Goal: Task Accomplishment & Management: Manage account settings

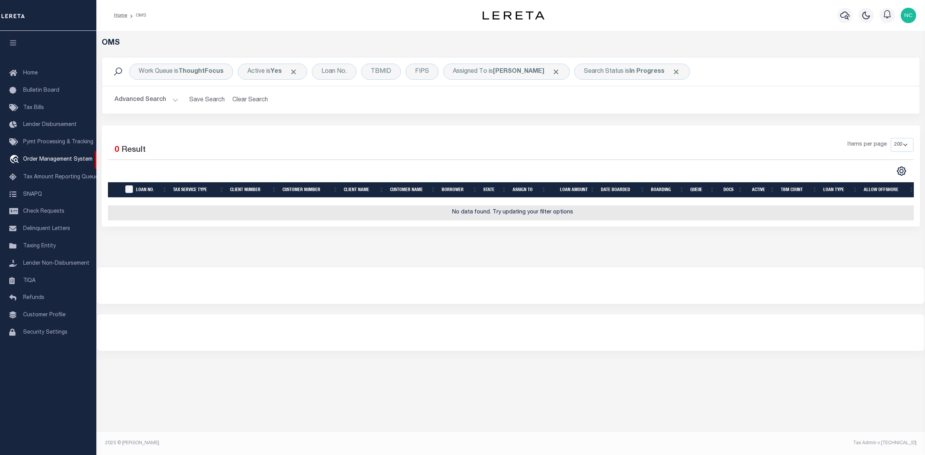
select select "200"
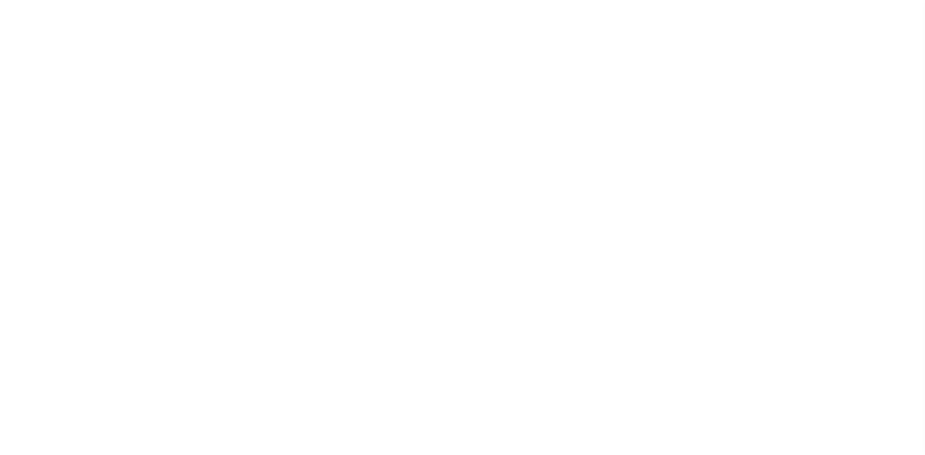
select select "200"
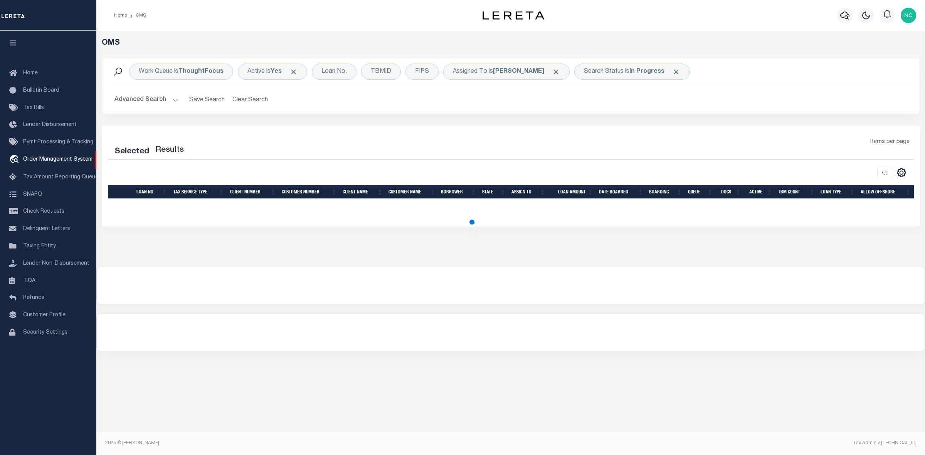
select select "200"
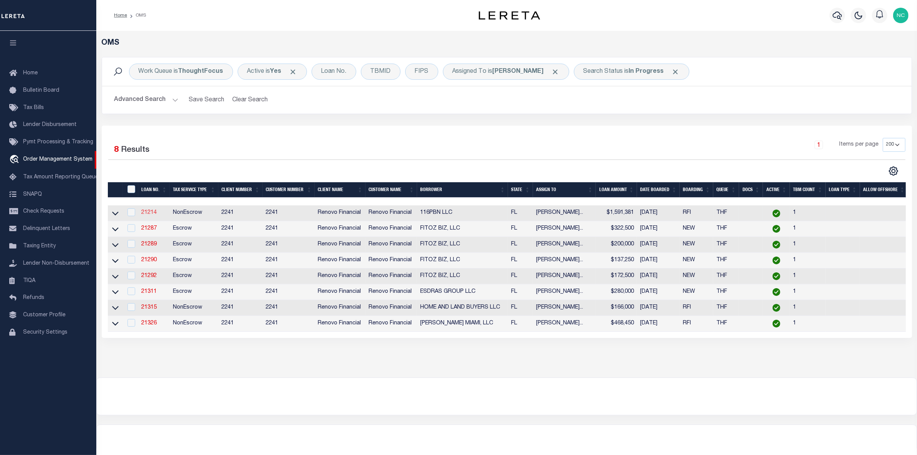
click at [151, 215] on link "21214" at bounding box center [148, 212] width 15 height 5
type input "21214"
type input "116PBN LLC"
select select
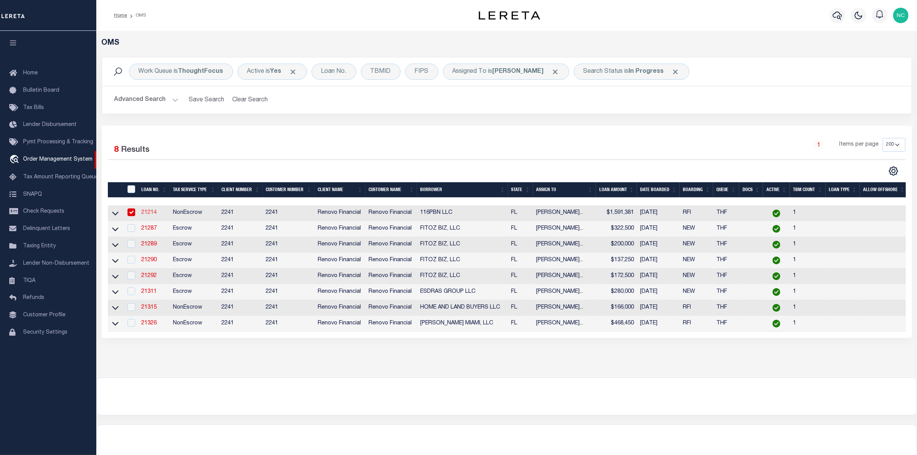
type input "25 SE 2nd Ave Ste 550 PMB 193"
type input "Miami FL 33701"
select select "400"
select select "NonEscrow"
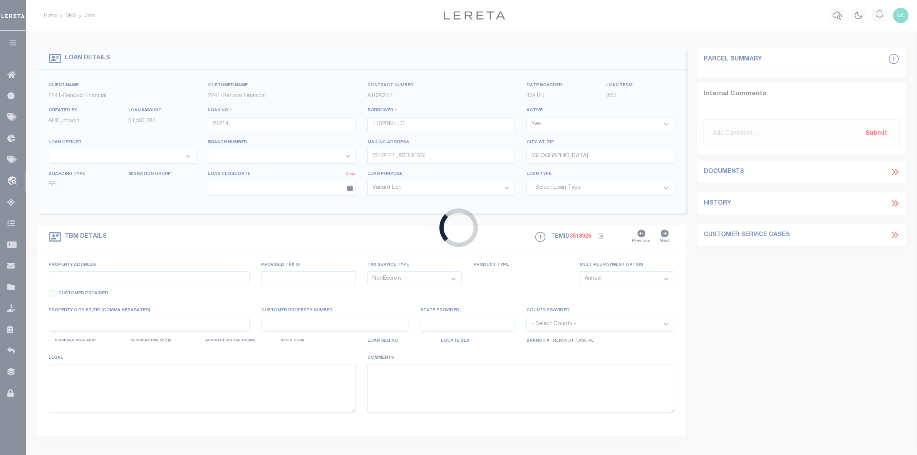
type input "116 Palmera Boulevard Northeast"
select select
type input "Saint Petersburg, FL 33704"
type input "a0kUS00000BgEt4"
type input "FL"
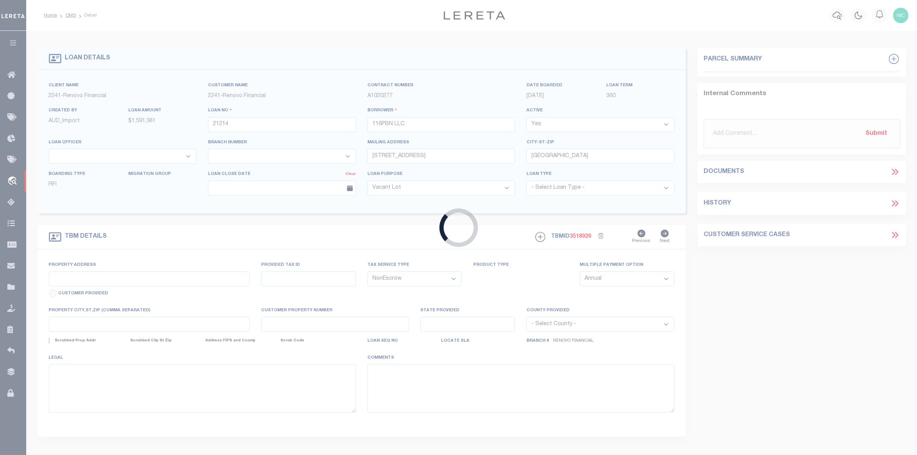
select select
type textarea "LEGAL REQUIRED"
select select "164194"
select select "25066"
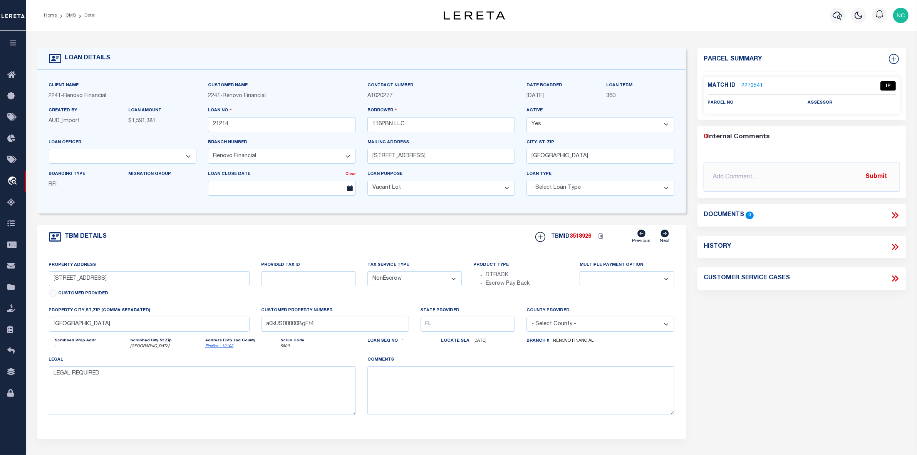
click at [752, 85] on link "2273541" at bounding box center [753, 86] width 22 height 8
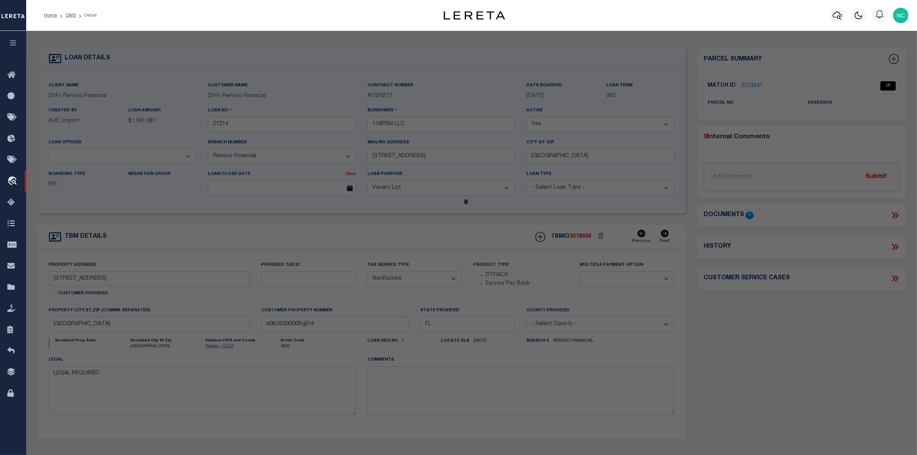
checkbox input "false"
select select "IP"
checkbox input "false"
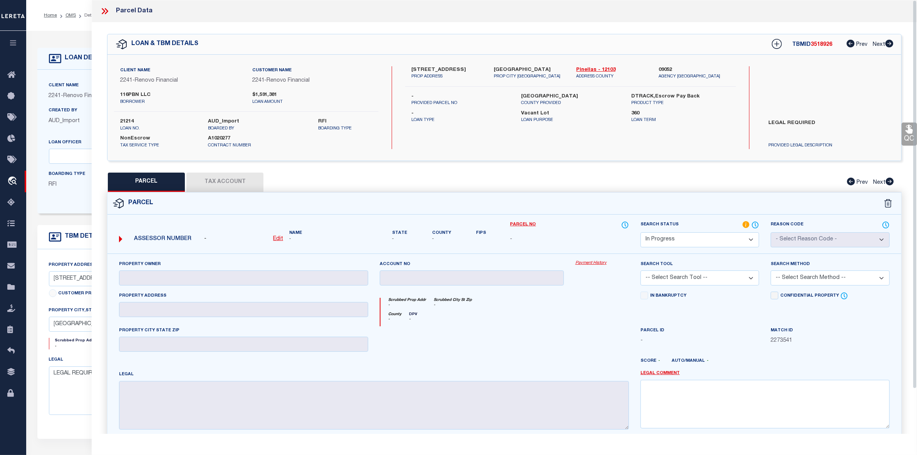
click at [104, 15] on icon at bounding box center [105, 11] width 10 height 10
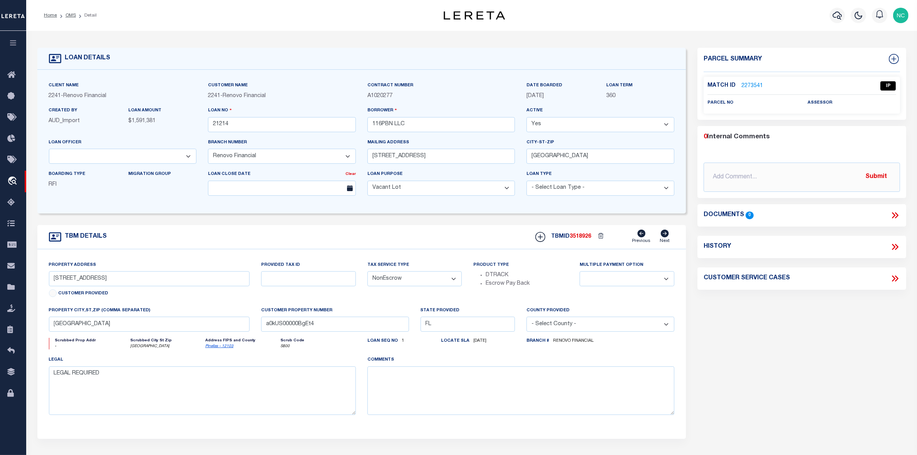
click at [748, 85] on link "2273541" at bounding box center [753, 86] width 22 height 8
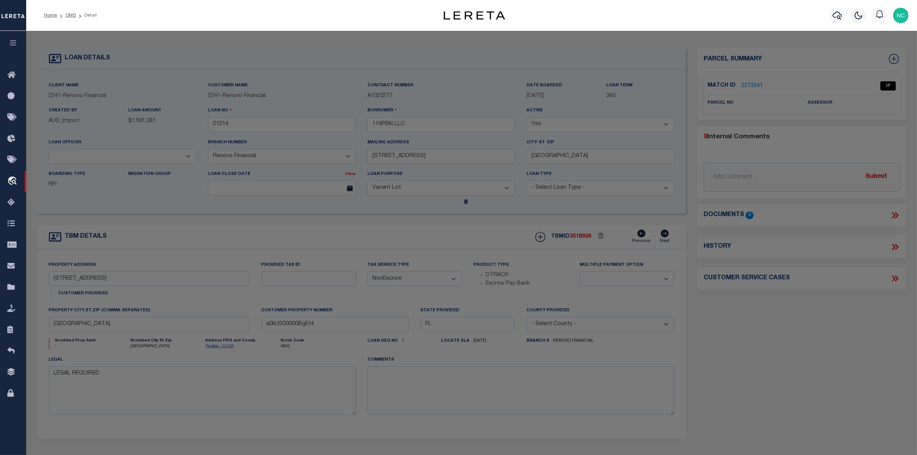
select select "AS"
checkbox input "false"
select select "IP"
checkbox input "false"
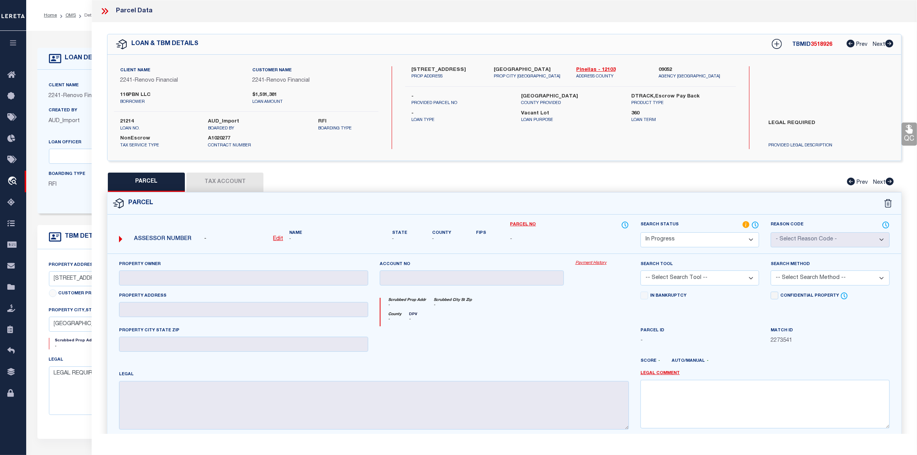
click at [686, 237] on select "Automated Search Bad Parcel Complete Duplicate Parcel High Dollar Reporting In …" at bounding box center [700, 239] width 119 height 15
select select "ND"
click at [641, 232] on select "Automated Search Bad Parcel Complete Duplicate Parcel High Dollar Reporting In …" at bounding box center [700, 239] width 119 height 15
click at [785, 122] on label "LEGAL REQUIRED" at bounding box center [828, 130] width 131 height 23
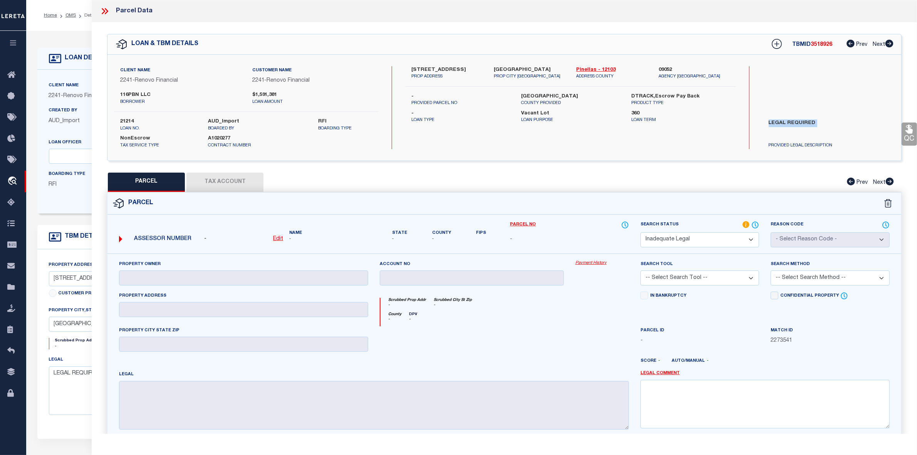
click at [785, 122] on label "LEGAL REQUIRED" at bounding box center [828, 130] width 131 height 23
copy div "LEGAL REQUIRED"
click at [688, 393] on textarea at bounding box center [765, 404] width 249 height 49
paste textarea "LEGAL REQUIRED"
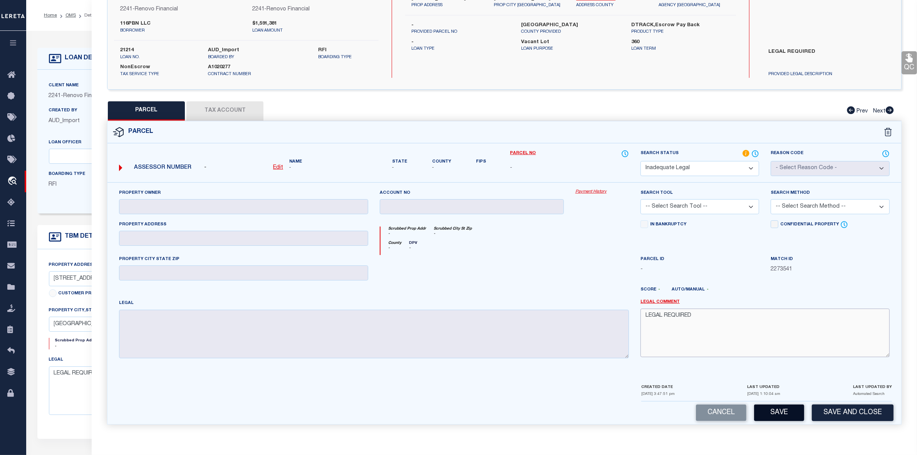
type textarea "LEGAL REQUIRED"
click at [778, 414] on button "Save" at bounding box center [779, 413] width 50 height 17
select select "AS"
checkbox input "false"
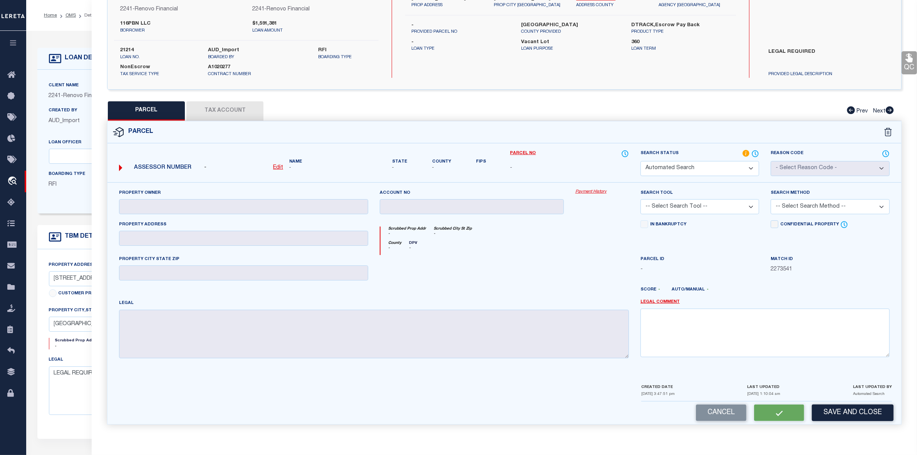
select select "ND"
checkbox input "false"
type textarea "LEGAL REQUIRED"
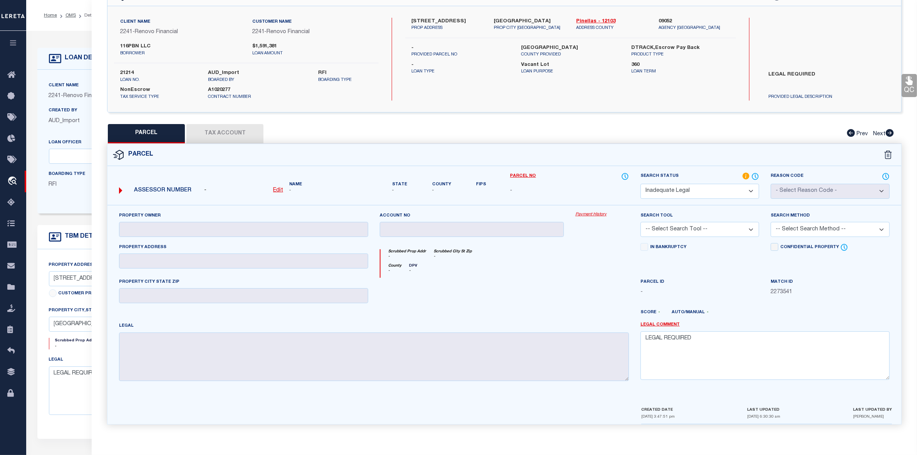
scroll to position [0, 0]
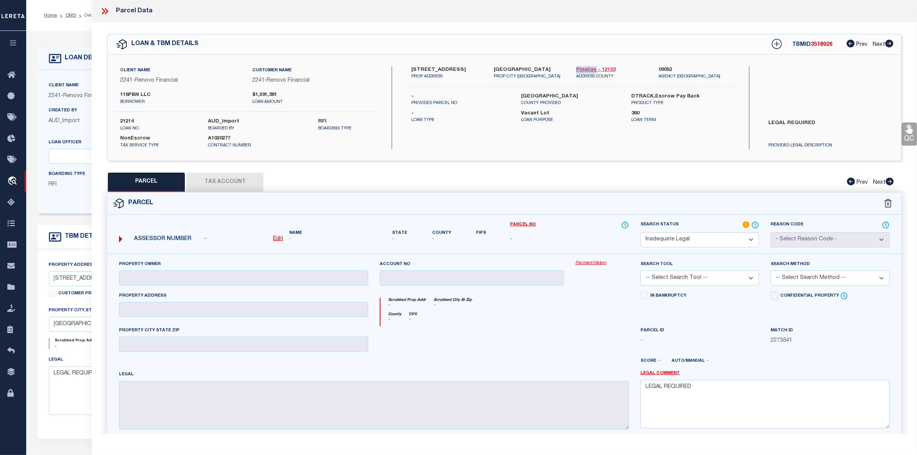
drag, startPoint x: 573, startPoint y: 70, endPoint x: 595, endPoint y: 69, distance: 21.2
click at [595, 69] on div "Pinellas - 12103 ADDRESS COUNTY" at bounding box center [612, 73] width 82 height 14
copy link "Pinellas"
click at [109, 11] on icon at bounding box center [105, 11] width 10 height 10
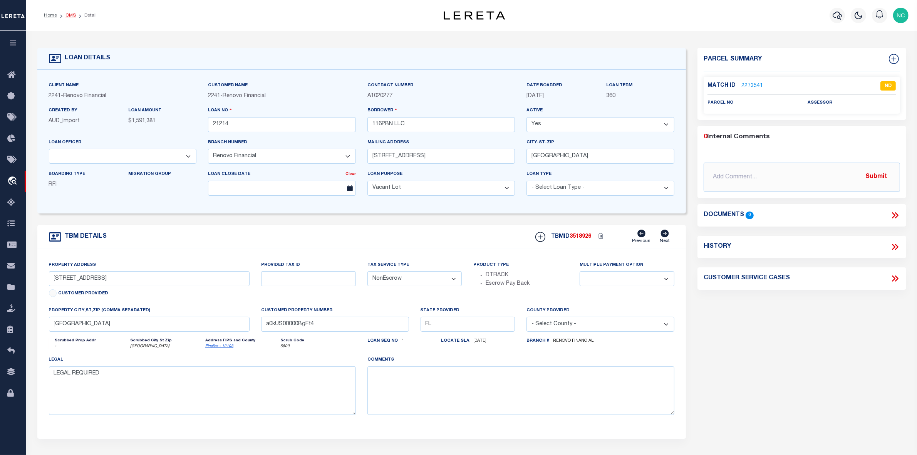
click at [70, 17] on link "OMS" at bounding box center [71, 15] width 10 height 5
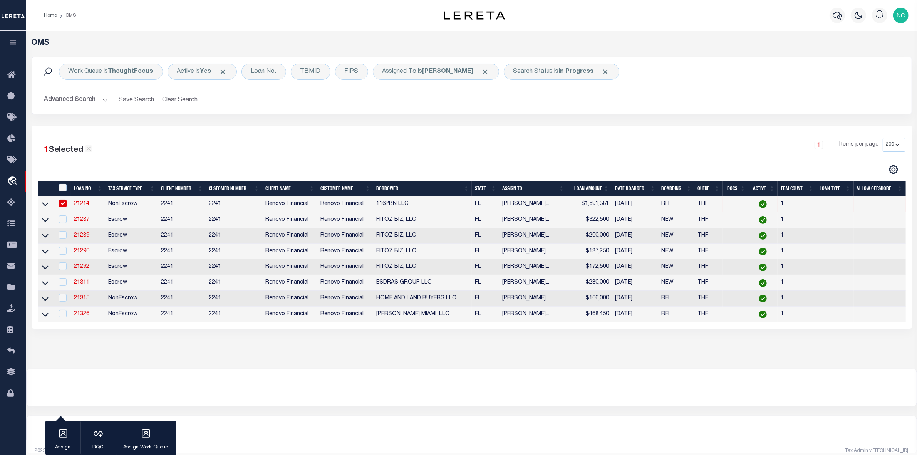
click at [58, 203] on div at bounding box center [62, 204] width 11 height 8
checkbox input "false"
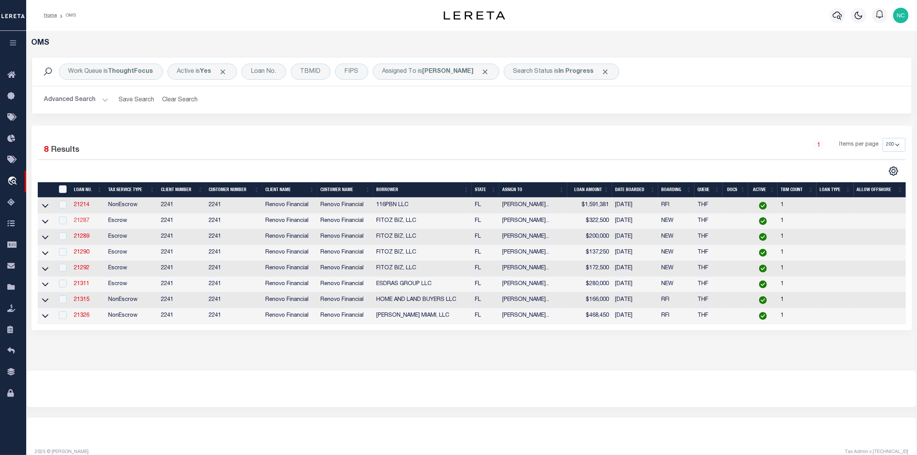
click at [77, 222] on link "21287" at bounding box center [81, 220] width 15 height 5
type input "21287"
type input "FITOZ BIZ, LLC"
type input "886 Ocean Blvd"
type input "Atlantic Beach FL 32233"
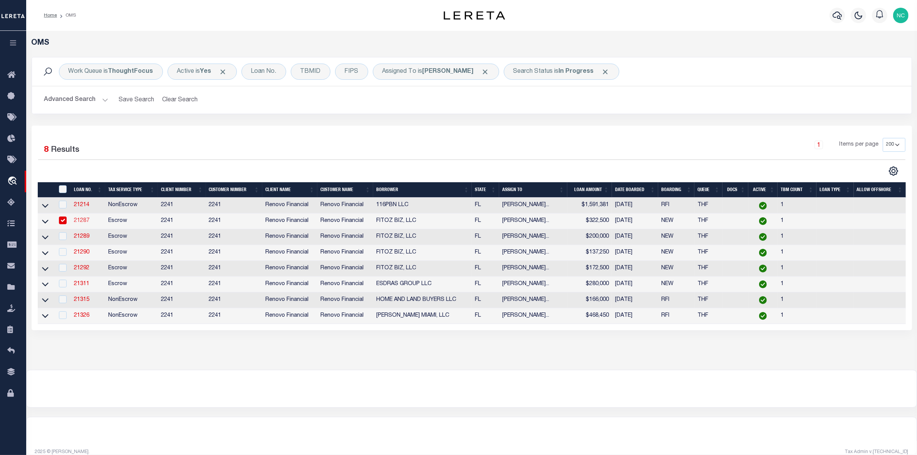
select select "Escrow"
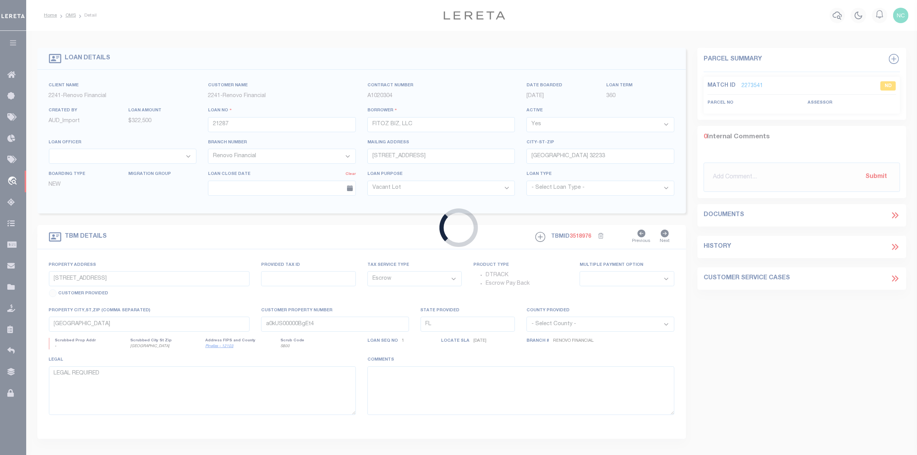
type input "262 18th Street West Unit 1 and Unit 2"
select select
type input "Jacksonville, FL 32206"
type input "a0kUS00000DO8kv"
select select
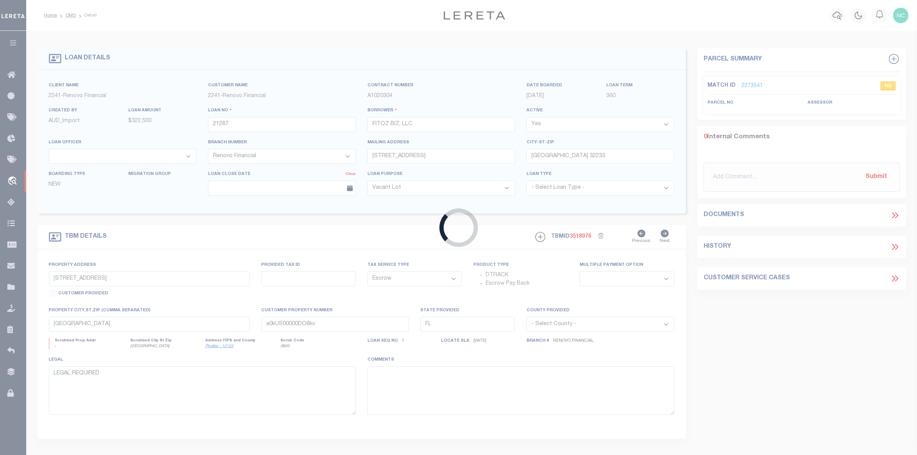
select select "25066"
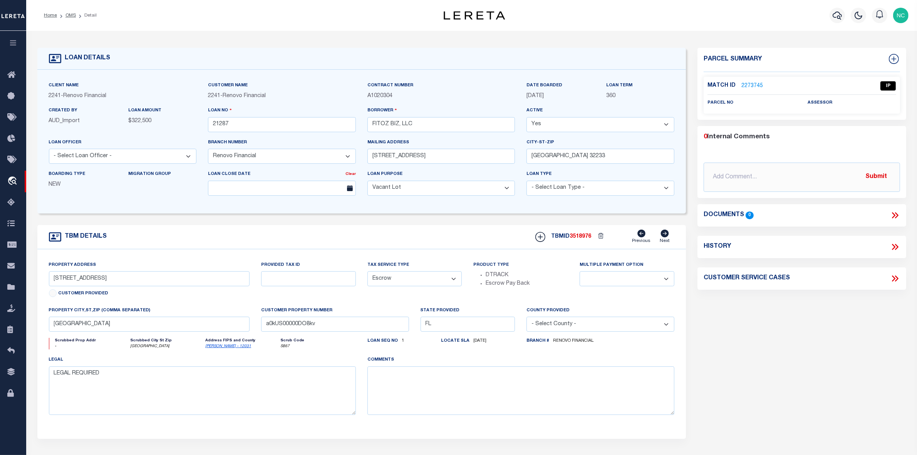
click at [755, 84] on link "2273745" at bounding box center [753, 86] width 22 height 8
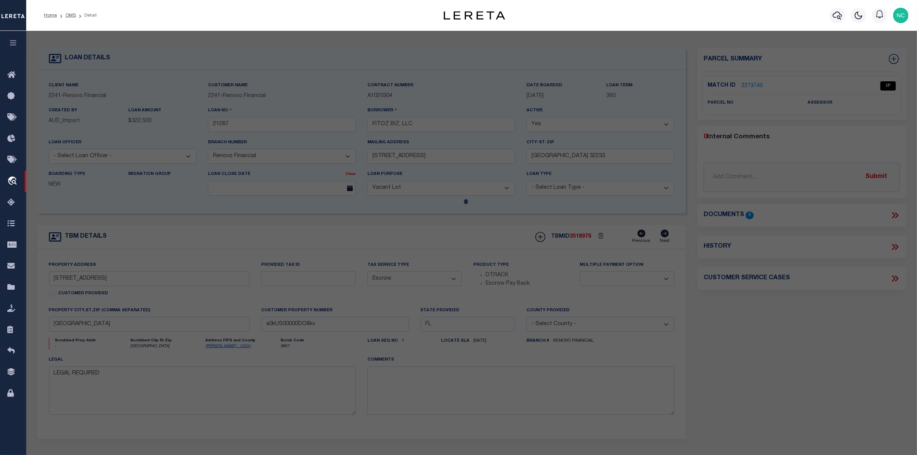
select select "AS"
checkbox input "false"
select select "IP"
checkbox input "false"
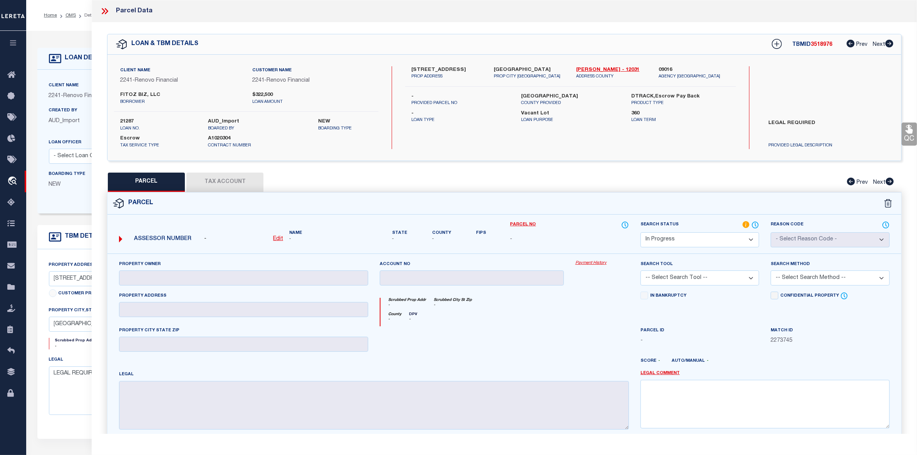
click at [794, 120] on label "LEGAL REQUIRED" at bounding box center [828, 130] width 131 height 23
copy div "LEGAL REQUIRED"
click at [672, 235] on select "Automated Search Bad Parcel Complete Duplicate Parcel High Dollar Reporting In …" at bounding box center [700, 239] width 119 height 15
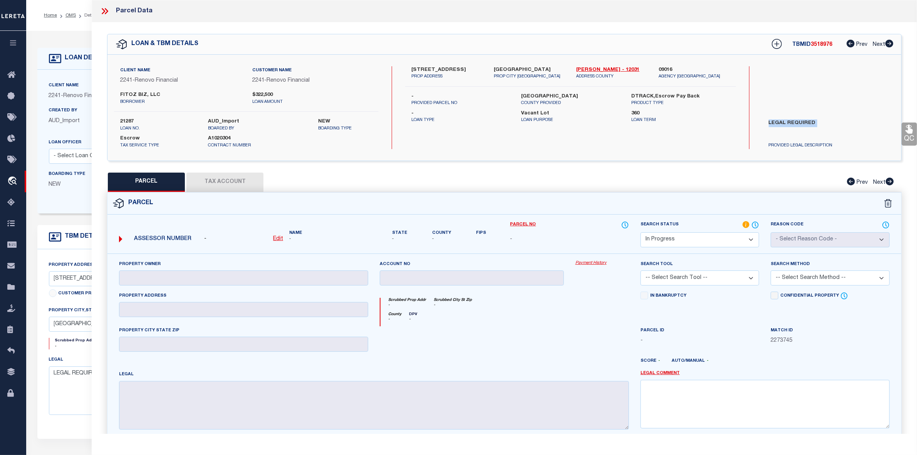
select select "ND"
click at [641, 232] on select "Automated Search Bad Parcel Complete Duplicate Parcel High Dollar Reporting In …" at bounding box center [700, 239] width 119 height 15
click at [675, 394] on textarea at bounding box center [765, 404] width 249 height 49
paste textarea "LEGAL REQUIRED"
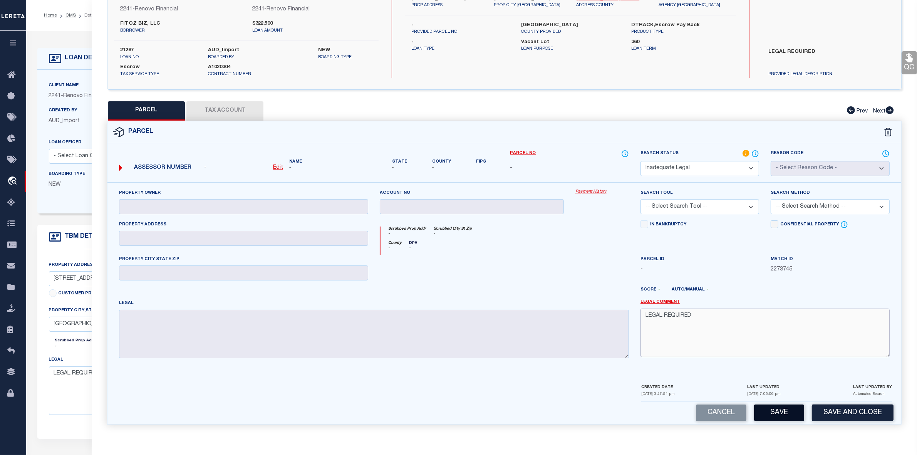
type textarea "LEGAL REQUIRED"
click at [783, 416] on button "Save" at bounding box center [779, 413] width 50 height 17
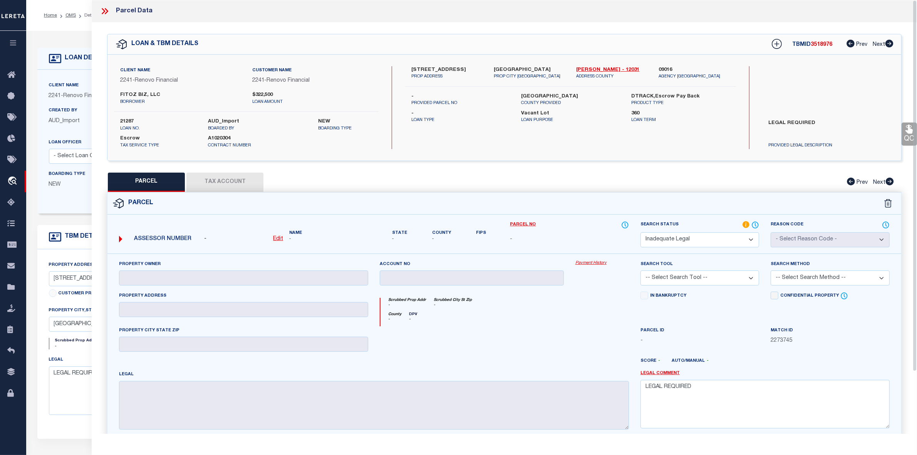
select select "AS"
checkbox input "false"
select select "ND"
checkbox input "false"
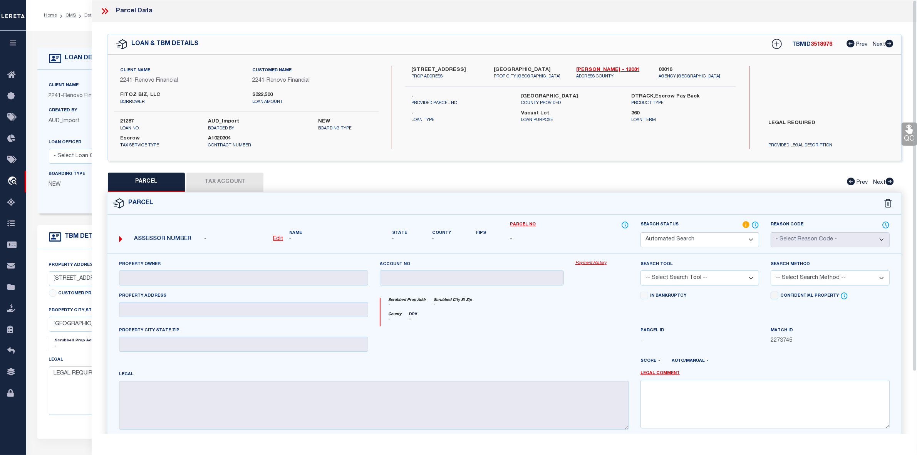
type textarea "LEGAL REQUIRED"
drag, startPoint x: 571, startPoint y: 70, endPoint x: 590, endPoint y: 70, distance: 19.3
click at [590, 70] on div "Duval - 12031 ADDRESS COUNTY" at bounding box center [612, 73] width 82 height 14
copy link "[PERSON_NAME]"
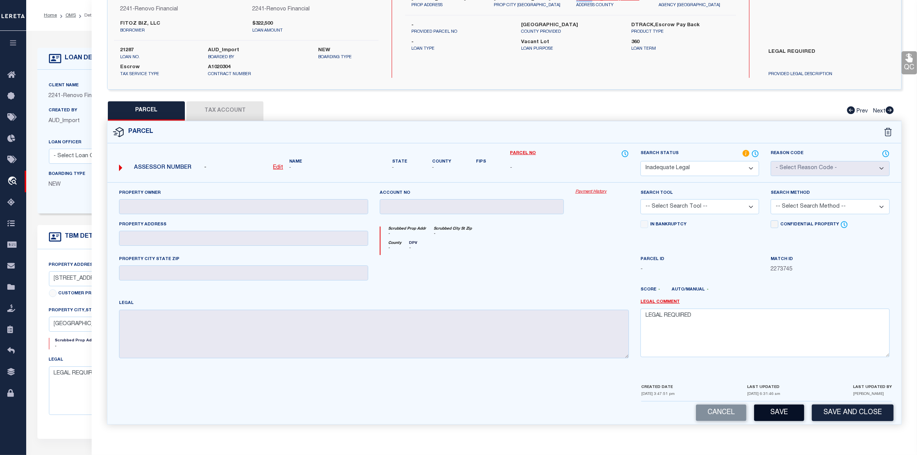
click at [781, 413] on button "Save" at bounding box center [779, 413] width 50 height 17
select select "AS"
checkbox input "false"
select select "ND"
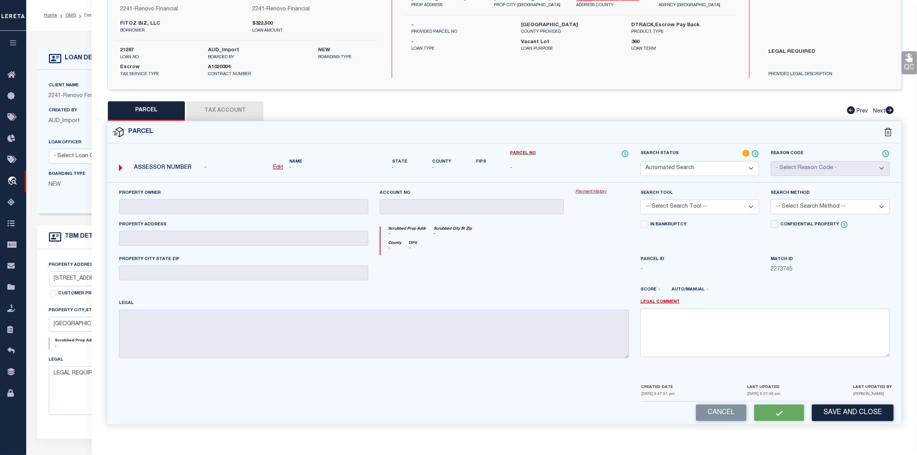
checkbox input "false"
type textarea "LEGAL REQUIRED"
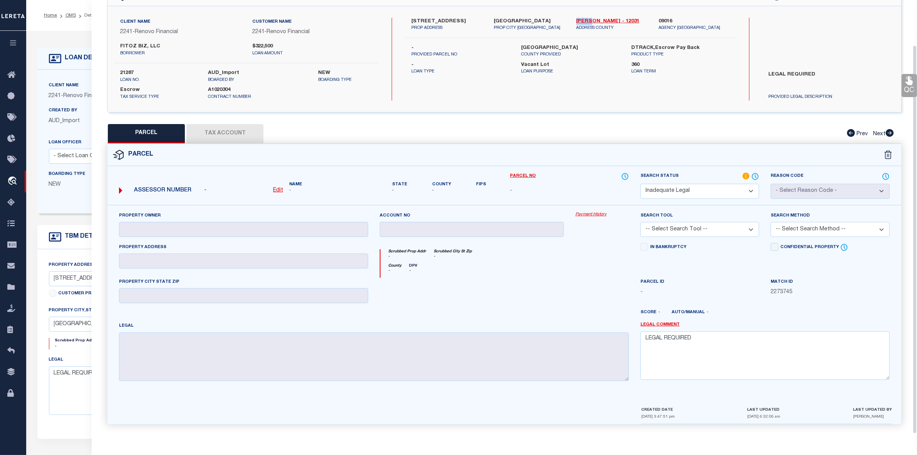
scroll to position [0, 0]
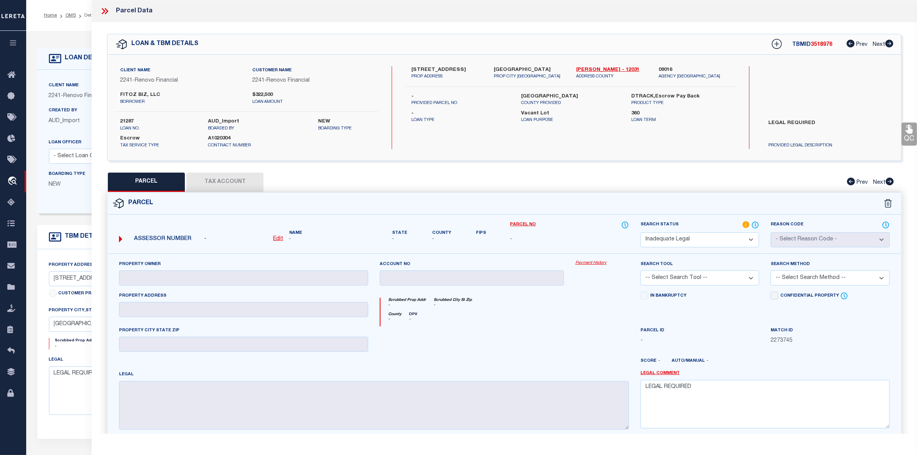
click at [106, 11] on icon at bounding box center [105, 11] width 10 height 10
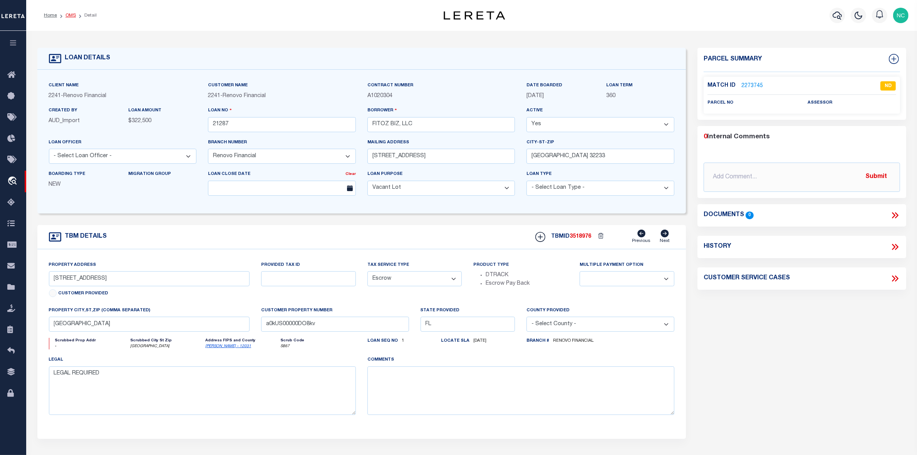
click at [72, 15] on link "OMS" at bounding box center [71, 15] width 10 height 5
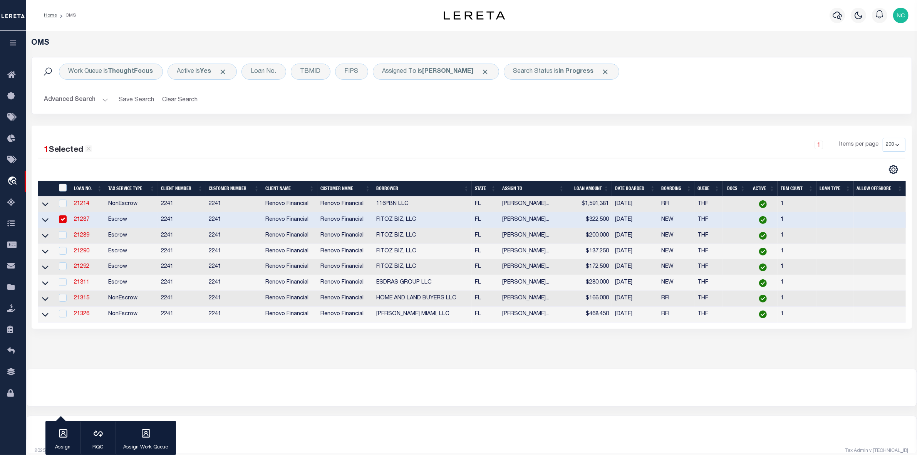
click at [61, 218] on input "checkbox" at bounding box center [63, 219] width 8 height 8
checkbox input "false"
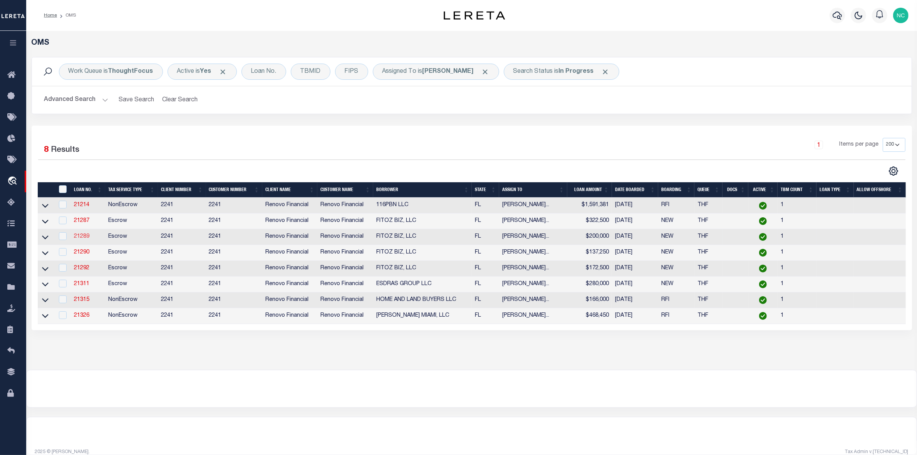
click at [84, 239] on link "21289" at bounding box center [81, 236] width 15 height 5
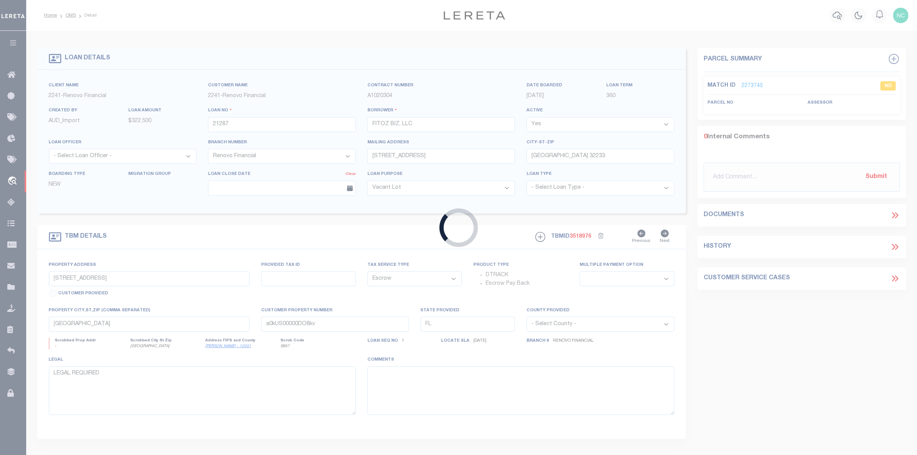
type input "21289"
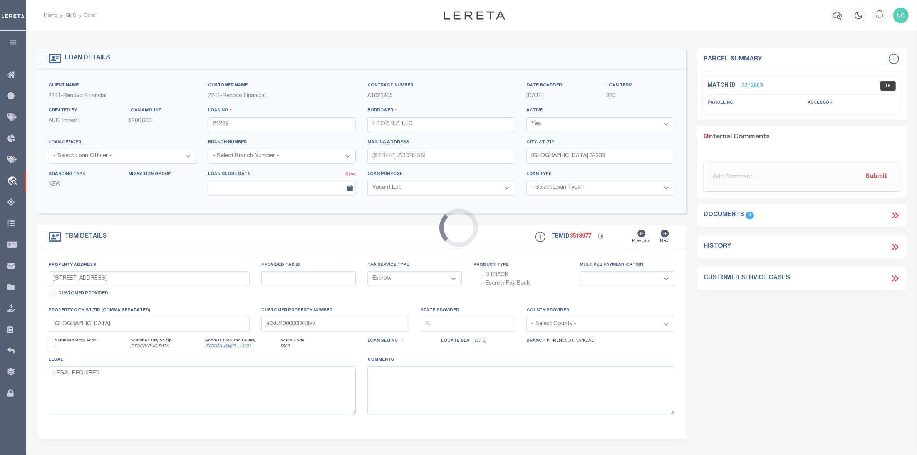
select select "25066"
type input "453 East 1st Street"
select select
type input "a0kUS00000DOALJ"
select select
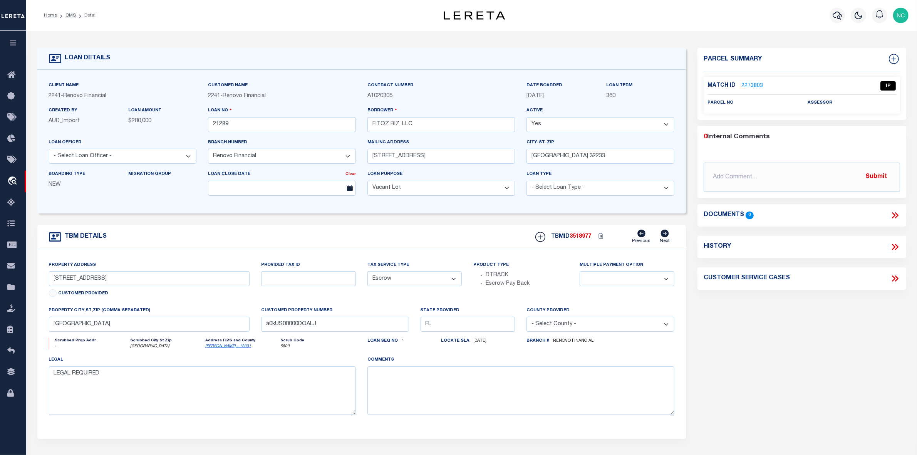
click at [751, 82] on link "2273803" at bounding box center [753, 86] width 22 height 8
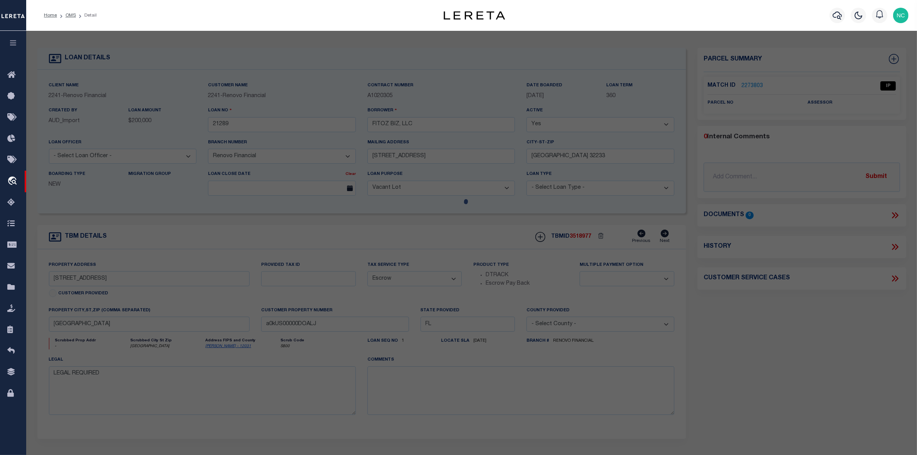
select select "AS"
checkbox input "false"
select select "IP"
checkbox input "false"
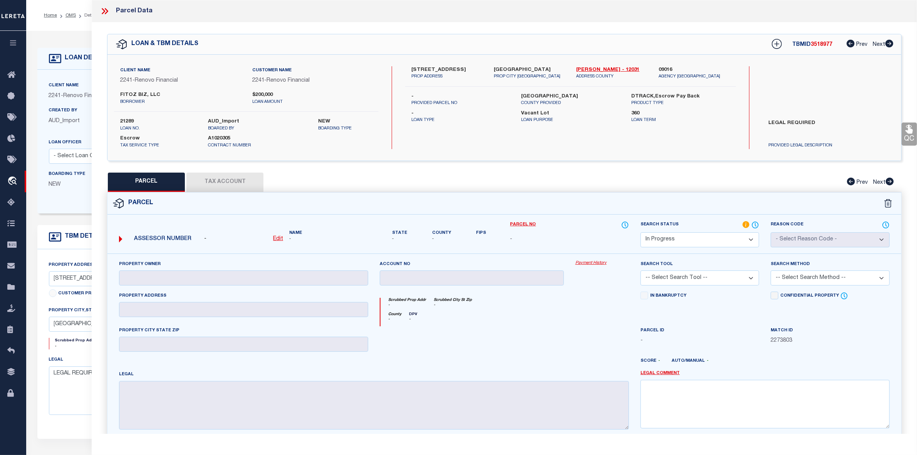
click at [790, 119] on label "LEGAL REQUIRED" at bounding box center [828, 130] width 131 height 23
copy div "LEGAL REQUIRED"
click at [680, 242] on select "Automated Search Bad Parcel Complete Duplicate Parcel High Dollar Reporting In …" at bounding box center [700, 239] width 119 height 15
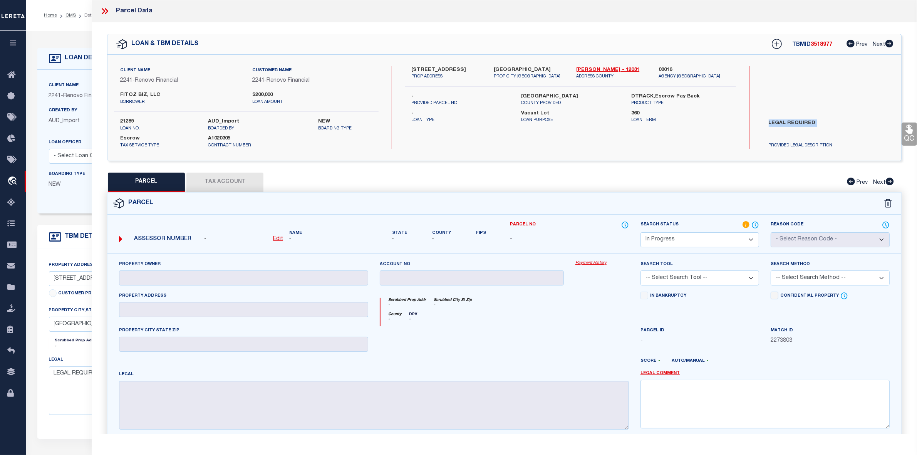
select select "ND"
click at [641, 232] on select "Automated Search Bad Parcel Complete Duplicate Parcel High Dollar Reporting In …" at bounding box center [700, 239] width 119 height 15
click at [666, 395] on textarea at bounding box center [765, 404] width 249 height 49
paste textarea "LEGAL REQUIRED"
type textarea "LEGAL REQUIRED"
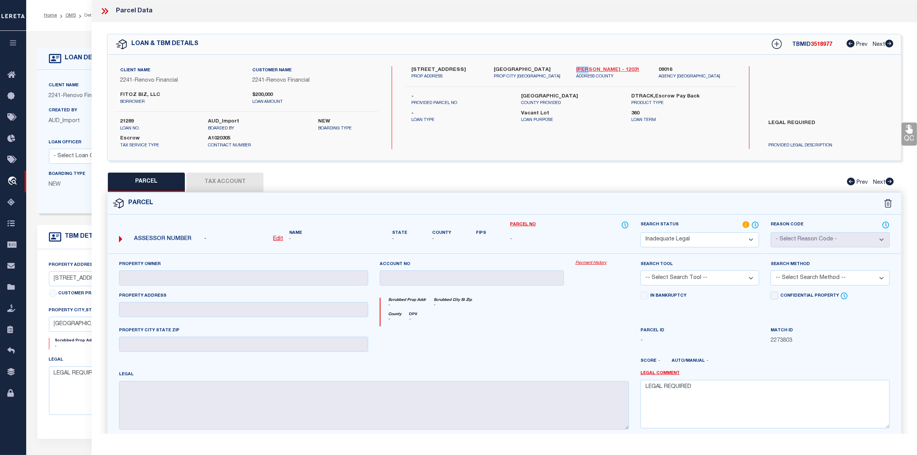
drag, startPoint x: 575, startPoint y: 67, endPoint x: 588, endPoint y: 69, distance: 14.1
click at [588, 69] on div "Duval - 12031 ADDRESS COUNTY" at bounding box center [612, 73] width 82 height 14
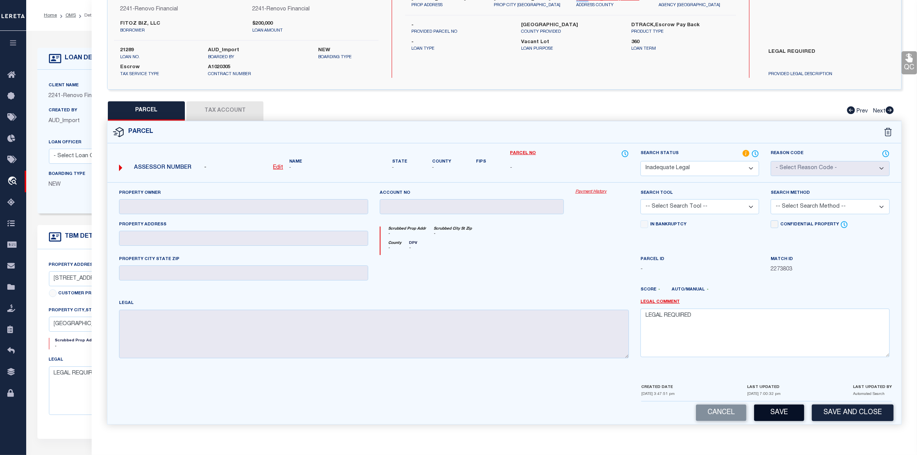
click at [775, 410] on button "Save" at bounding box center [779, 413] width 50 height 17
select select "AS"
checkbox input "false"
select select "ND"
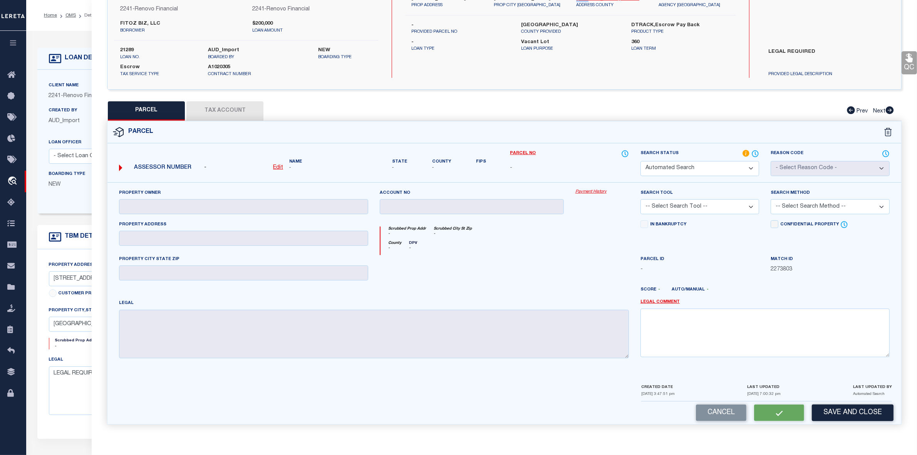
checkbox input "false"
type textarea "LEGAL REQUIRED"
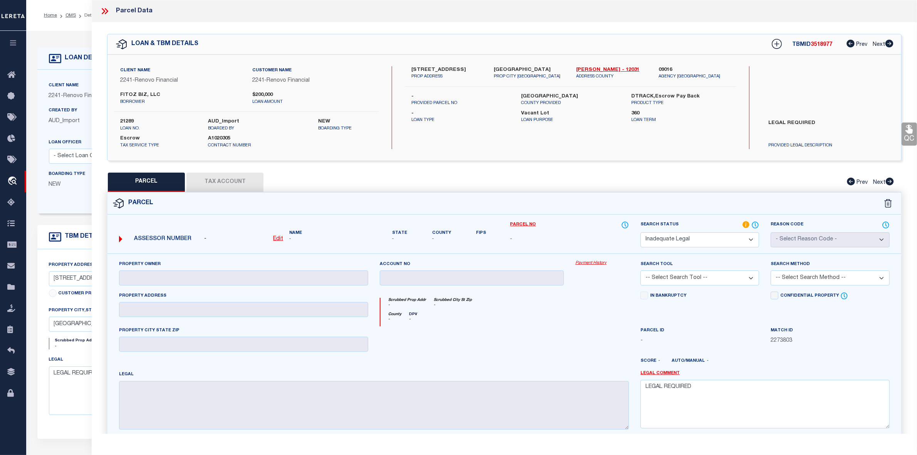
click at [106, 10] on icon at bounding box center [105, 11] width 10 height 10
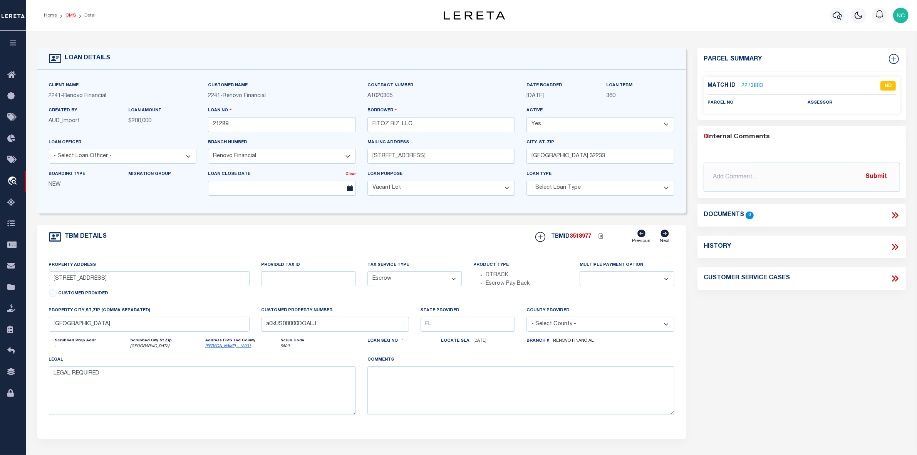
click at [67, 16] on link "OMS" at bounding box center [71, 15] width 10 height 5
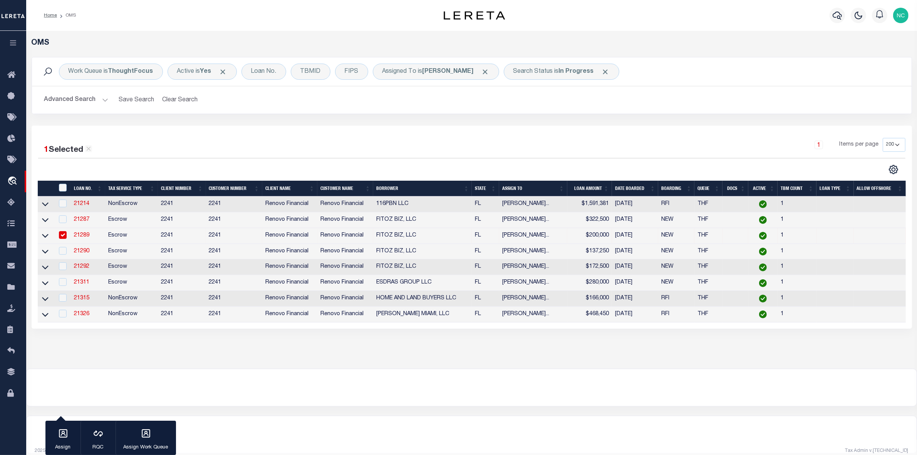
click at [62, 235] on input "checkbox" at bounding box center [63, 235] width 8 height 8
checkbox input "false"
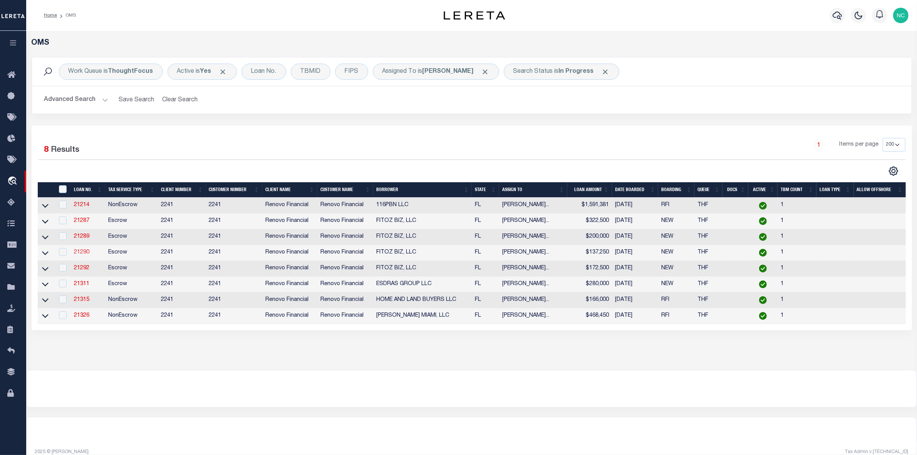
click at [83, 254] on link "21290" at bounding box center [81, 252] width 15 height 5
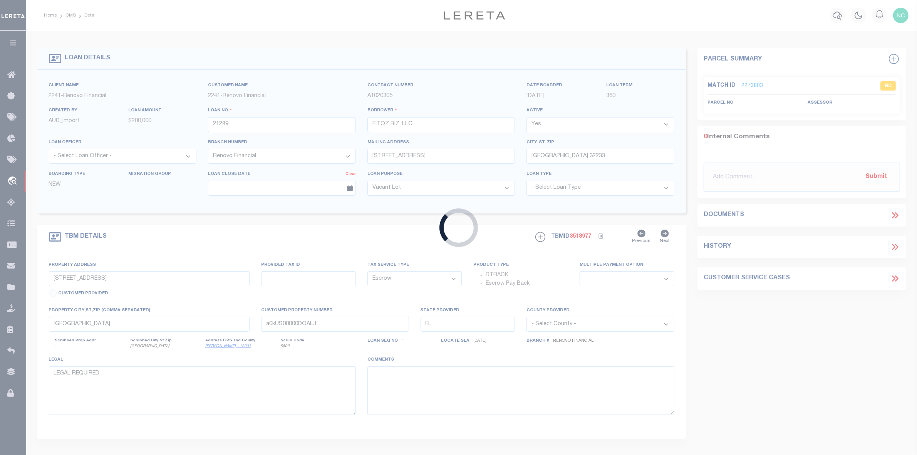
type input "21290"
type input "514 Odessa Street"
select select
type input "a0kUS00000DO7bx"
select select
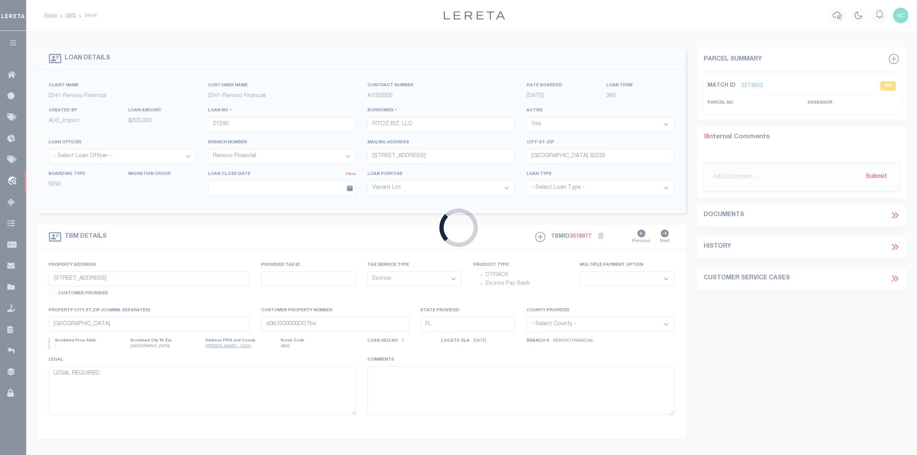
select select "25066"
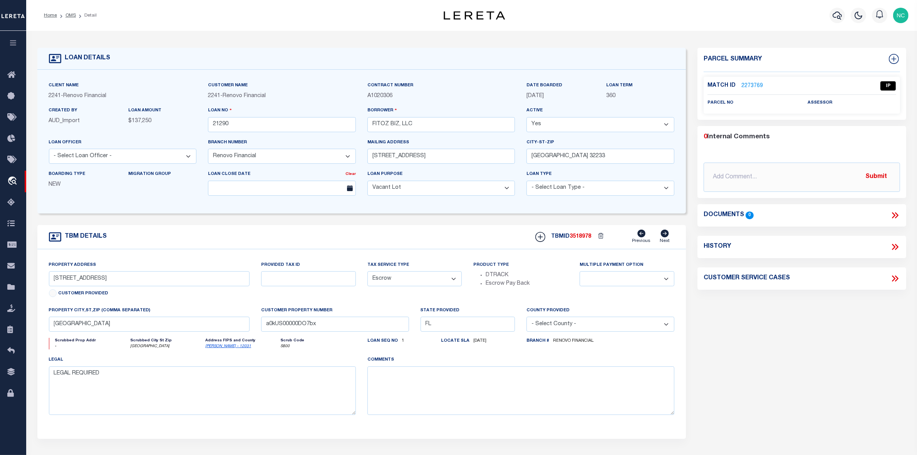
click at [753, 86] on link "2273769" at bounding box center [753, 86] width 22 height 8
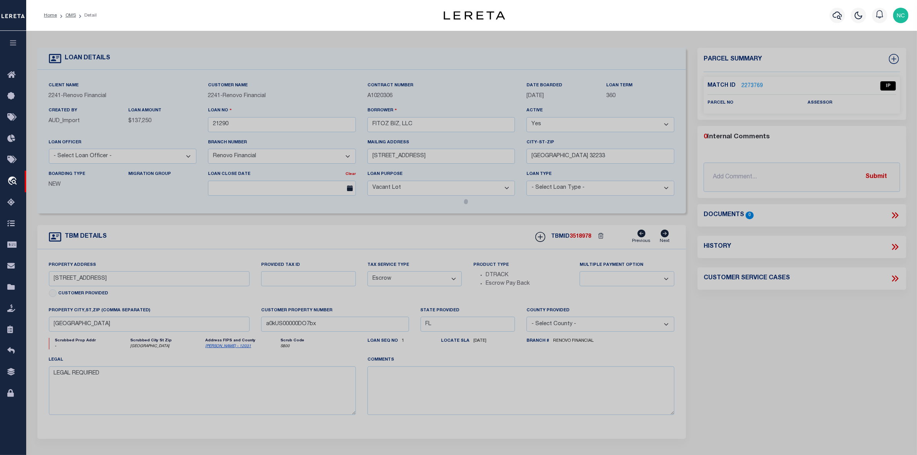
select select "AS"
checkbox input "false"
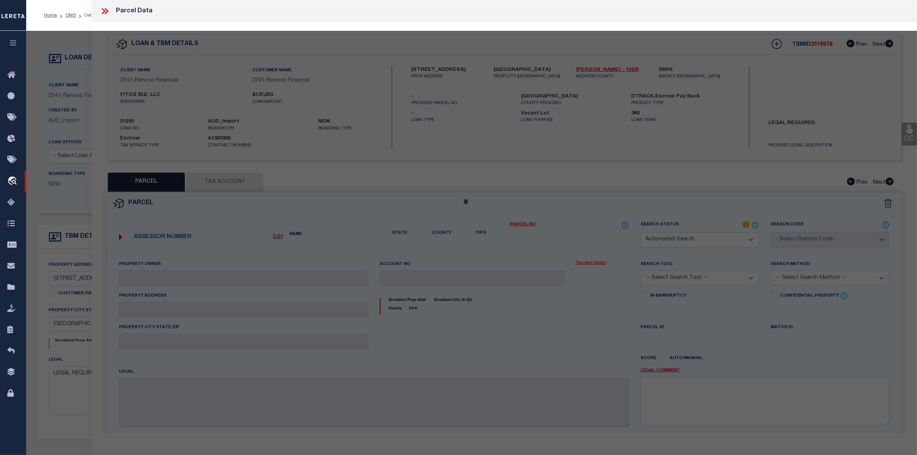
select select "IP"
checkbox input "false"
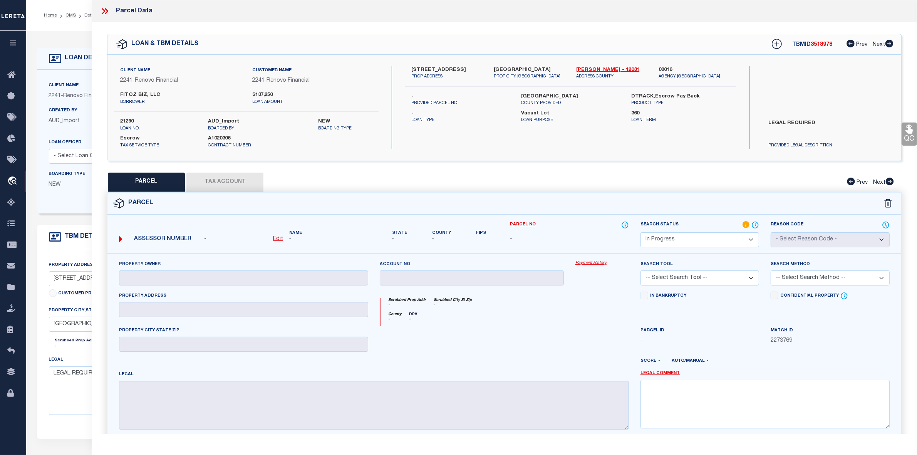
click at [793, 121] on label "LEGAL REQUIRED" at bounding box center [828, 130] width 131 height 23
copy div "LEGAL REQUIRED"
click at [680, 239] on select "Automated Search Bad Parcel Complete Duplicate Parcel High Dollar Reporting In …" at bounding box center [700, 239] width 119 height 15
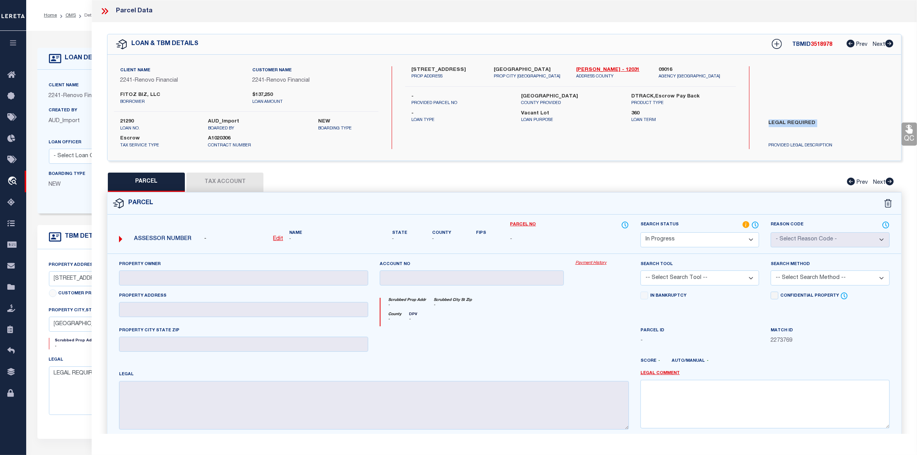
select select "ND"
click at [641, 232] on select "Automated Search Bad Parcel Complete Duplicate Parcel High Dollar Reporting In …" at bounding box center [700, 239] width 119 height 15
click at [675, 395] on textarea at bounding box center [765, 404] width 249 height 49
paste textarea "LEGAL REQUIRED"
type textarea "LEGAL REQUIRED"
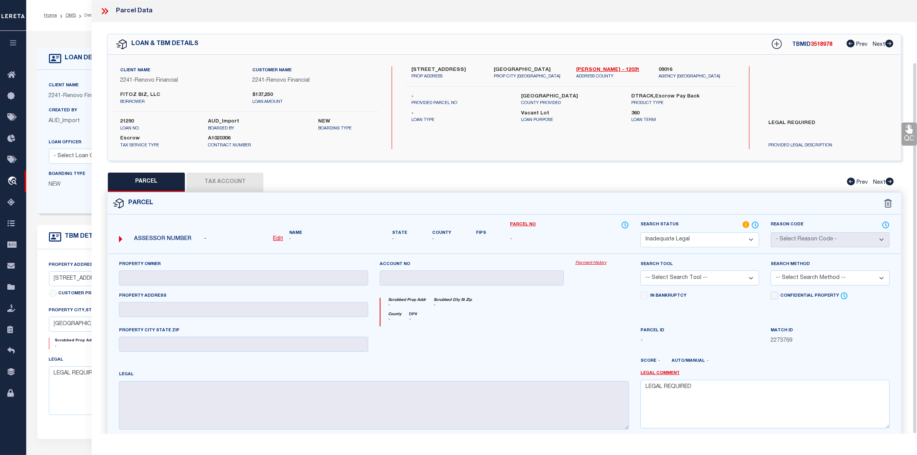
scroll to position [72, 0]
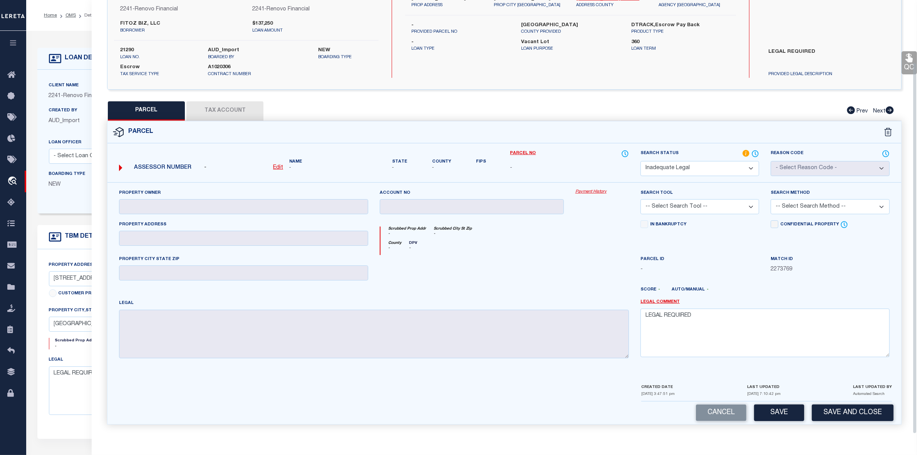
click at [783, 413] on button "Save" at bounding box center [779, 413] width 50 height 17
select select "AS"
checkbox input "false"
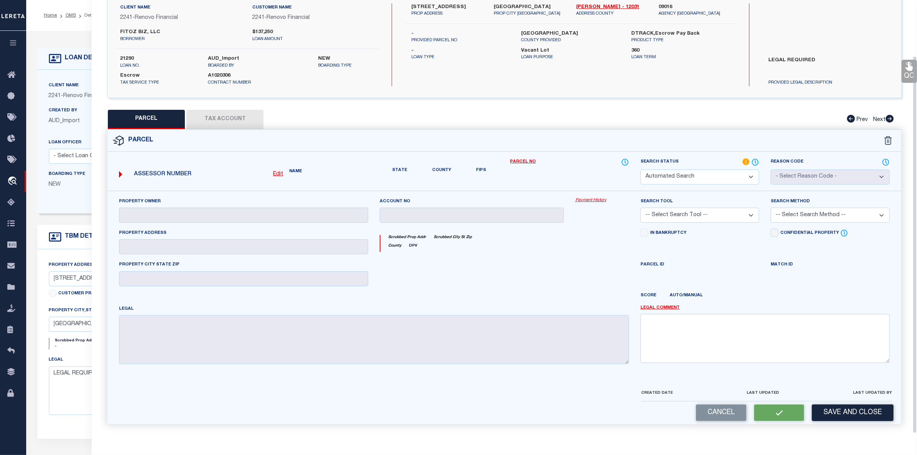
select select "ND"
checkbox input "false"
type textarea "LEGAL REQUIRED"
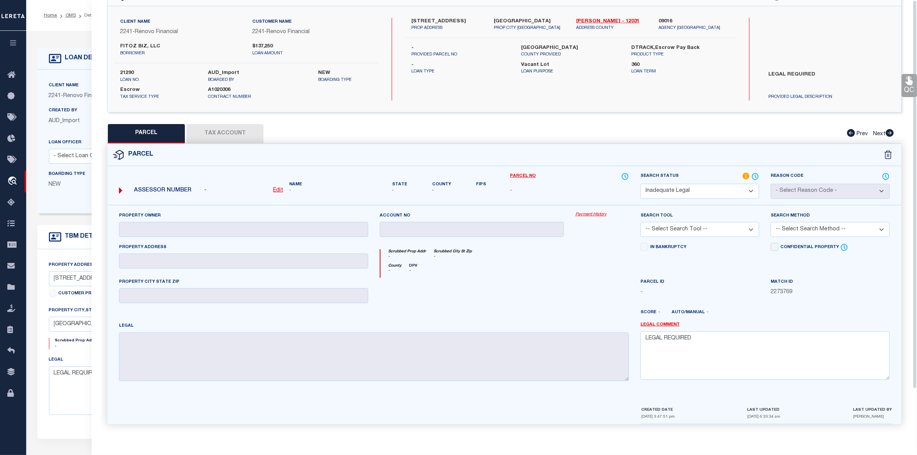
scroll to position [0, 0]
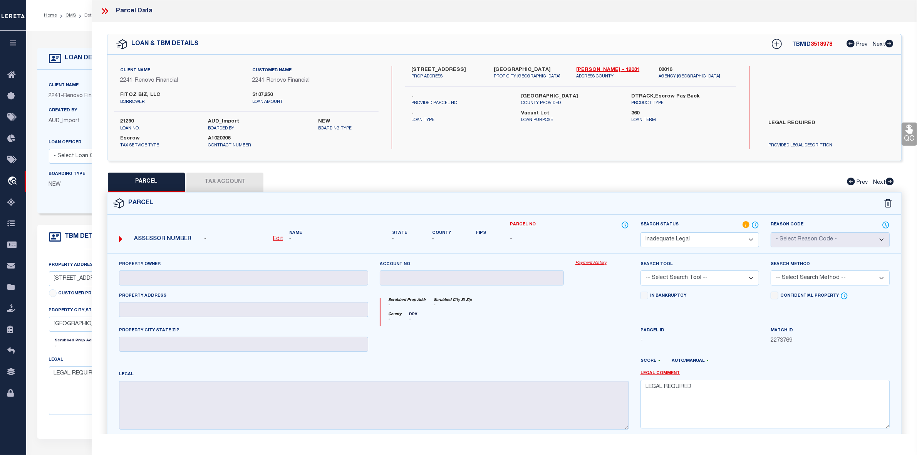
click at [106, 10] on icon at bounding box center [105, 11] width 10 height 10
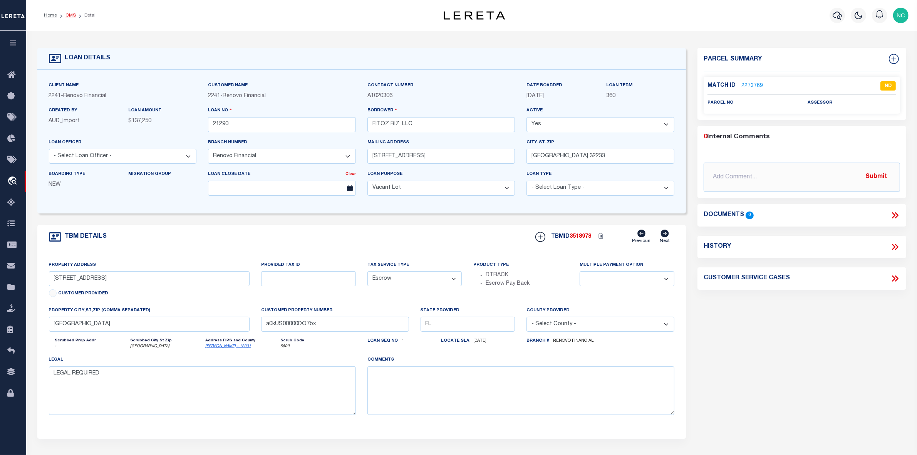
click at [68, 16] on link "OMS" at bounding box center [71, 15] width 10 height 5
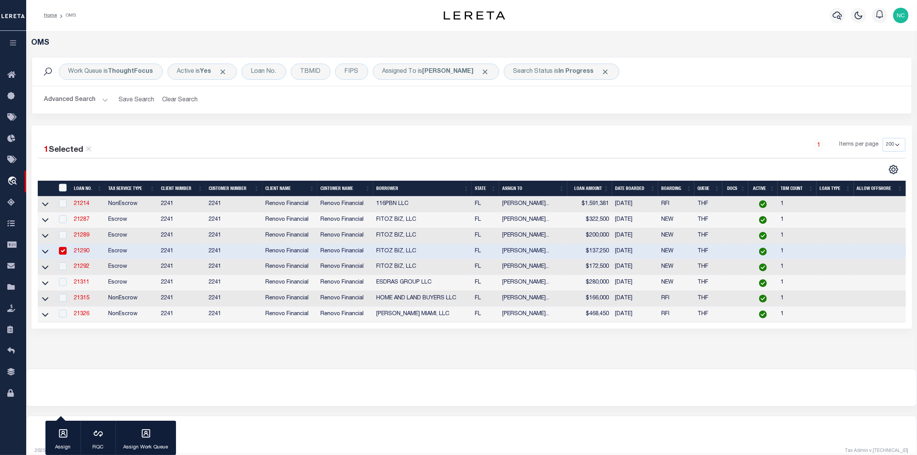
click at [60, 253] on input "checkbox" at bounding box center [63, 251] width 8 height 8
checkbox input "false"
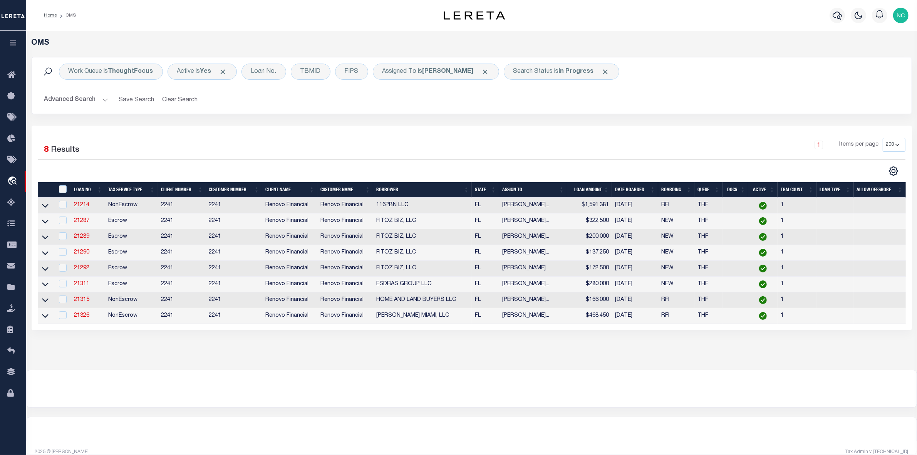
click at [116, 272] on td "Escrow" at bounding box center [131, 269] width 53 height 16
checkbox input "true"
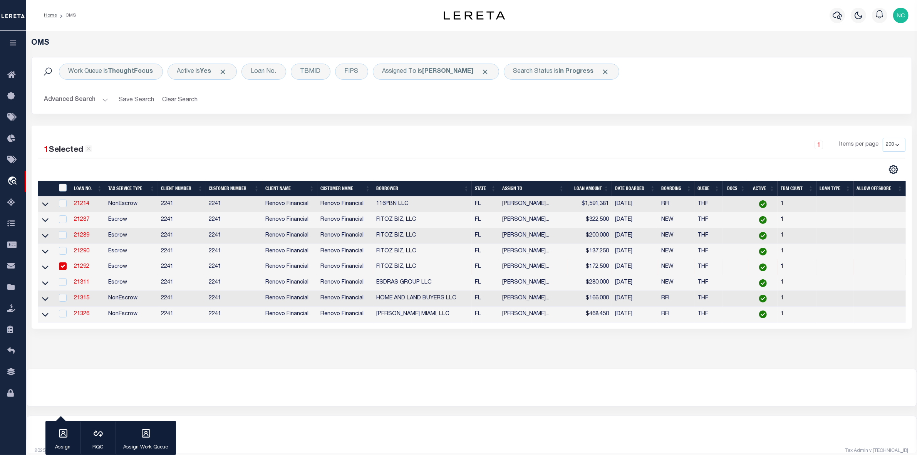
click at [82, 269] on link "21292" at bounding box center [81, 266] width 15 height 5
type input "21292"
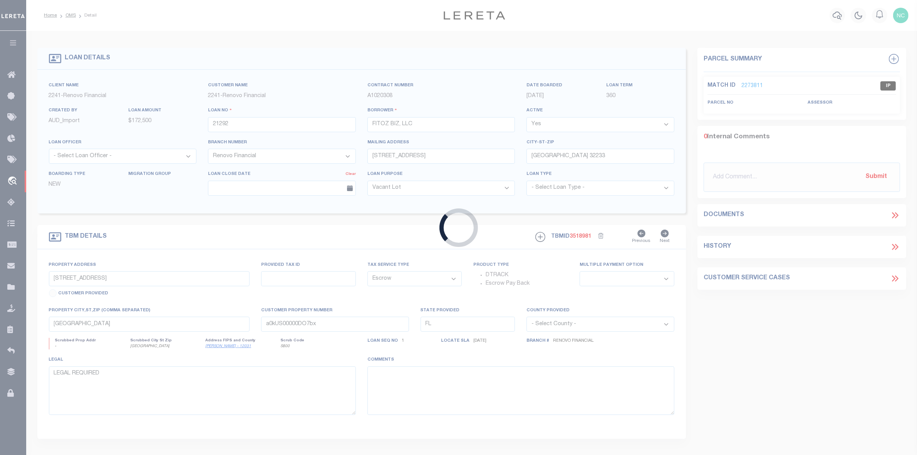
type input "1148 3rd Street East"
select select
type input "a0kUS00000DOBdx"
select select
select select "25066"
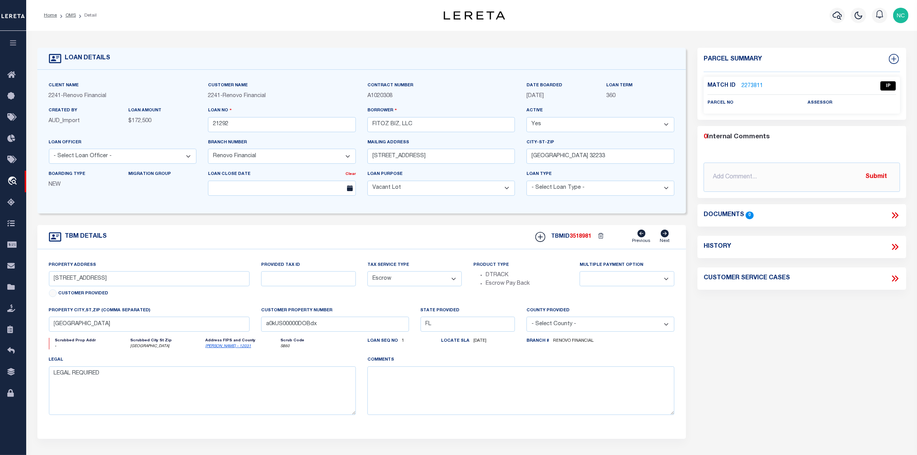
click at [757, 85] on link "2273811" at bounding box center [753, 86] width 22 height 8
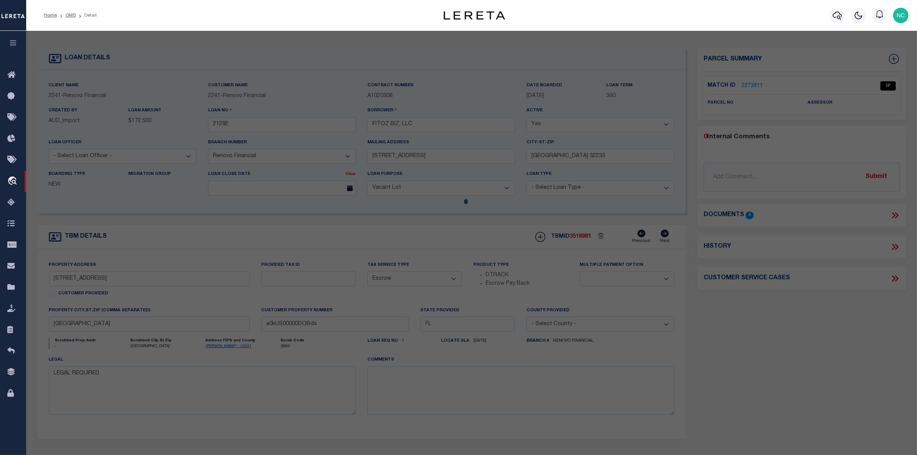
select select "AS"
checkbox input "false"
select select "IP"
checkbox input "false"
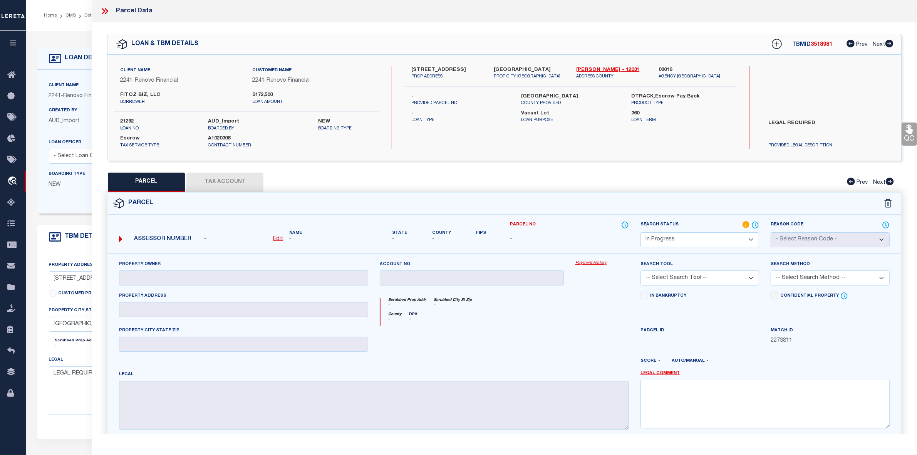
click at [784, 124] on label "LEGAL REQUIRED" at bounding box center [828, 130] width 131 height 23
copy div "LEGAL REQUIRED"
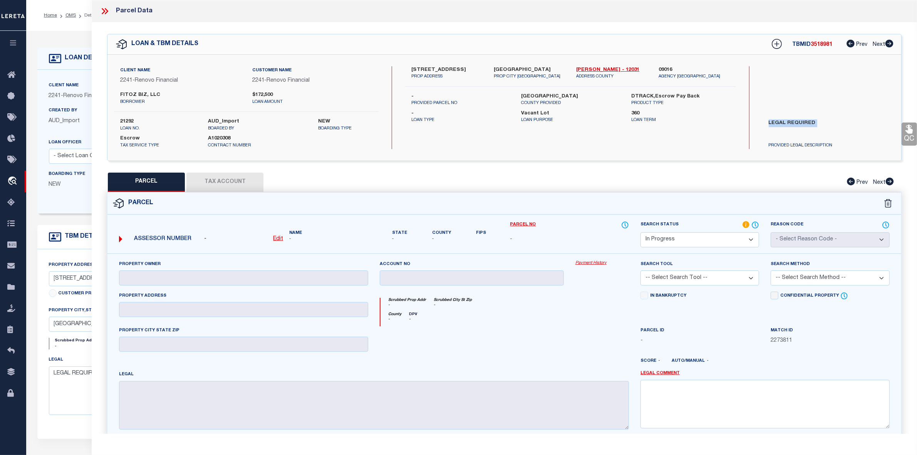
click at [692, 235] on select "Automated Search Bad Parcel Complete Duplicate Parcel High Dollar Reporting In …" at bounding box center [700, 239] width 119 height 15
select select "ND"
click at [641, 232] on select "Automated Search Bad Parcel Complete Duplicate Parcel High Dollar Reporting In …" at bounding box center [700, 239] width 119 height 15
click at [715, 411] on textarea at bounding box center [765, 404] width 249 height 49
paste textarea "LEGAL REQUIRED"
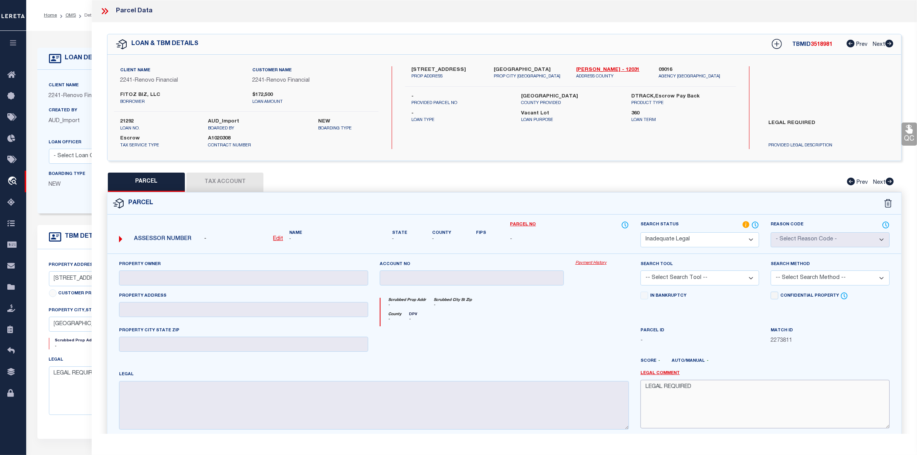
type textarea "LEGAL REQUIRED"
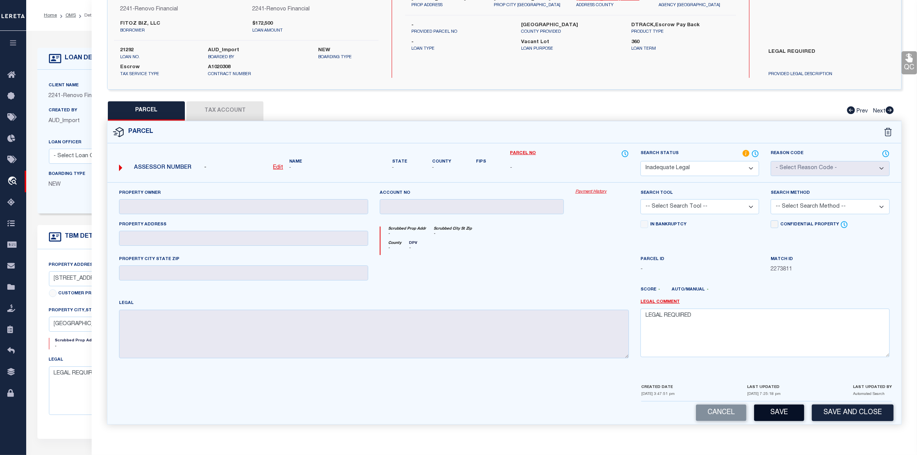
click at [780, 415] on button "Save" at bounding box center [779, 413] width 50 height 17
select select "AS"
checkbox input "false"
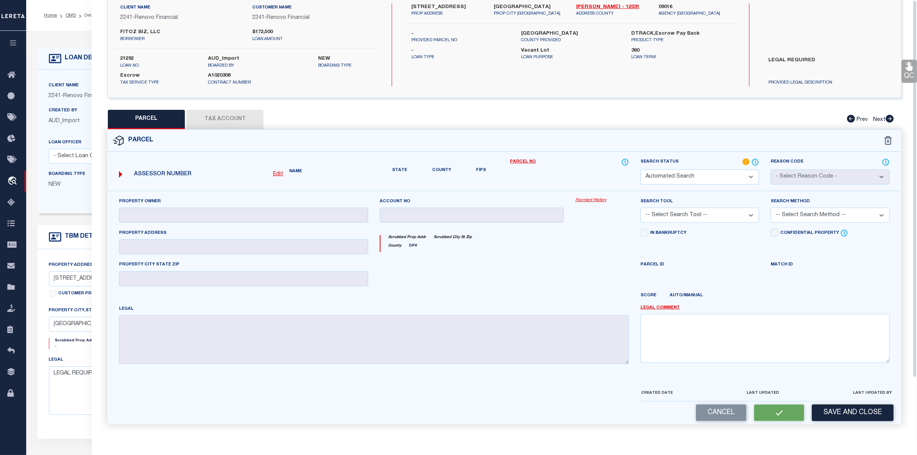
select select "ND"
checkbox input "false"
type textarea "LEGAL REQUIRED"
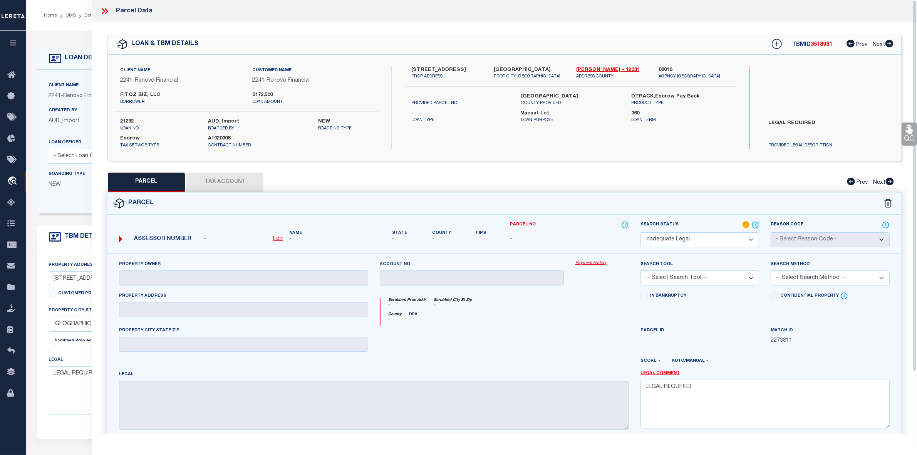
click at [104, 12] on icon at bounding box center [103, 11] width 3 height 6
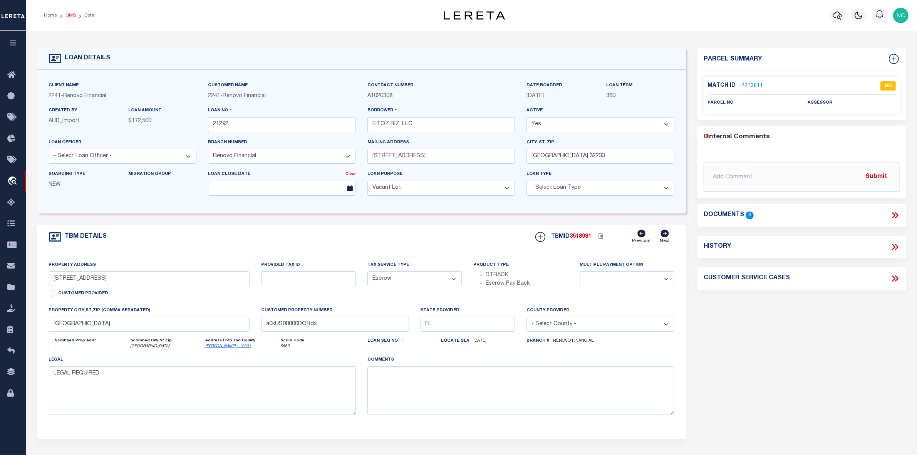
click at [71, 16] on link "OMS" at bounding box center [71, 15] width 10 height 5
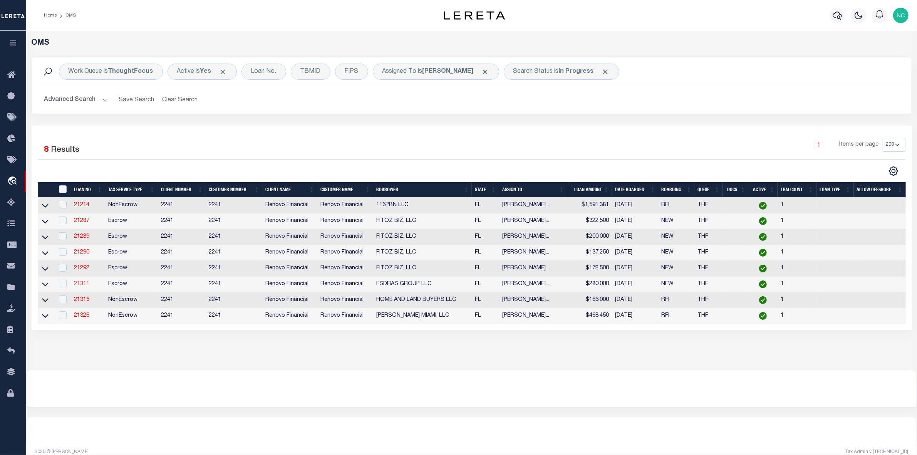
click at [81, 287] on link "21311" at bounding box center [81, 283] width 15 height 5
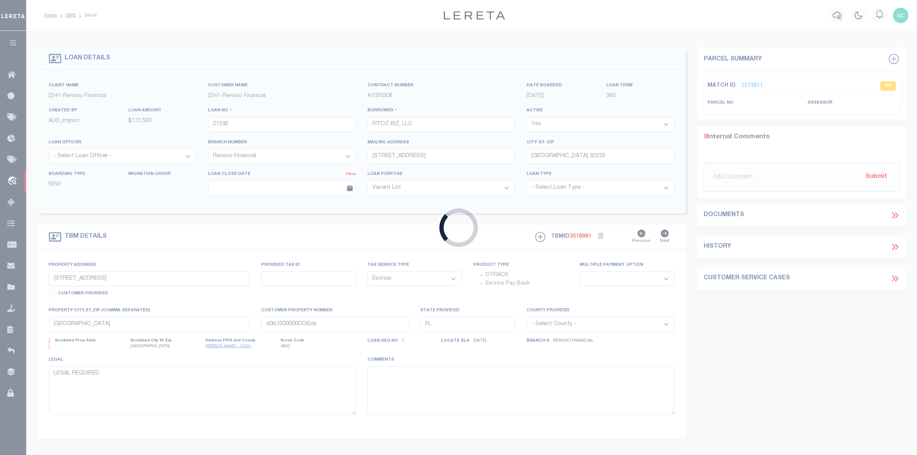
type input "21311"
type input "ESDRAS GROUP LLC"
type input "1110Windway Cir"
type input "Kissimmee FL 34744"
type input "516 Sumner Street"
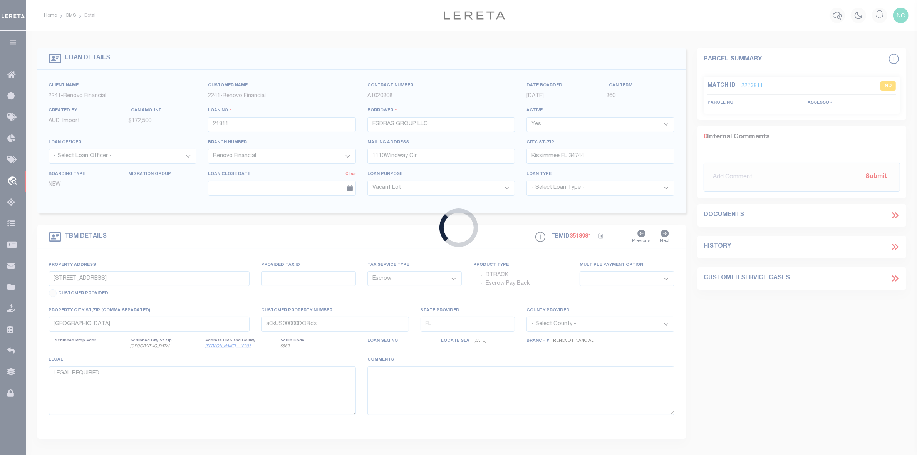
select select
type input "Kissimmee, FL 34741"
type input "a0kUS00000DFR5F"
select select
select select "25066"
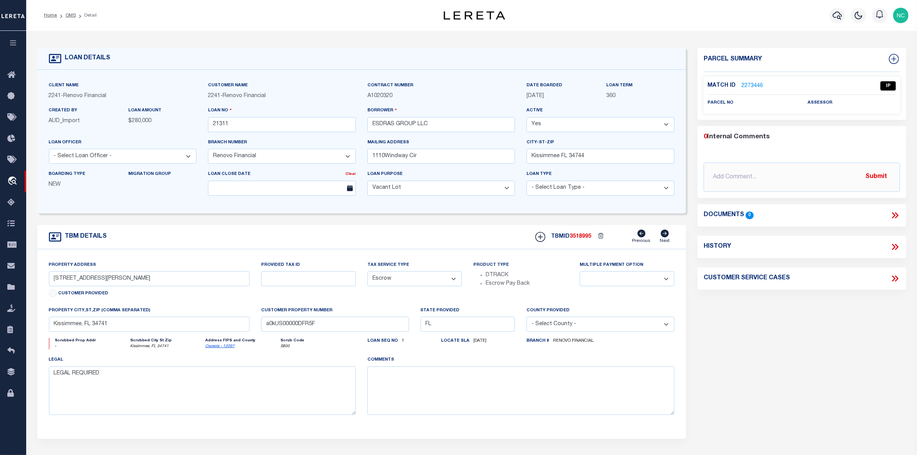
click at [752, 87] on link "2273446" at bounding box center [753, 86] width 22 height 8
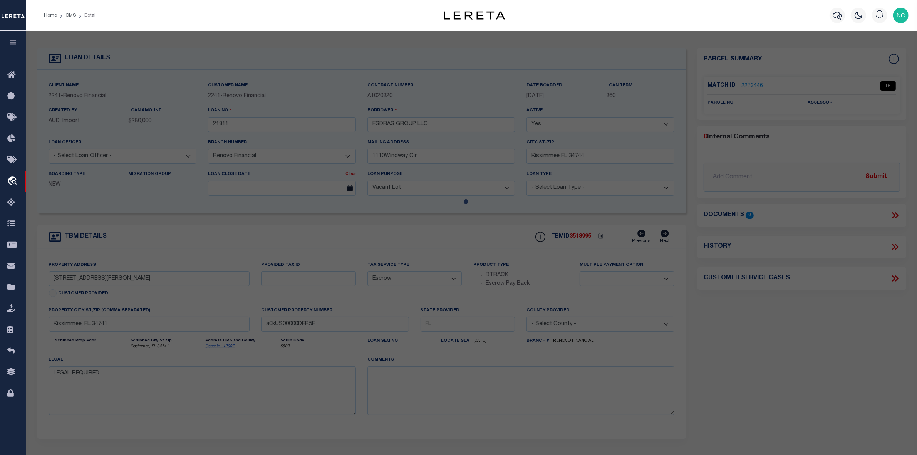
select select "AS"
checkbox input "false"
select select "IP"
checkbox input "false"
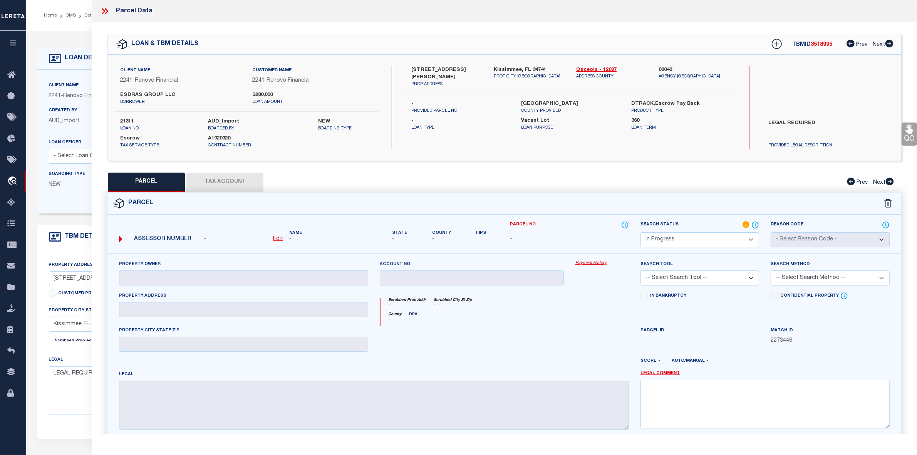
click at [799, 122] on label "LEGAL REQUIRED" at bounding box center [828, 130] width 131 height 23
copy div "LEGAL REQUIRED"
click at [670, 239] on select "Automated Search Bad Parcel Complete Duplicate Parcel High Dollar Reporting In …" at bounding box center [700, 239] width 119 height 15
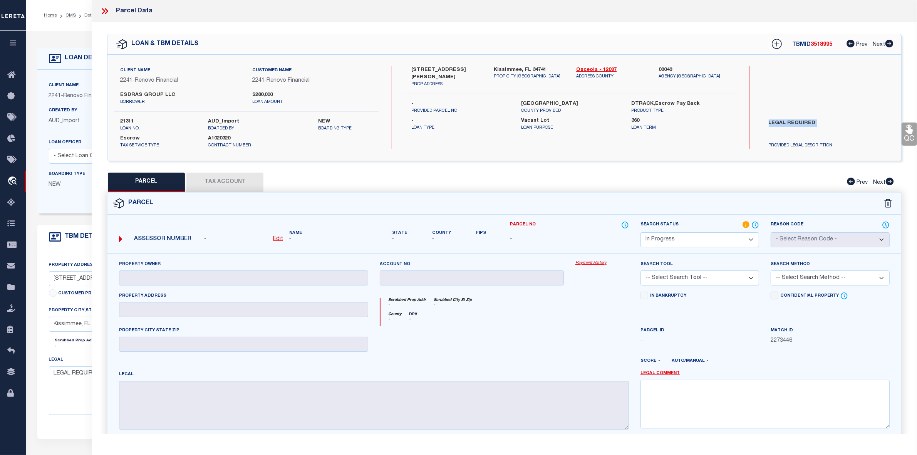
select select "ND"
click at [641, 232] on select "Automated Search Bad Parcel Complete Duplicate Parcel High Dollar Reporting In …" at bounding box center [700, 239] width 119 height 15
click at [684, 391] on textarea at bounding box center [765, 404] width 249 height 49
paste textarea "LEGAL REQUIRED"
type textarea "LEGAL REQUIRED"
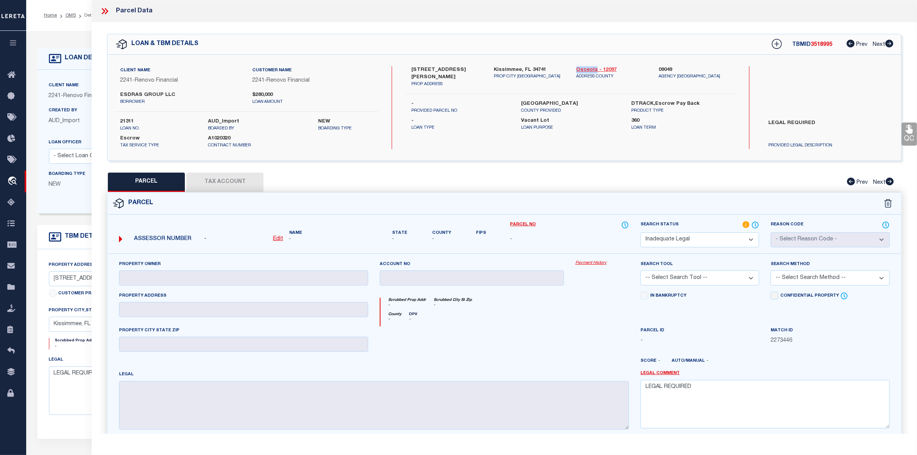
drag, startPoint x: 571, startPoint y: 68, endPoint x: 596, endPoint y: 71, distance: 24.8
click at [596, 71] on div "Osceola - 12097 ADDRESS COUNTY" at bounding box center [612, 77] width 82 height 22
copy link "Osceola"
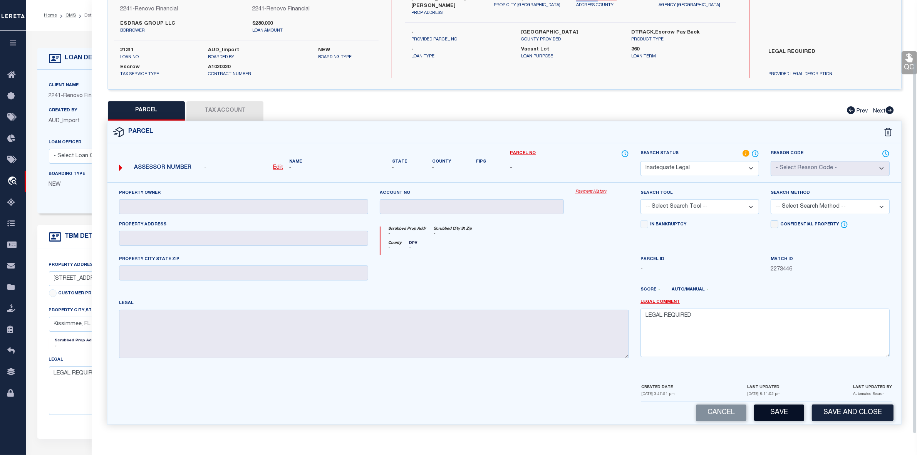
click at [783, 413] on button "Save" at bounding box center [779, 413] width 50 height 17
select select "AS"
checkbox input "false"
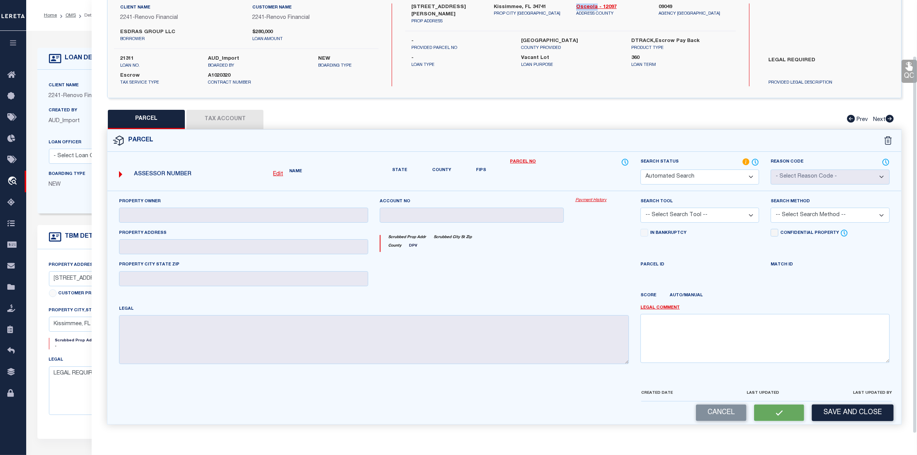
select select "ND"
checkbox input "false"
type textarea "LEGAL REQUIRED"
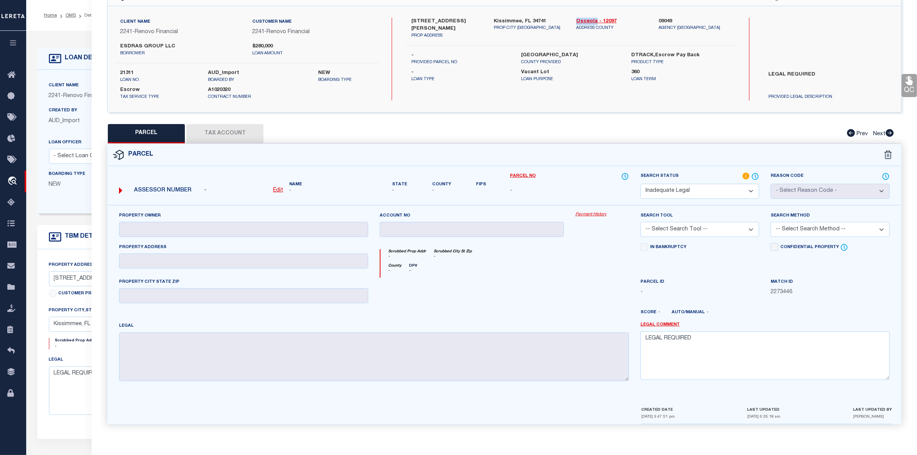
scroll to position [0, 0]
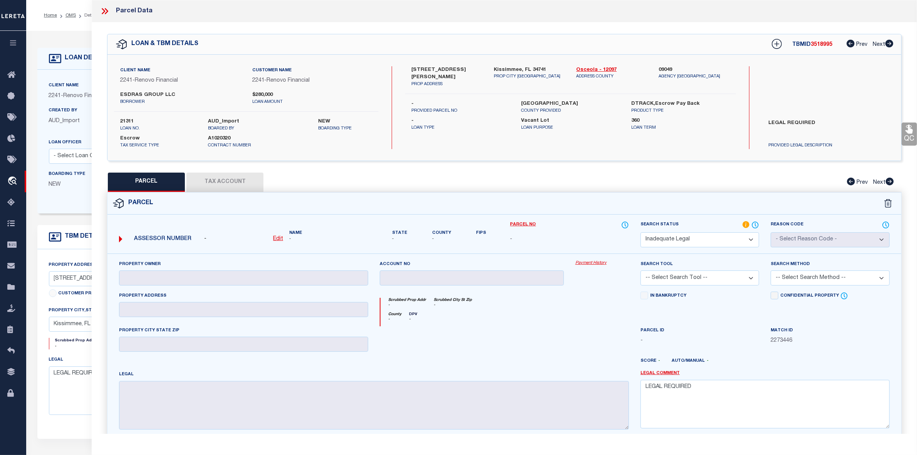
click at [106, 11] on icon at bounding box center [105, 11] width 10 height 10
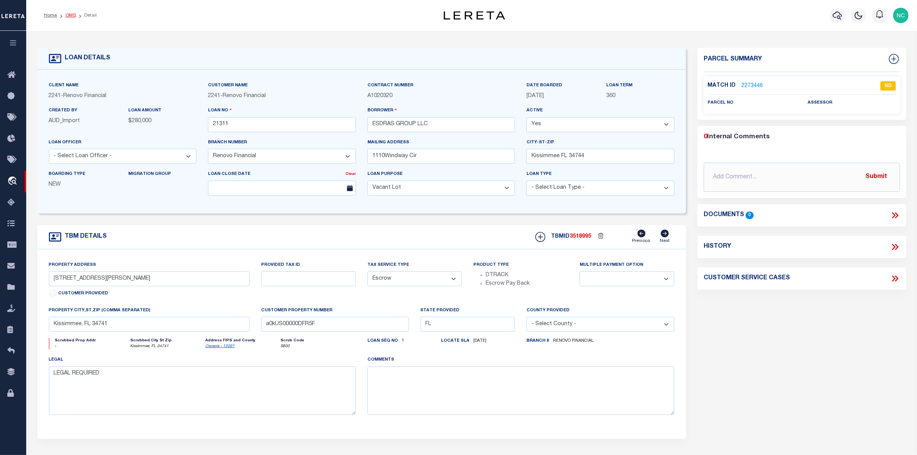
click at [72, 15] on link "OMS" at bounding box center [71, 15] width 10 height 5
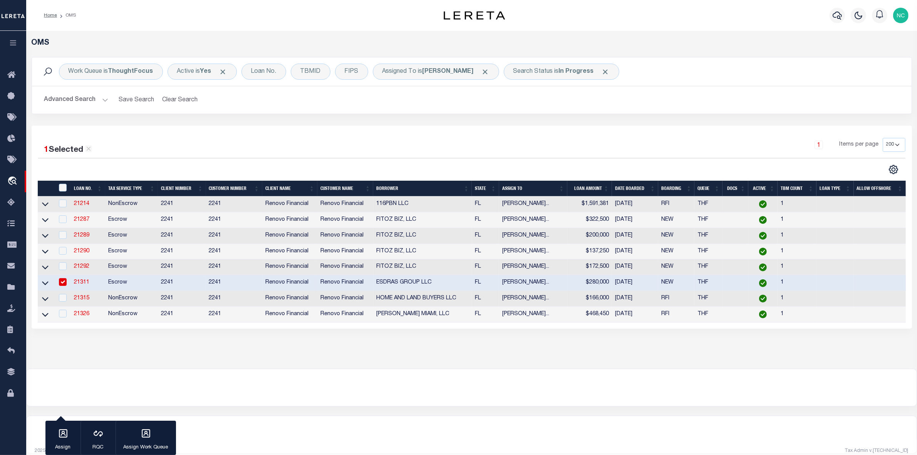
drag, startPoint x: 64, startPoint y: 288, endPoint x: 67, endPoint y: 292, distance: 5.4
click at [64, 286] on input "checkbox" at bounding box center [63, 282] width 8 height 8
checkbox input "false"
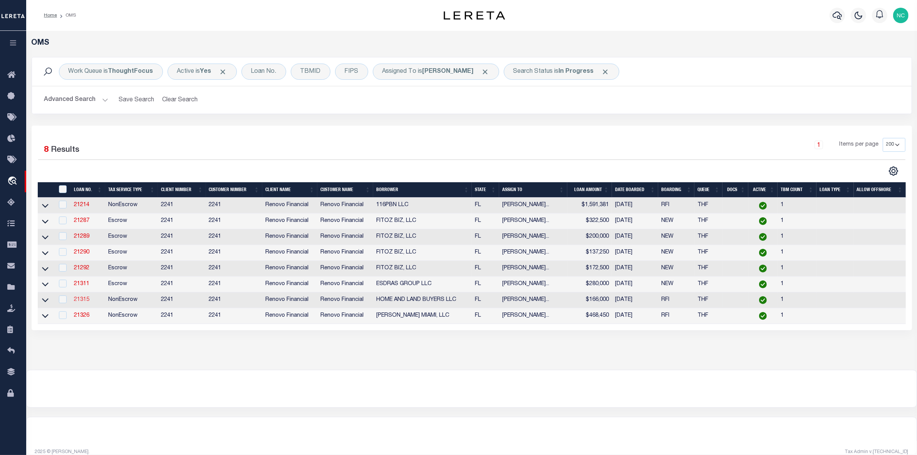
click at [82, 302] on link "21315" at bounding box center [81, 299] width 15 height 5
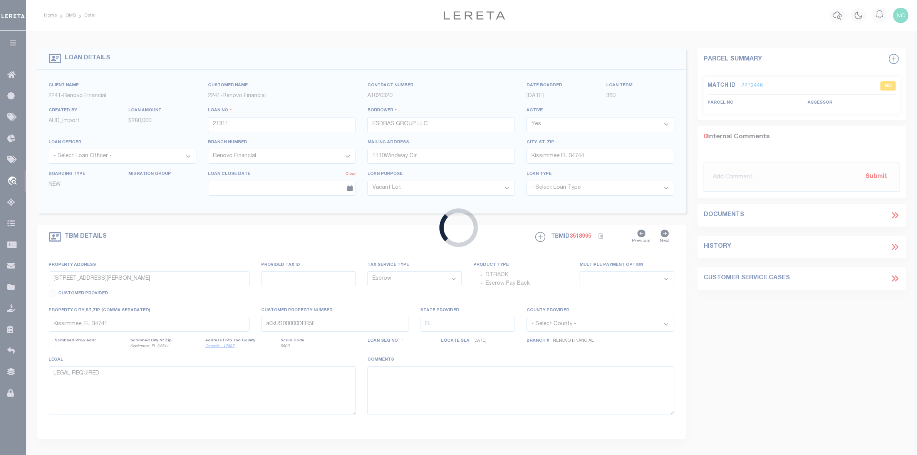
type input "21315"
type input "HOME AND LAND BUYERS LLC"
type input "668 Wyckliffe Pl"
type input "Winter Springs FL 32708"
select select "NonEscrow"
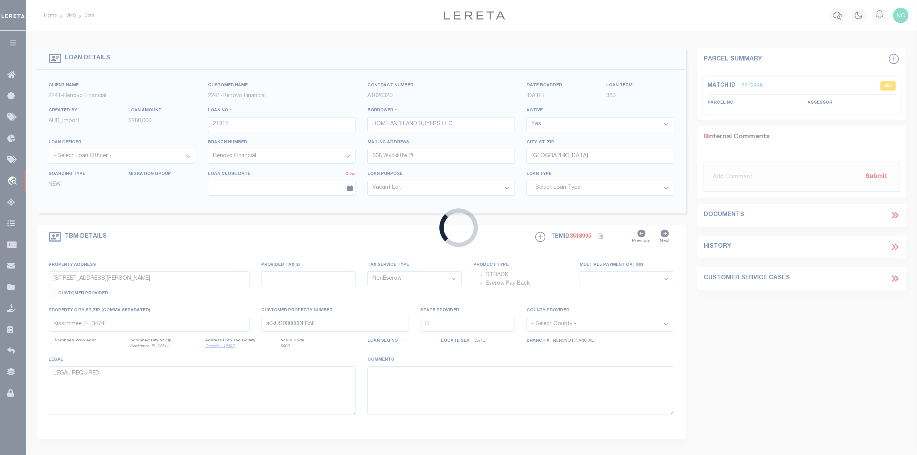
type input "15945 Villa City Road"
select select
type input "Groveland, FL 34736"
type input "a0kUS00000DnZef"
select select
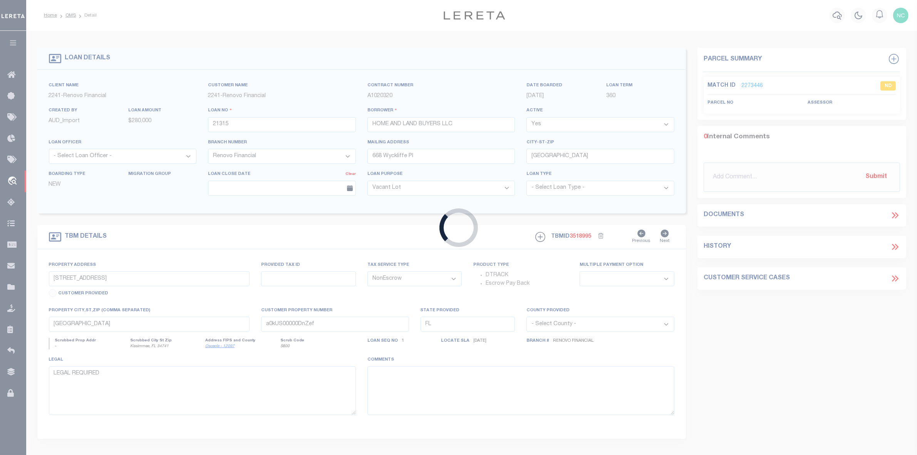
select select "25066"
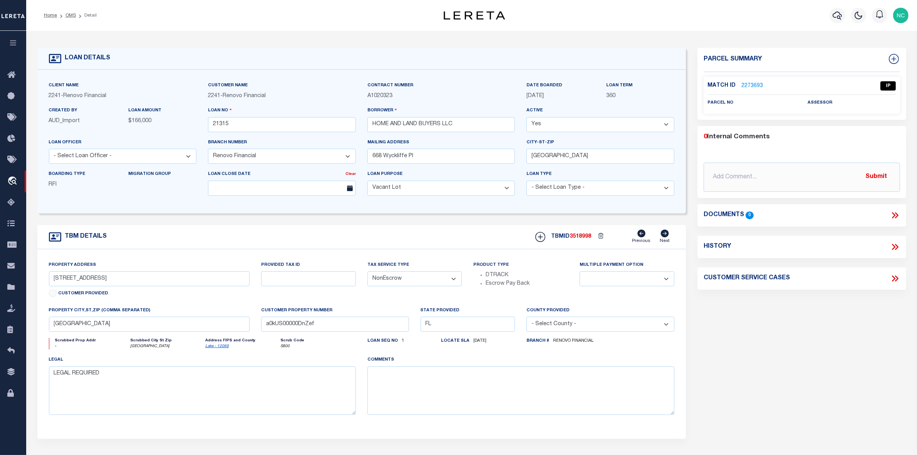
click at [754, 84] on link "2273693" at bounding box center [753, 86] width 22 height 8
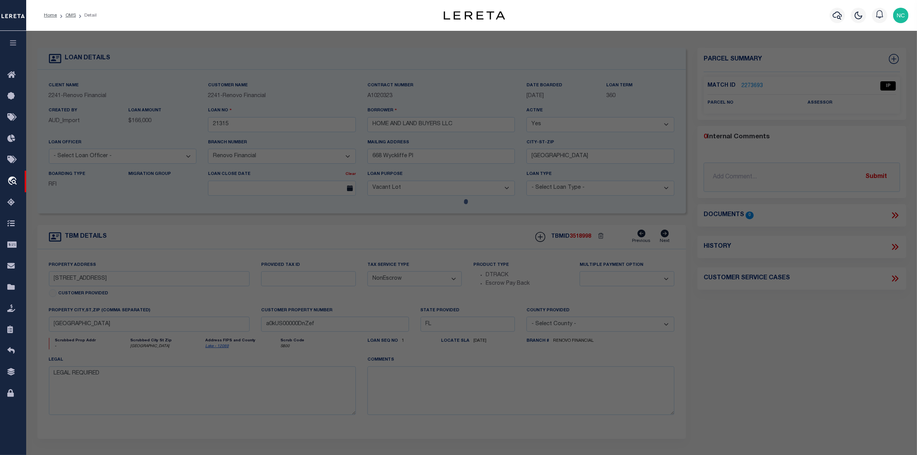
select select "AS"
checkbox input "false"
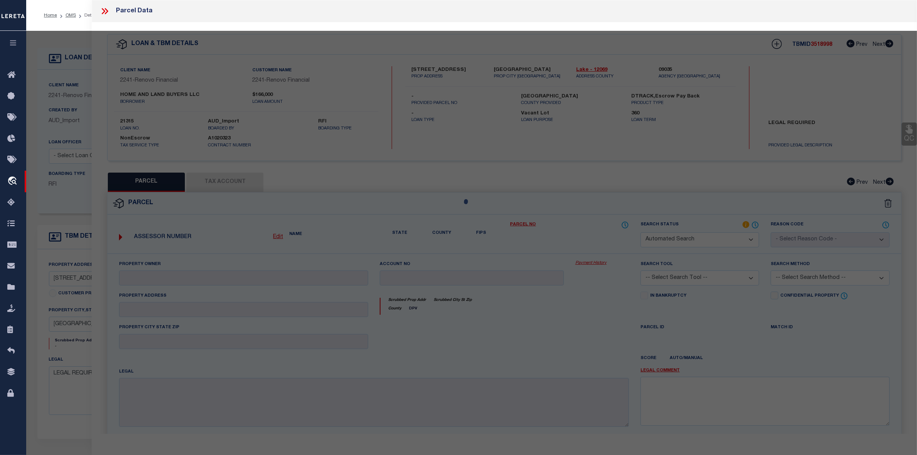
select select "IP"
checkbox input "false"
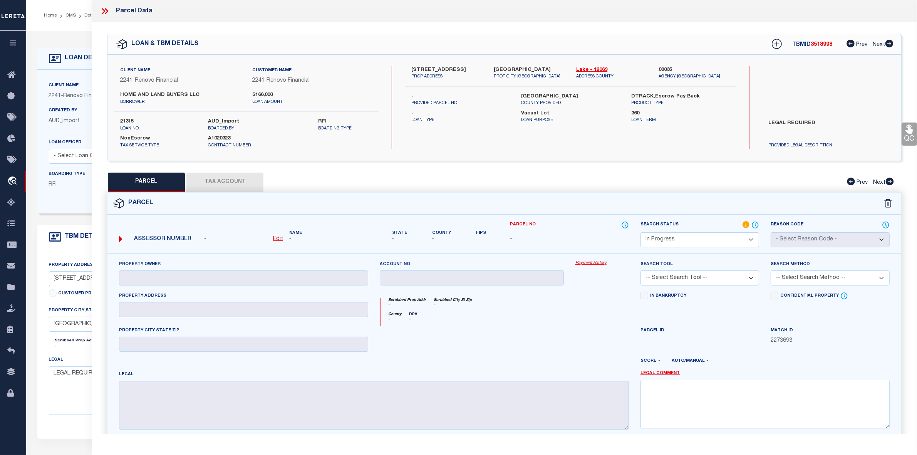
click at [782, 122] on label "LEGAL REQUIRED" at bounding box center [828, 130] width 131 height 23
copy div "LEGAL REQUIRED"
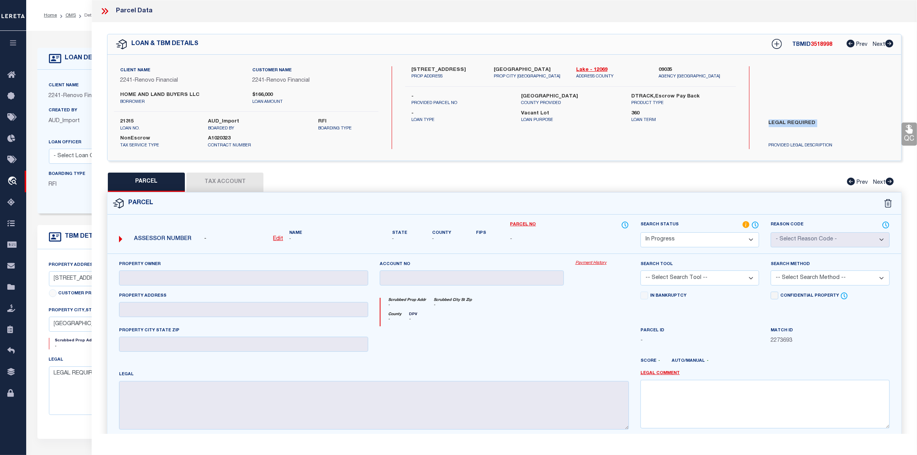
click at [663, 240] on select "Automated Search Bad Parcel Complete Duplicate Parcel High Dollar Reporting In …" at bounding box center [700, 239] width 119 height 15
select select "ND"
click at [641, 232] on select "Automated Search Bad Parcel Complete Duplicate Parcel High Dollar Reporting In …" at bounding box center [700, 239] width 119 height 15
click at [692, 400] on textarea at bounding box center [765, 404] width 249 height 49
paste textarea "LEGAL REQUIRED"
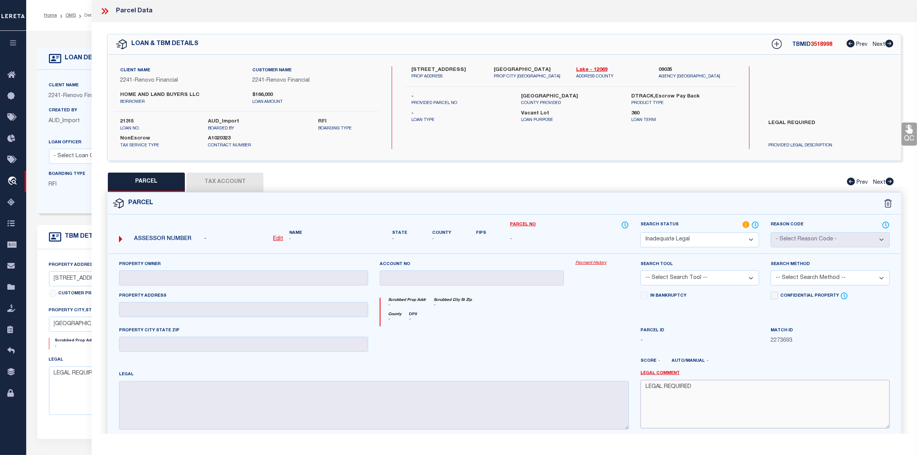
type textarea "LEGAL REQUIRED"
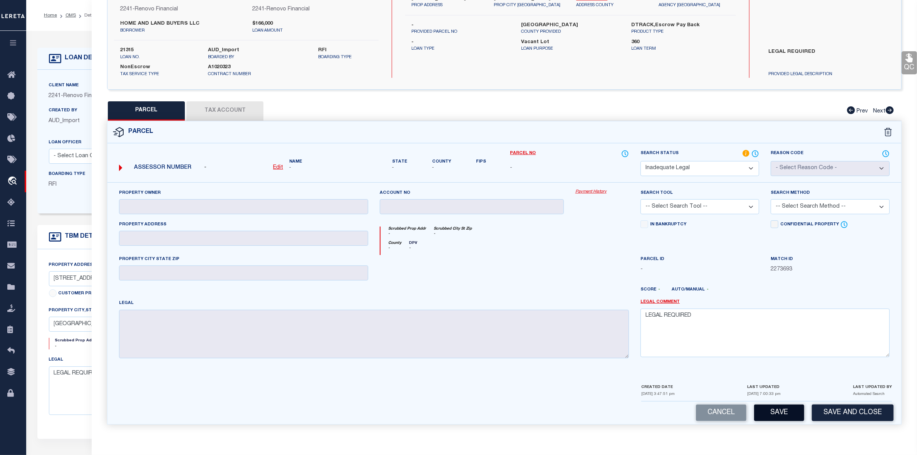
click at [781, 418] on button "Save" at bounding box center [779, 413] width 50 height 17
select select "AS"
checkbox input "false"
select select "ND"
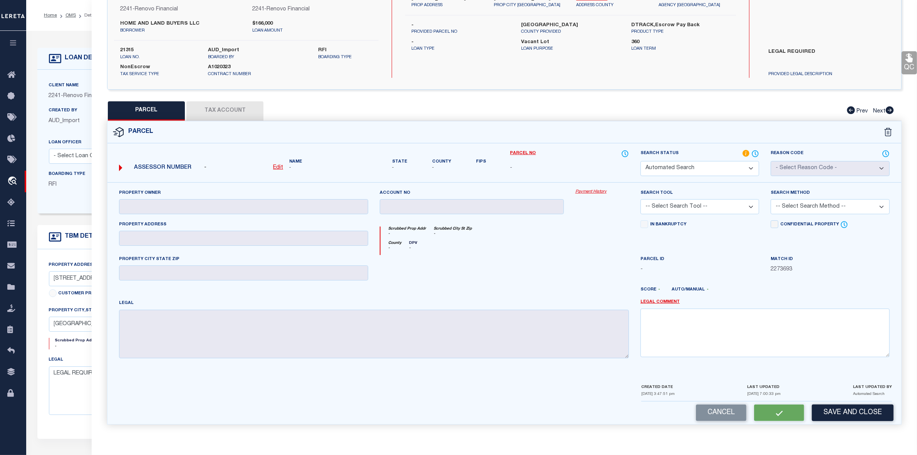
checkbox input "false"
type textarea "LEGAL REQUIRED"
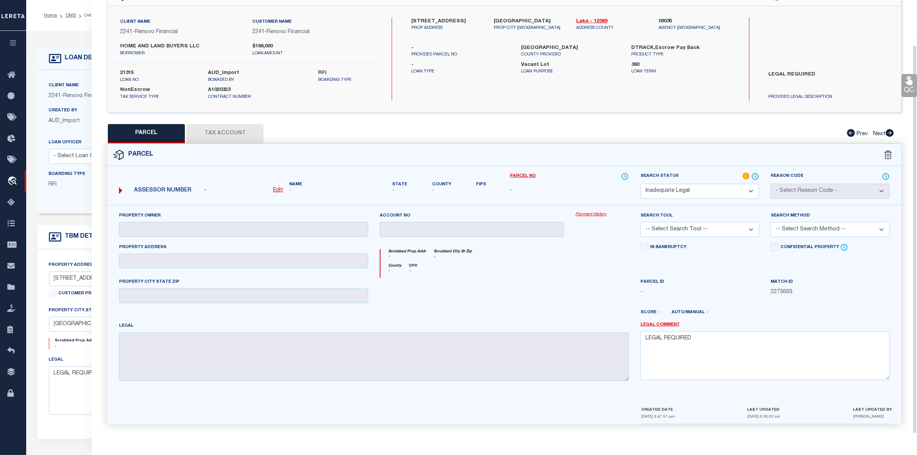
scroll to position [0, 0]
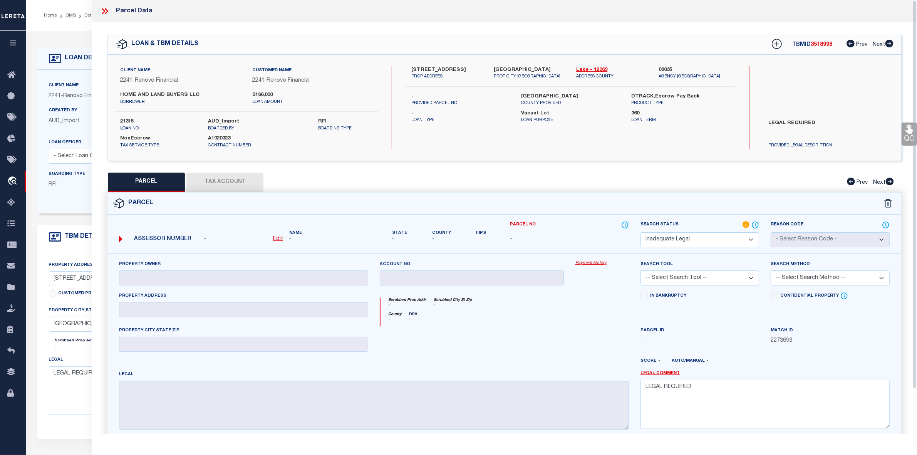
click at [106, 13] on icon at bounding box center [106, 11] width 3 height 6
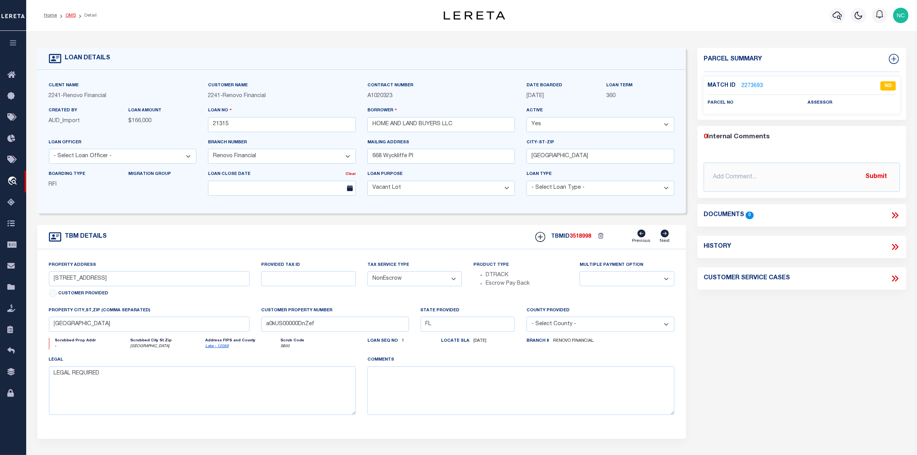
click at [67, 16] on link "OMS" at bounding box center [71, 15] width 10 height 5
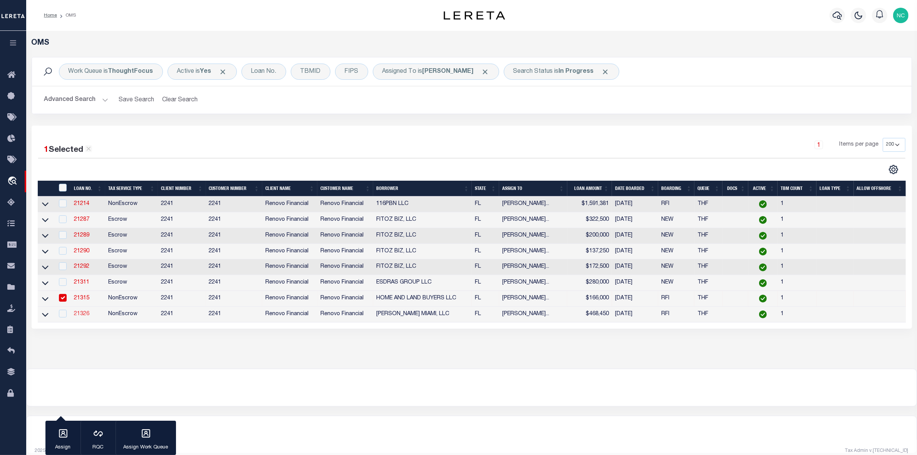
click at [81, 317] on link "21326" at bounding box center [81, 313] width 15 height 5
type input "21326"
type input "[PERSON_NAME] MIAMI, LLC"
type input "1430 Northeast 149th Street"
type input "Miami FL 33161"
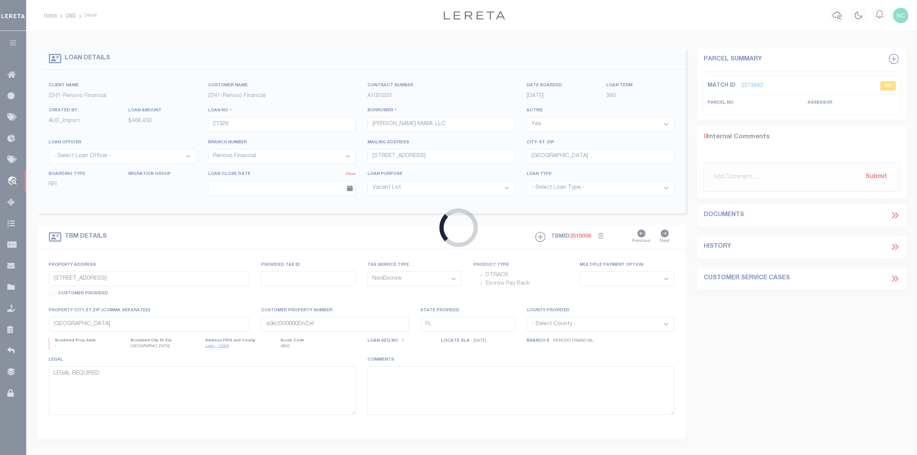
type input "233 Northeast 1st Street"
select select
type input "Satellite Beach, FL 32937"
type input "a0kUS00000DHmFG"
select select
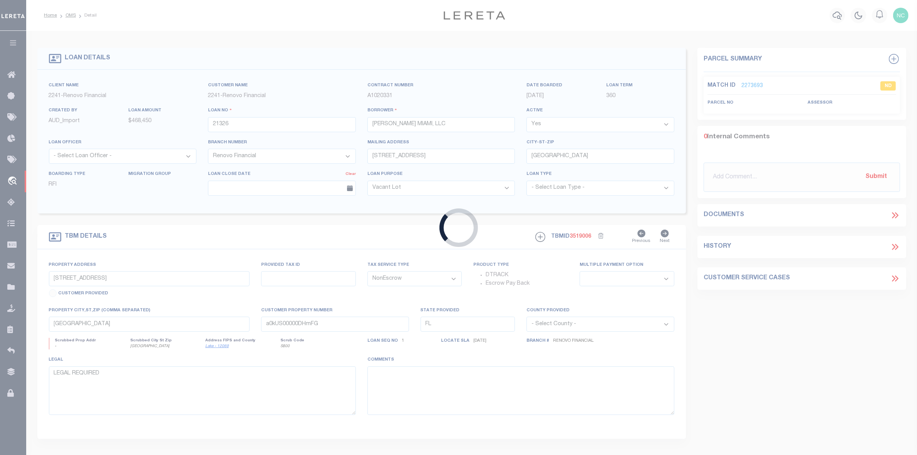
select select "25066"
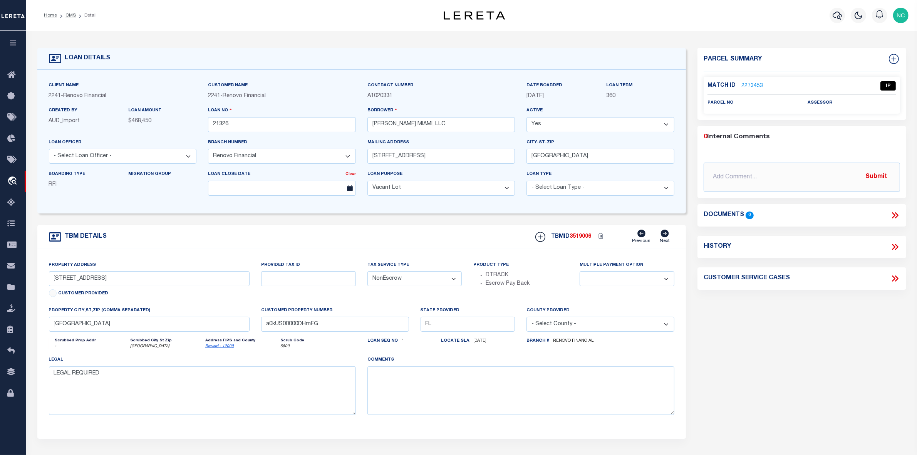
click at [752, 85] on link "2273453" at bounding box center [753, 86] width 22 height 8
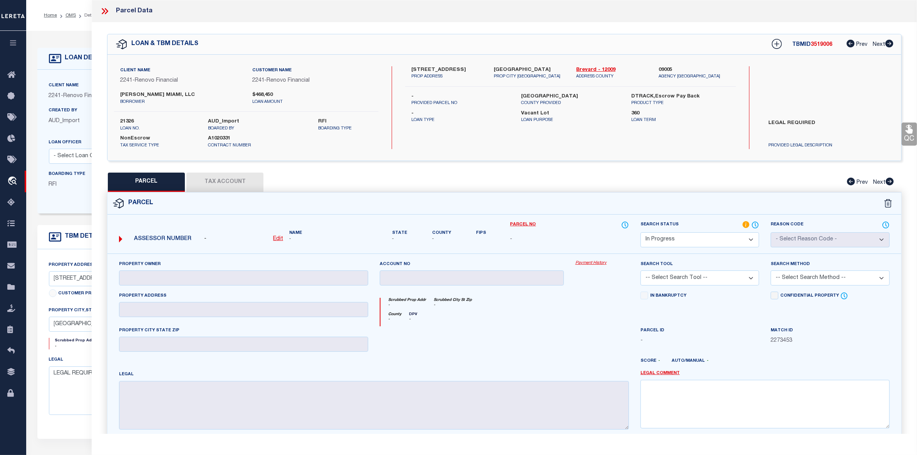
click at [800, 122] on label "LEGAL REQUIRED" at bounding box center [828, 130] width 131 height 23
click at [681, 242] on select "Automated Search Bad Parcel Complete Duplicate Parcel High Dollar Reporting In …" at bounding box center [700, 239] width 119 height 15
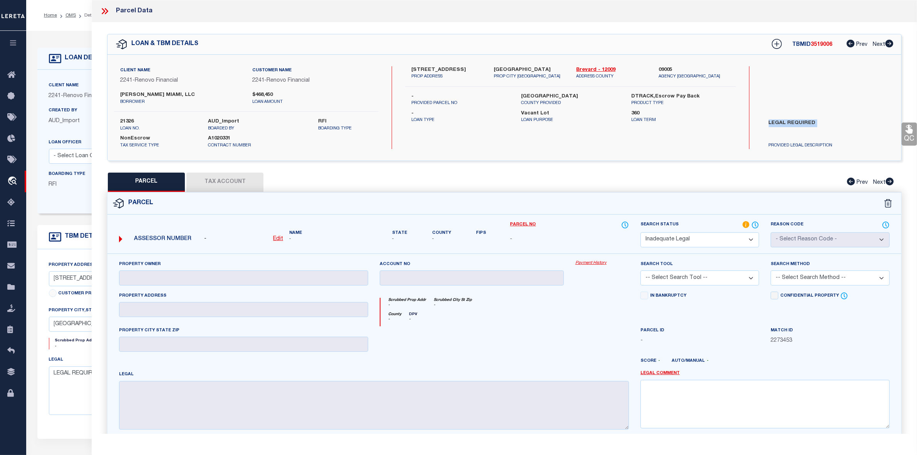
click at [641, 232] on select "Automated Search Bad Parcel Complete Duplicate Parcel High Dollar Reporting In …" at bounding box center [700, 239] width 119 height 15
click at [680, 390] on textarea at bounding box center [765, 404] width 249 height 49
paste textarea "LEGAL REQUIRED"
drag, startPoint x: 574, startPoint y: 70, endPoint x: 597, endPoint y: 70, distance: 23.1
click at [597, 70] on div "Brevard - 12009 ADDRESS COUNTY" at bounding box center [612, 73] width 82 height 14
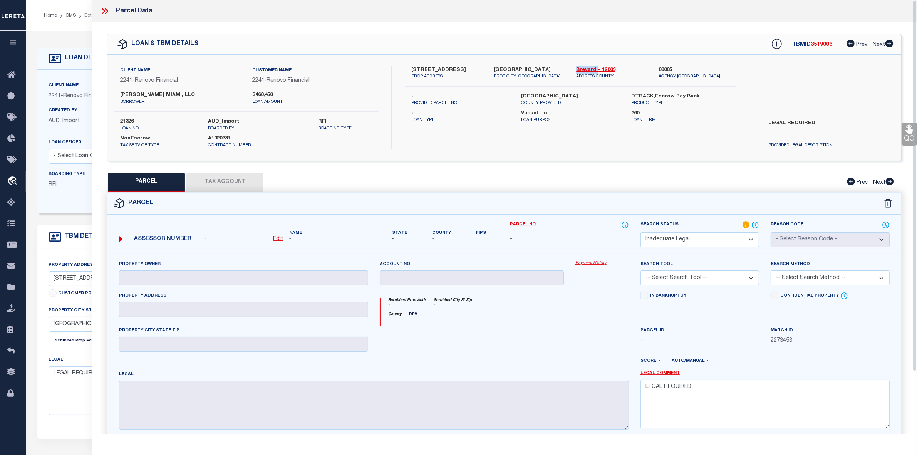
drag, startPoint x: 592, startPoint y: 127, endPoint x: 615, endPoint y: 147, distance: 29.8
click at [592, 127] on div "233 Northeast 1st Street PROP ADDRESS Satellite Beach, FL 32937 PROP CITY ST ZI…" at bounding box center [570, 107] width 331 height 83
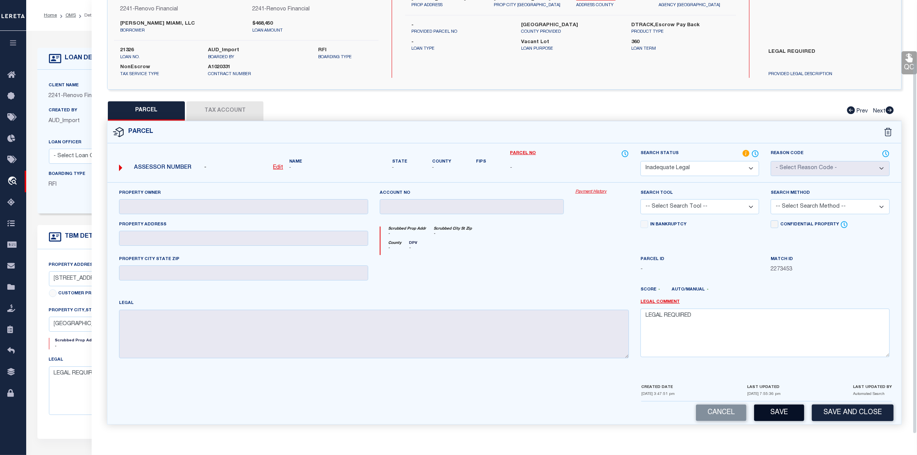
click at [785, 415] on button "Save" at bounding box center [779, 413] width 50 height 17
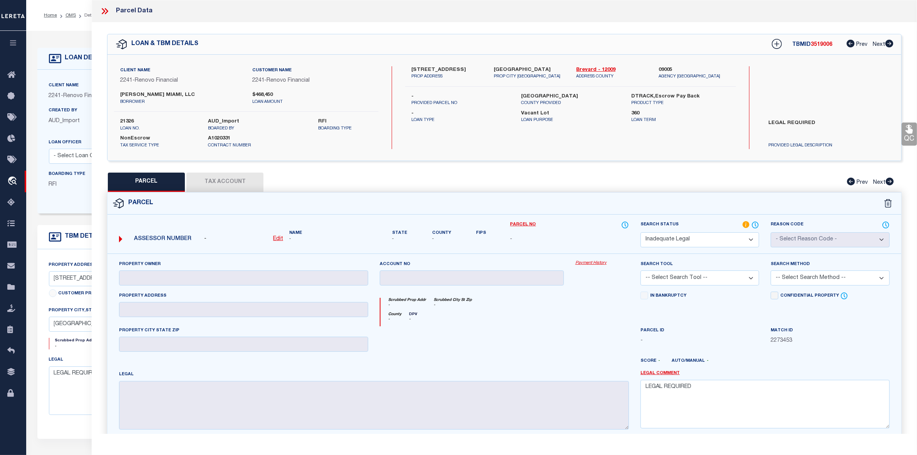
click at [102, 12] on icon at bounding box center [105, 11] width 10 height 10
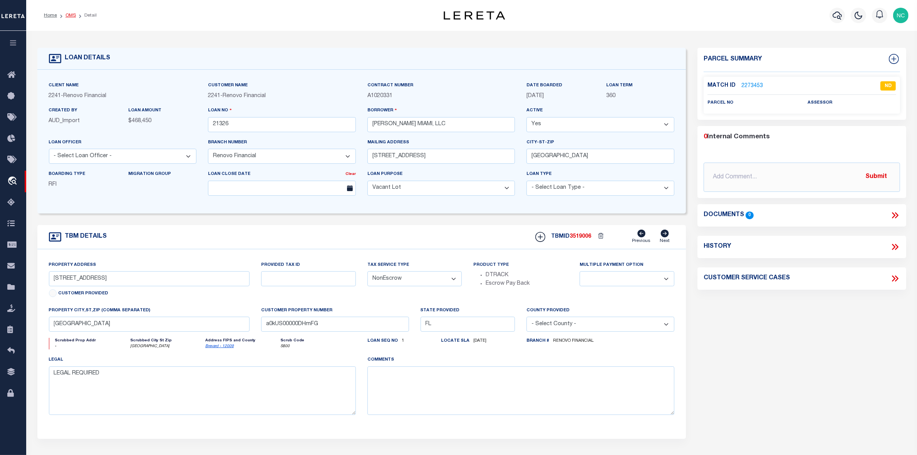
click at [72, 15] on link "OMS" at bounding box center [71, 15] width 10 height 5
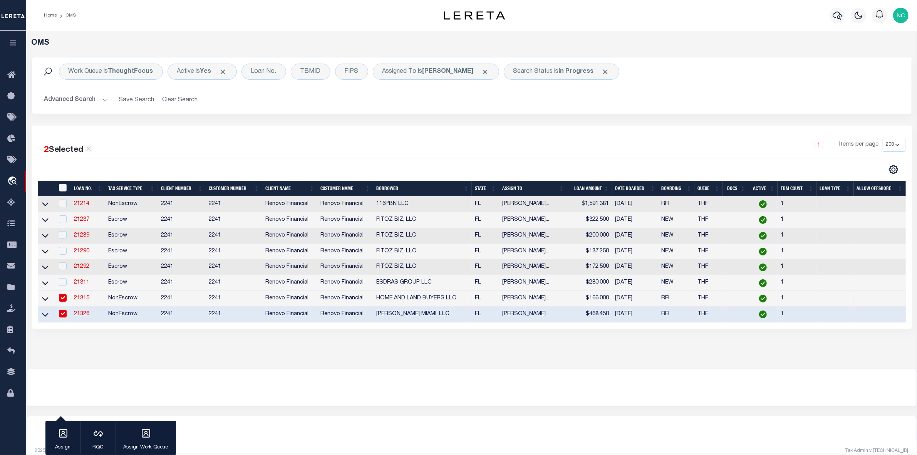
click at [56, 301] on td at bounding box center [62, 299] width 17 height 16
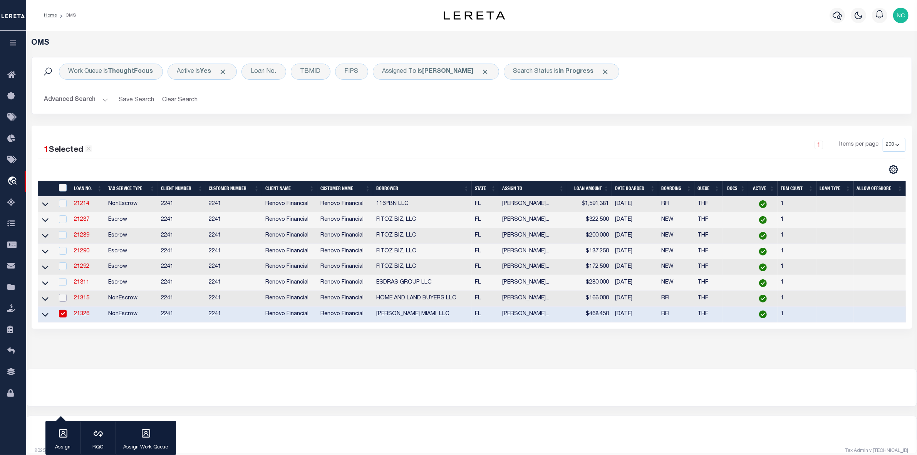
click at [62, 302] on input "checkbox" at bounding box center [63, 298] width 8 height 8
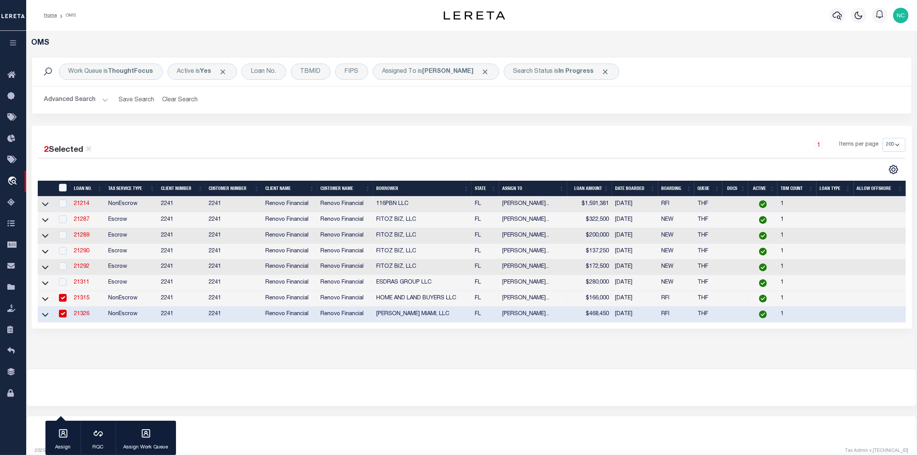
click at [59, 317] on input "checkbox" at bounding box center [63, 314] width 8 height 8
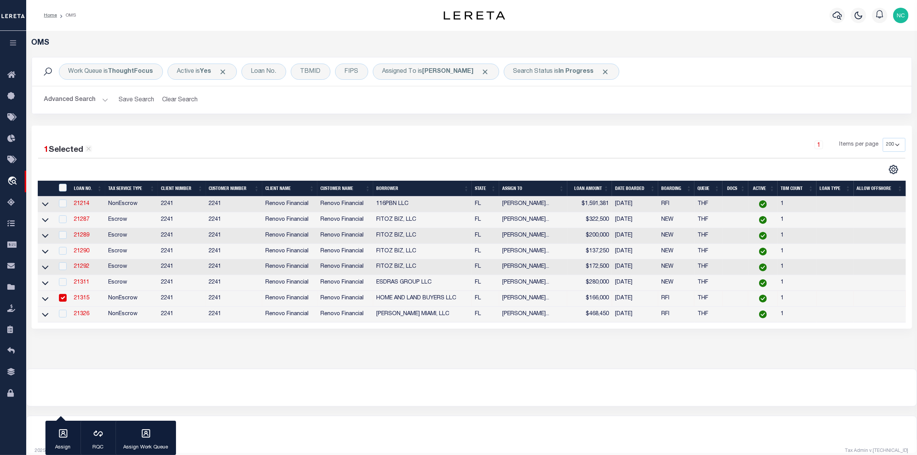
click at [61, 301] on input "checkbox" at bounding box center [63, 298] width 8 height 8
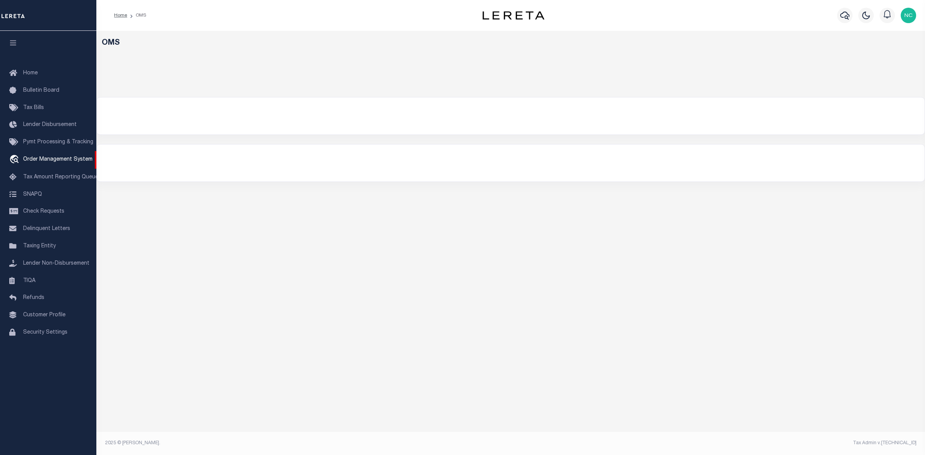
select select "200"
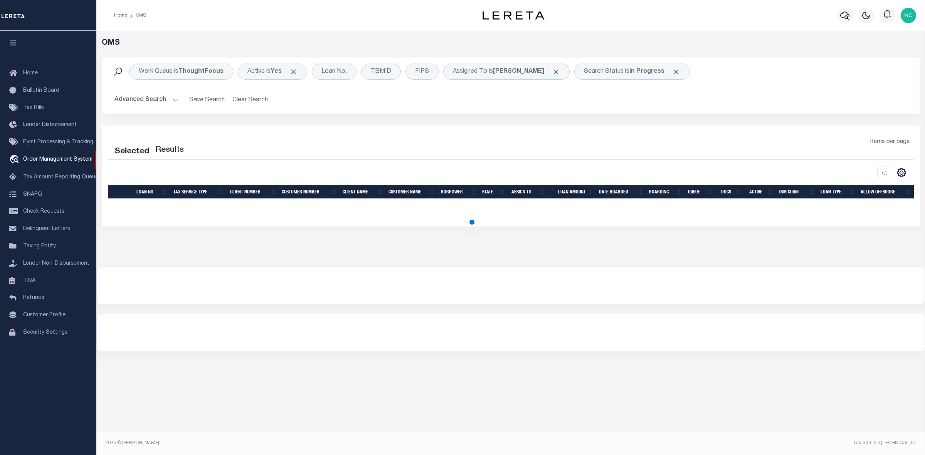
select select "200"
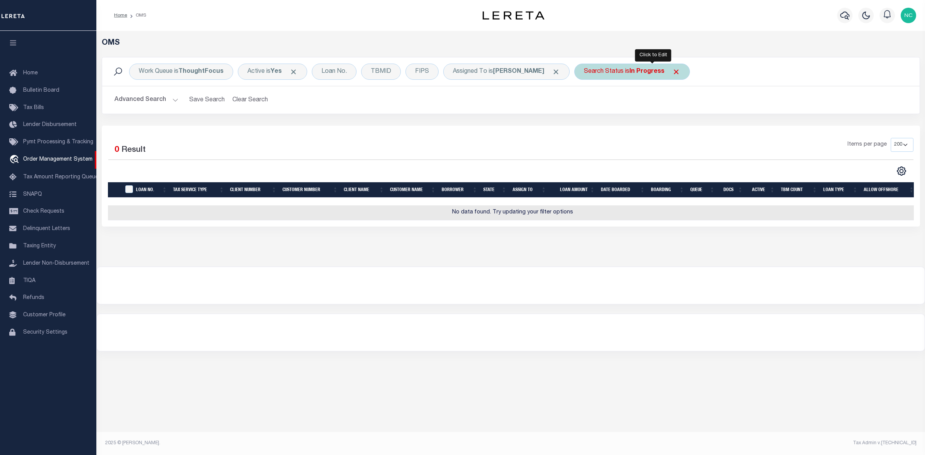
click at [664, 70] on b "In Progress" at bounding box center [646, 72] width 35 height 6
click at [627, 109] on select "Automated Search Bad Parcel Complete Duplicate Parcel High Dollar Reporting In …" at bounding box center [640, 109] width 113 height 15
select select "RD"
click at [605, 102] on select "Automated Search Bad Parcel Complete Duplicate Parcel High Dollar Reporting In …" at bounding box center [640, 109] width 113 height 15
click at [697, 125] on input "Apply" at bounding box center [686, 126] width 23 height 13
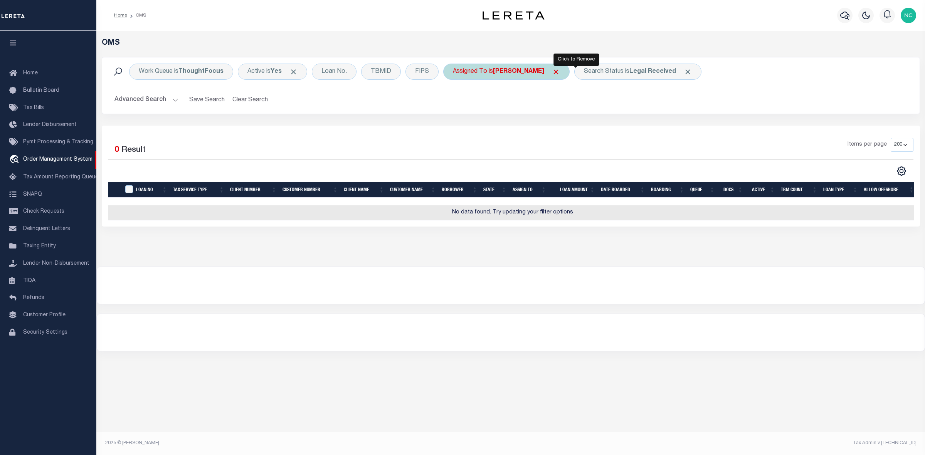
click at [560, 70] on span "Click to Remove" at bounding box center [556, 72] width 8 height 8
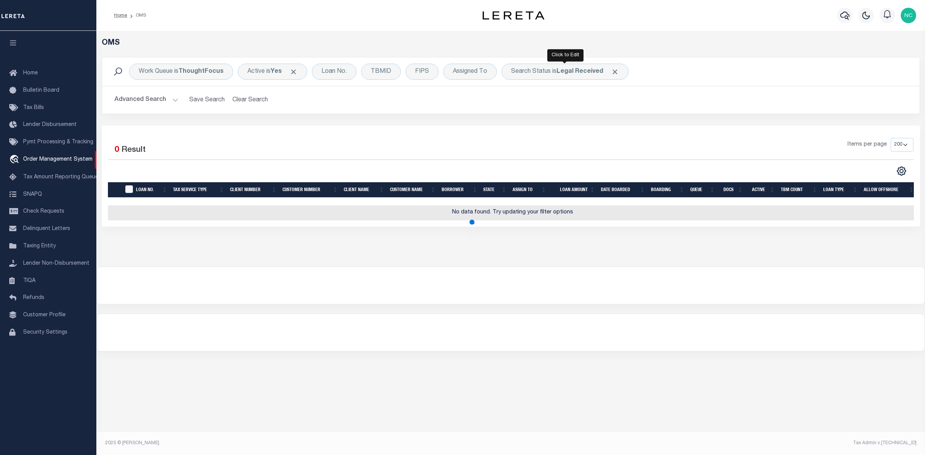
click at [575, 70] on b "Legal Received" at bounding box center [579, 72] width 47 height 6
select select "RD"
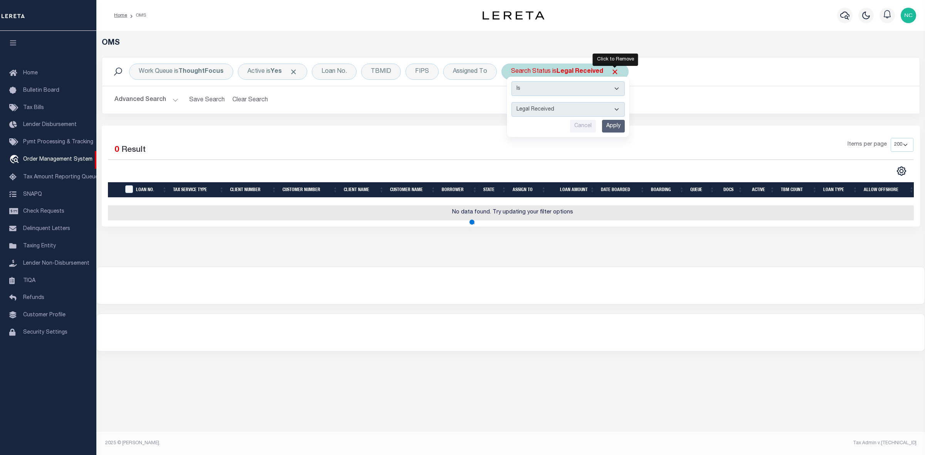
click at [615, 71] on span "Click to Remove" at bounding box center [615, 72] width 8 height 8
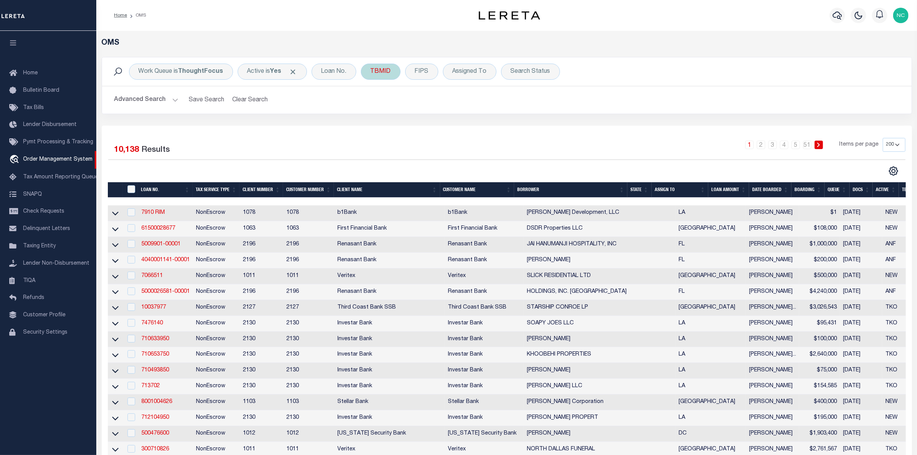
click at [383, 74] on div "TBMID" at bounding box center [381, 72] width 40 height 16
click at [394, 109] on input "number" at bounding box center [427, 106] width 113 height 15
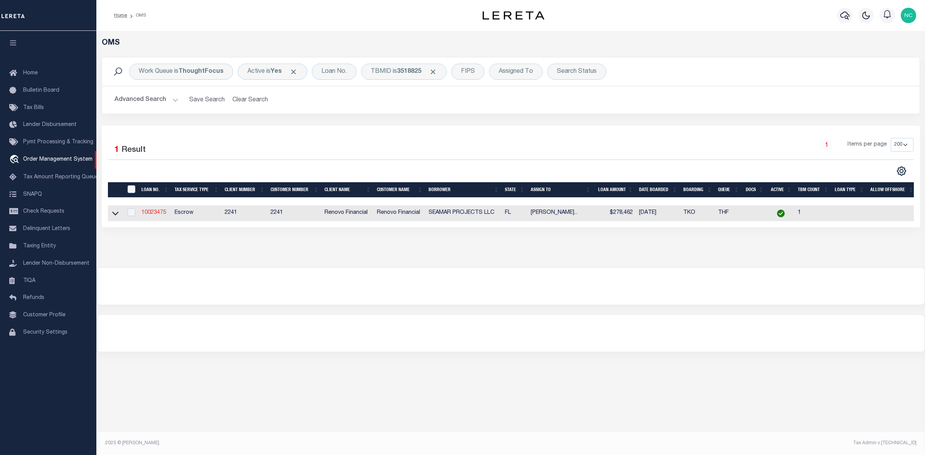
click at [153, 215] on link "10023475" at bounding box center [153, 212] width 25 height 5
type input "10023475"
type input "SEAMAR PROJECTS LLC"
select select
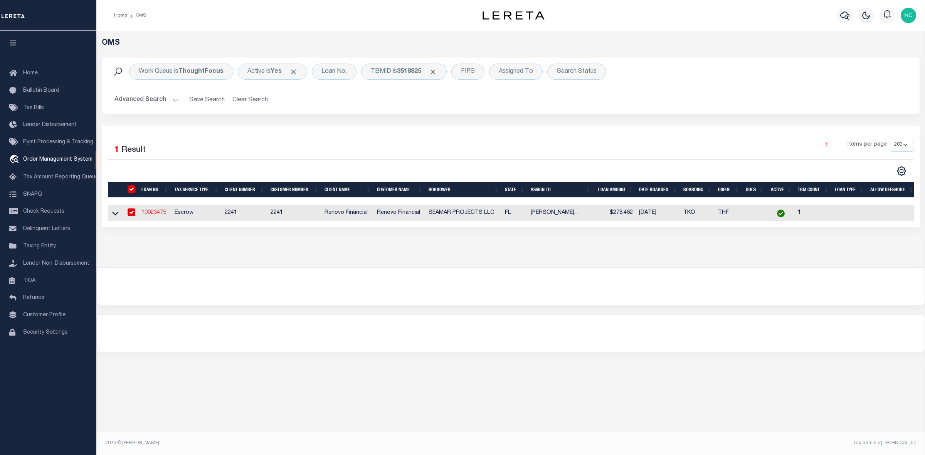
select select "400"
select select "Escrow"
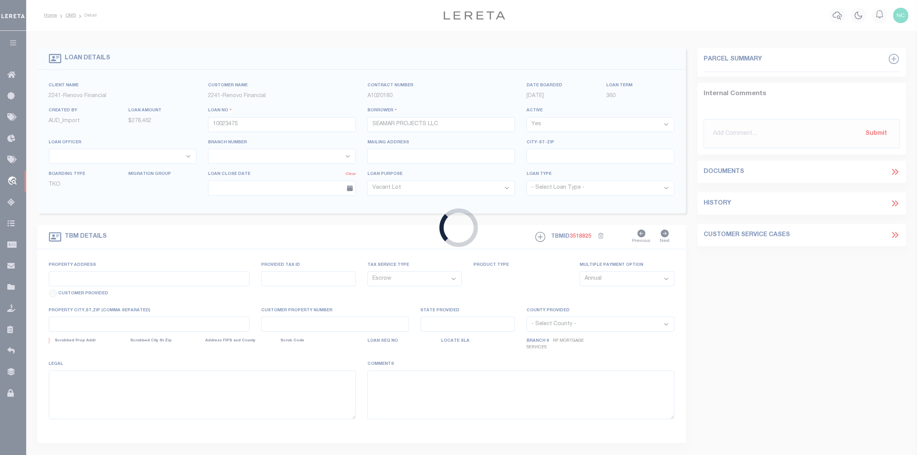
type input "[STREET_ADDRESS]"
type input "2524261930-000-08000"
select select
type input "[GEOGRAPHIC_DATA]"
type input "a0kUS00000EDhCE"
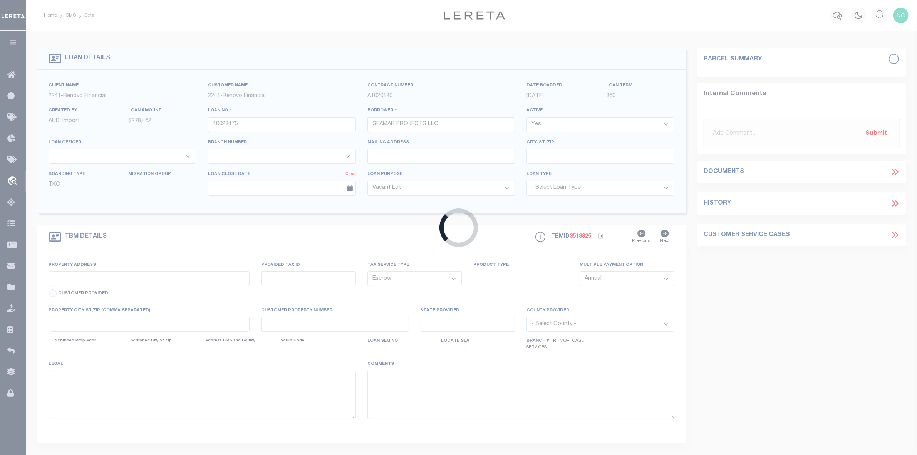
type input "FL"
select select
select select "164194"
select select "25067"
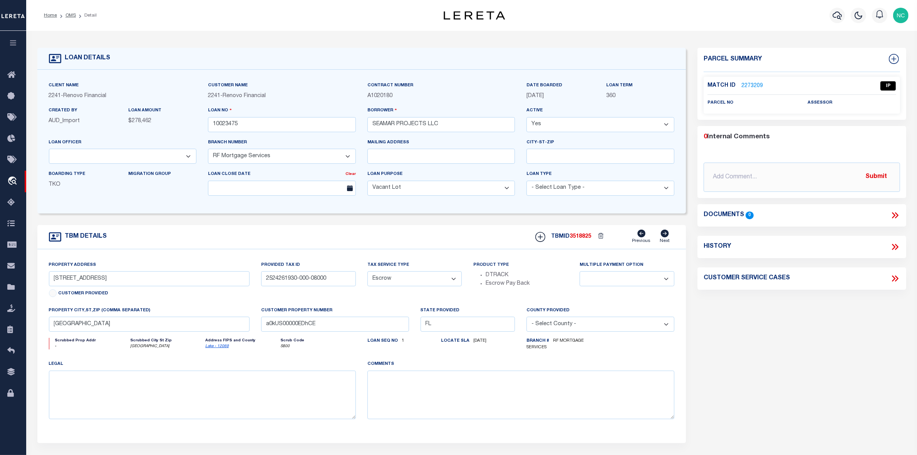
click at [748, 82] on link "2273209" at bounding box center [753, 86] width 22 height 8
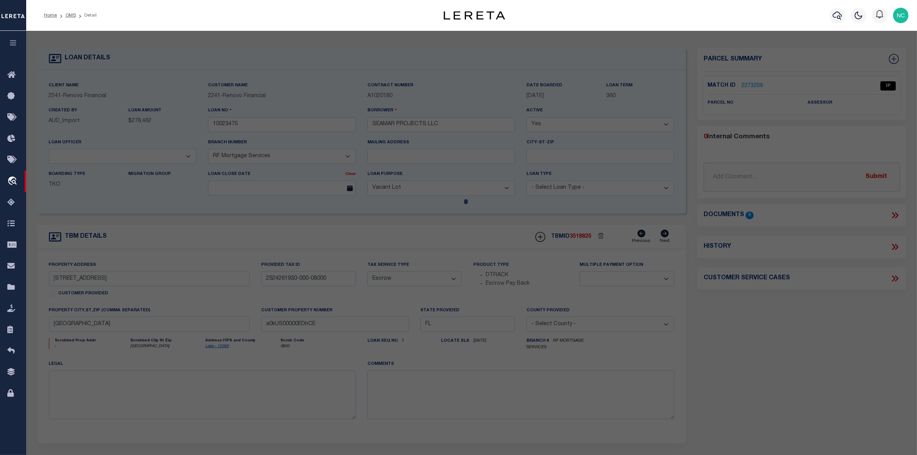
checkbox input "false"
select select "IP"
checkbox input "false"
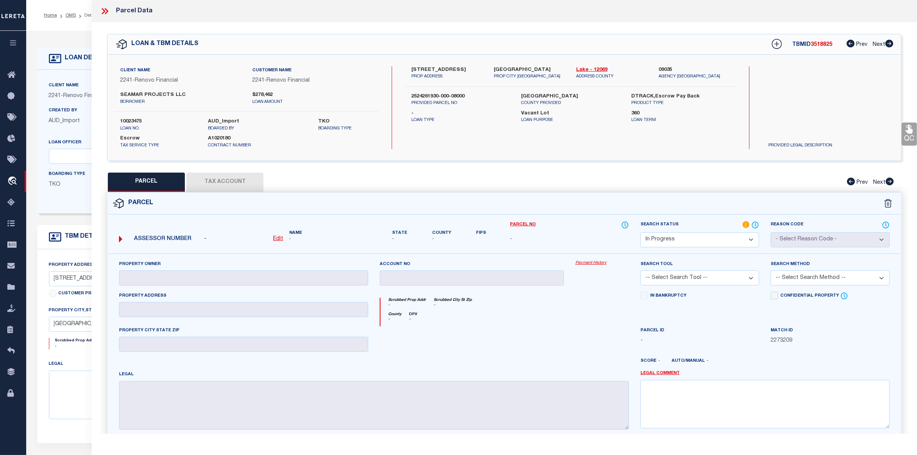
click at [105, 10] on icon at bounding box center [105, 11] width 10 height 10
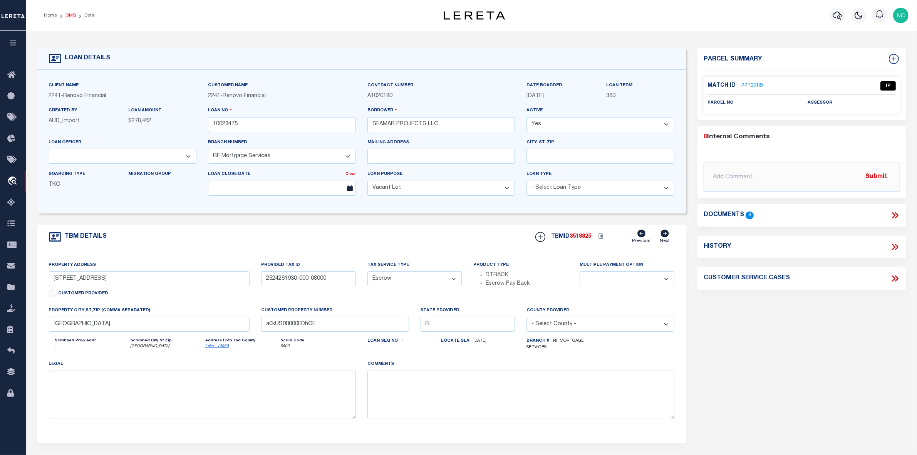
click at [70, 15] on link "OMS" at bounding box center [71, 15] width 10 height 5
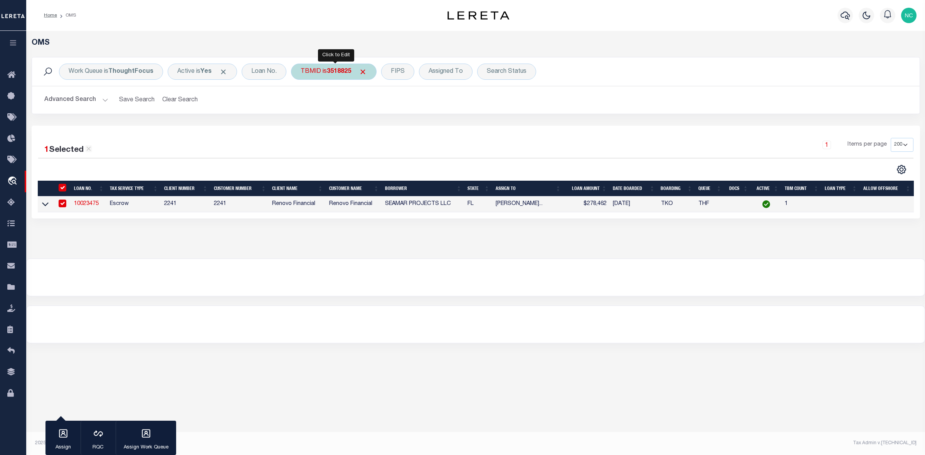
click at [332, 67] on div "TBMID is 3518825" at bounding box center [334, 72] width 86 height 16
click at [358, 105] on input "3518825" at bounding box center [357, 106] width 113 height 15
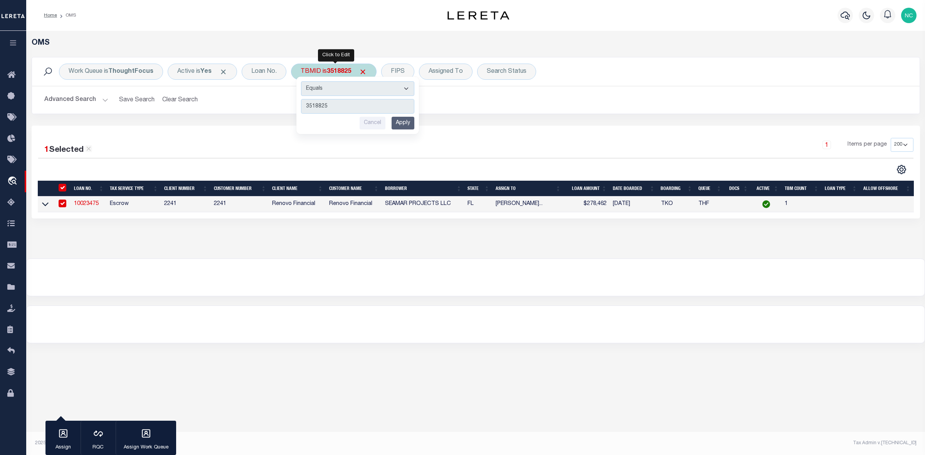
click at [358, 105] on input "3518825" at bounding box center [357, 106] width 113 height 15
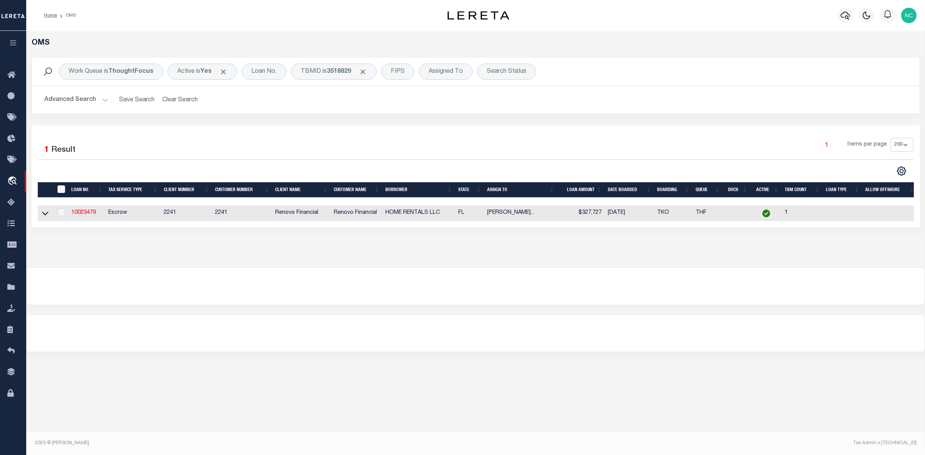
click at [92, 297] on div at bounding box center [476, 286] width 898 height 37
click at [363, 72] on span "Click to Remove" at bounding box center [363, 72] width 8 height 8
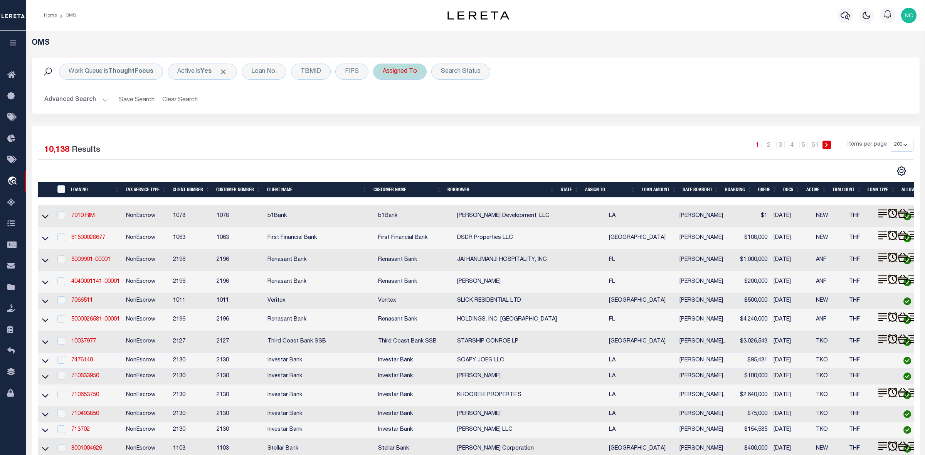
click at [403, 70] on div "Assigned To" at bounding box center [400, 72] width 54 height 16
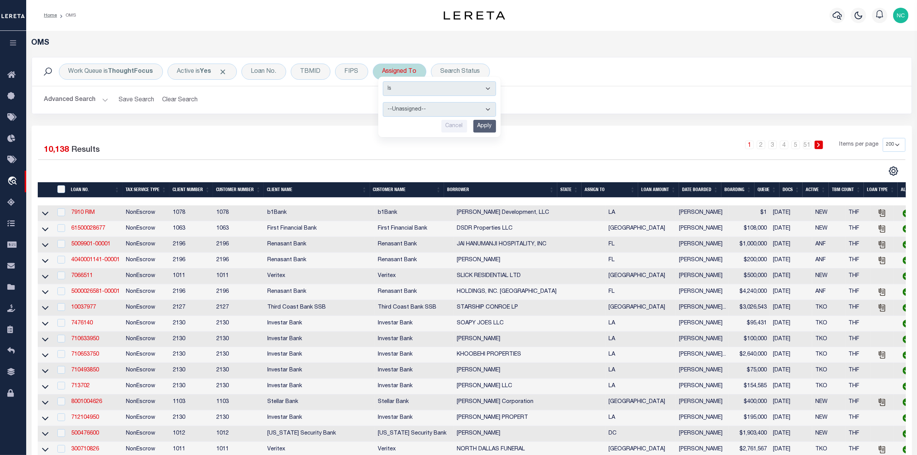
click at [423, 112] on select "--Unassigned-- [PERSON_NAME] [PERSON_NAME] [PERSON_NAME] [PERSON_NAME], [PERSON…" at bounding box center [439, 109] width 113 height 15
select select "[PERSON_NAME]"
click at [383, 102] on select "--Unassigned-- [PERSON_NAME] [PERSON_NAME] [PERSON_NAME] [PERSON_NAME], [PERSON…" at bounding box center [439, 109] width 113 height 15
click at [491, 129] on input "Apply" at bounding box center [485, 126] width 23 height 13
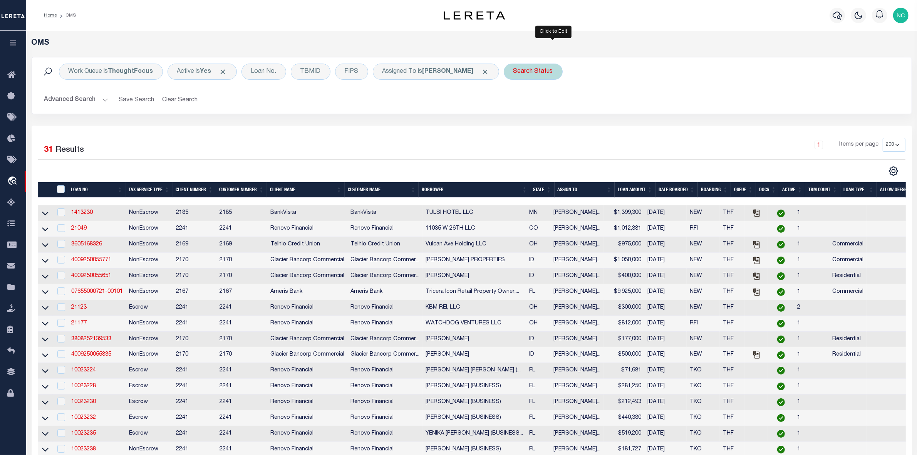
click at [563, 71] on div "Search Status" at bounding box center [533, 72] width 59 height 16
click at [563, 113] on select "Automated Search Bad Parcel Complete Duplicate Parcel High Dollar Reporting In …" at bounding box center [570, 109] width 113 height 15
select select "IP"
click at [534, 102] on select "Automated Search Bad Parcel Complete Duplicate Parcel High Dollar Reporting In …" at bounding box center [570, 109] width 113 height 15
click at [627, 124] on input "Apply" at bounding box center [616, 126] width 23 height 13
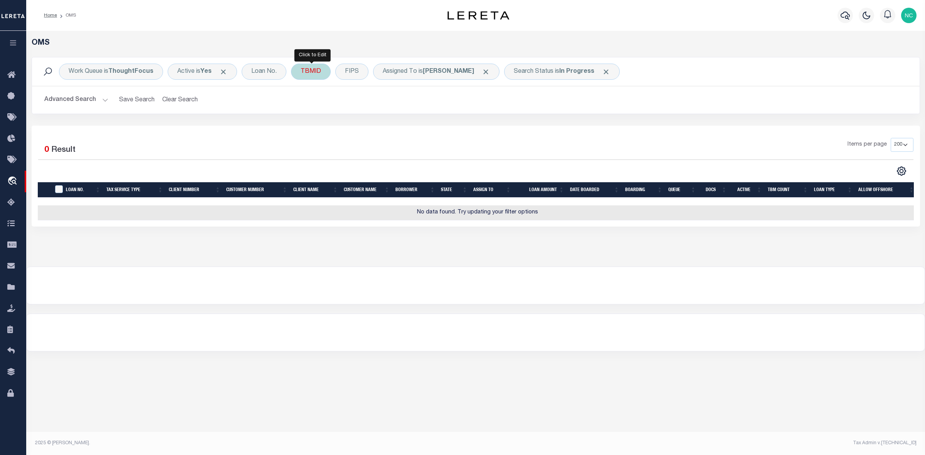
click at [324, 74] on div "TBMID" at bounding box center [311, 72] width 40 height 16
click at [329, 107] on input "number" at bounding box center [357, 106] width 113 height 15
type input "3518825"
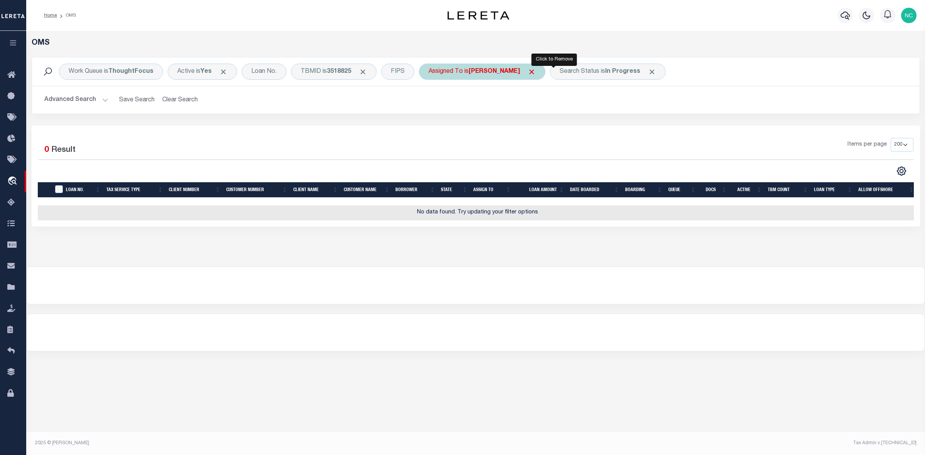
click at [536, 69] on span "Click to Remove" at bounding box center [531, 72] width 8 height 8
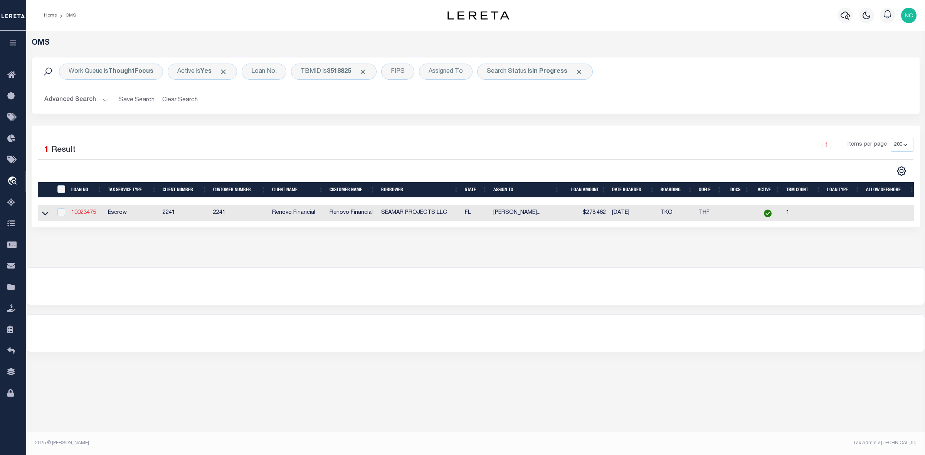
click at [84, 214] on link "10023475" at bounding box center [83, 212] width 25 height 5
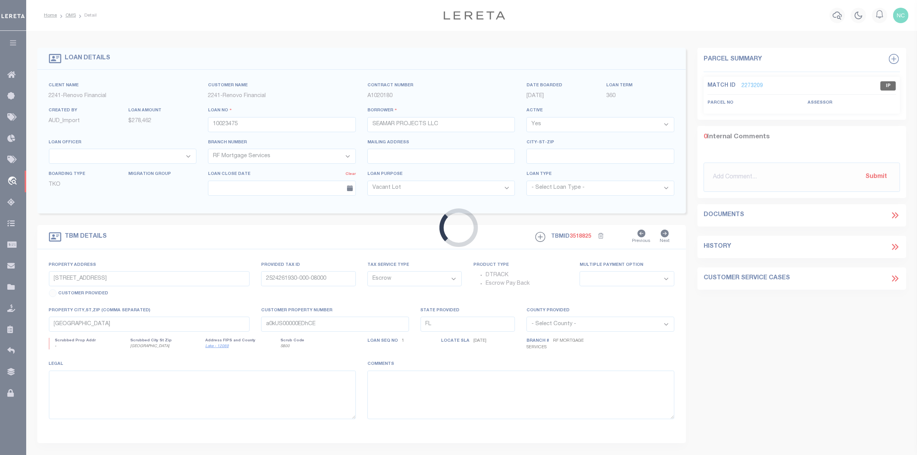
select select
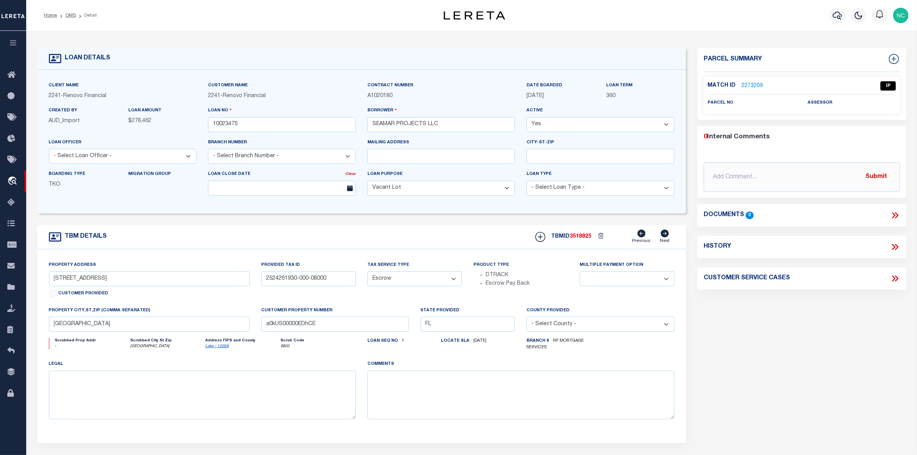
click at [753, 85] on link "2273209" at bounding box center [753, 86] width 22 height 8
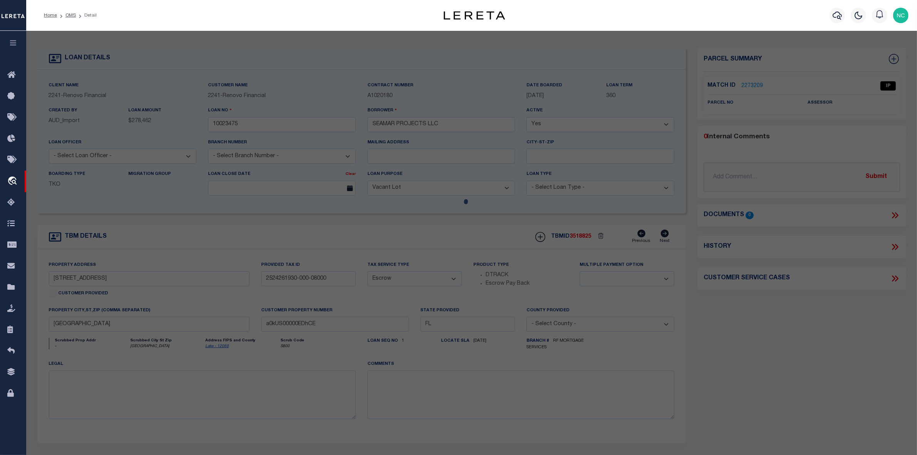
select select "AS"
checkbox input "false"
select select "IP"
checkbox input "false"
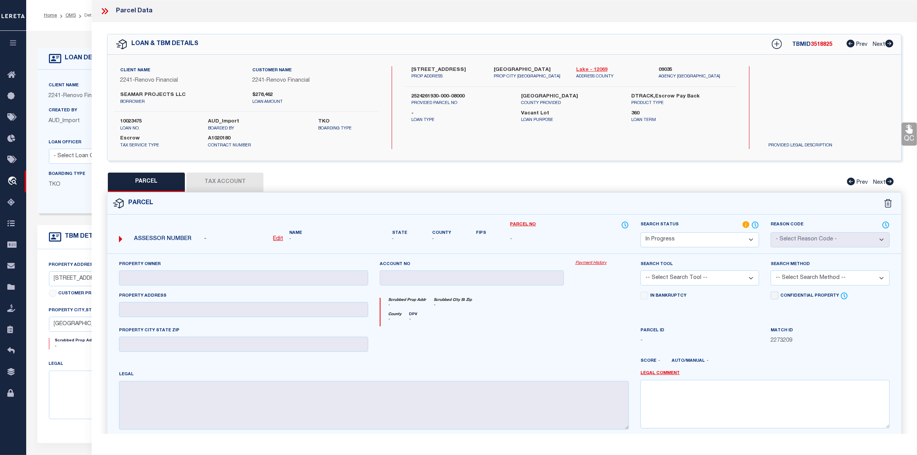
click at [589, 70] on link "Lake - 12069" at bounding box center [611, 70] width 71 height 8
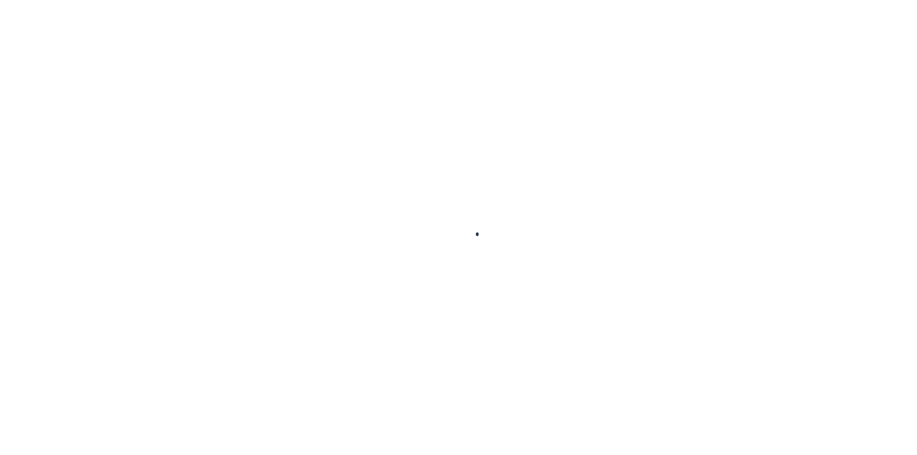
type input "10023475"
type input "SEAMAR PROJECTS LLC"
select select
select select "400"
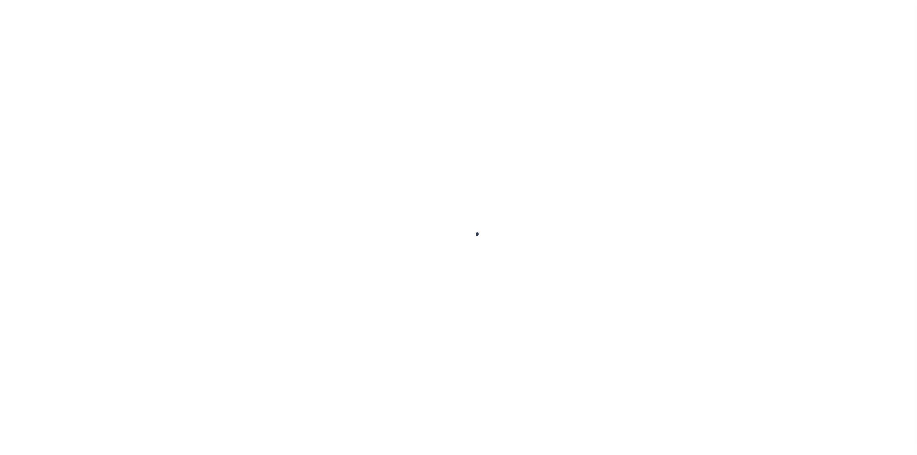
select select "Escrow"
type input "17409 HIDDEN FOREST DR"
type input "2524261930-000-08000"
select select
type input "[GEOGRAPHIC_DATA]"
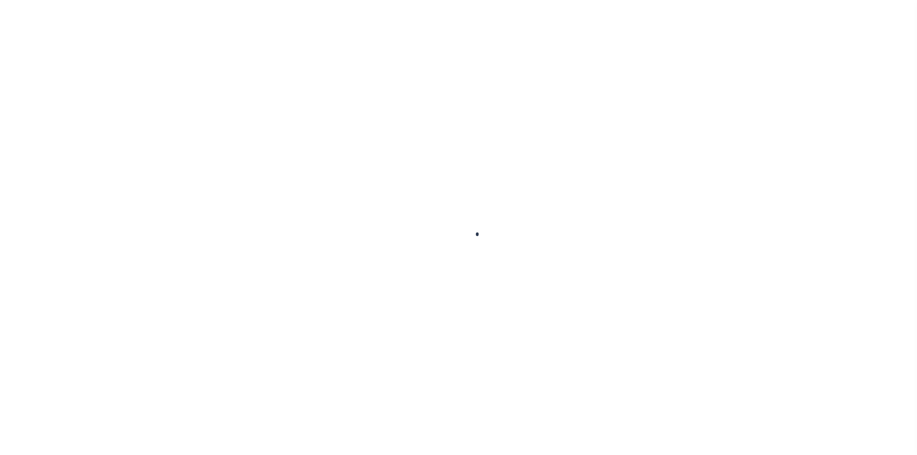
type input "a0kUS00000EDhCE"
type input "FL"
select select
select select "164194"
select select "25067"
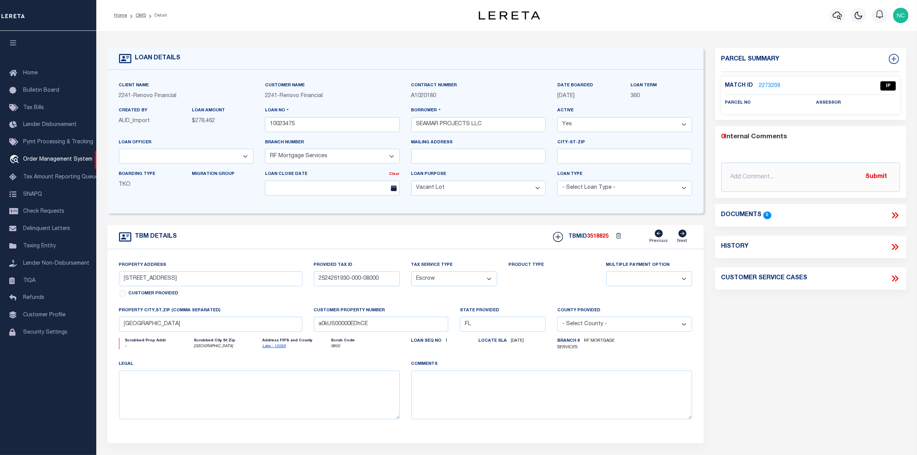
select select "200"
click at [139, 18] on li "OMS" at bounding box center [136, 15] width 19 height 7
click at [140, 14] on link "OMS" at bounding box center [141, 15] width 10 height 5
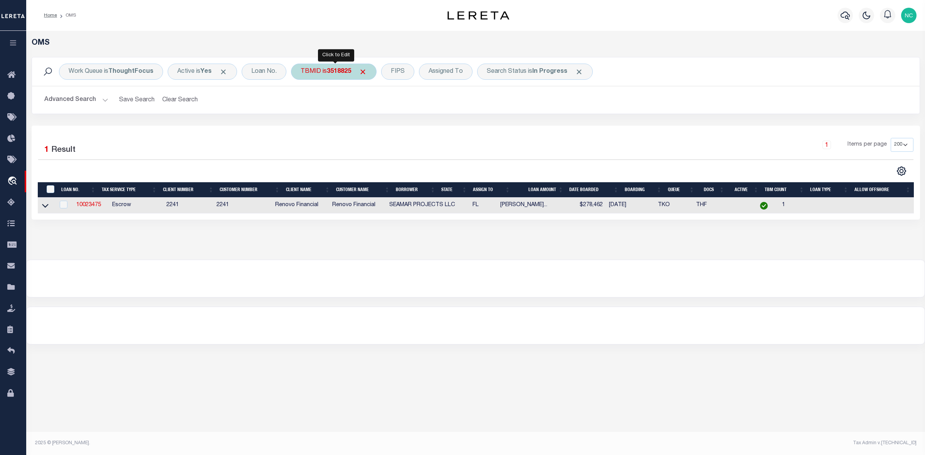
click at [367, 72] on span "Click to Remove" at bounding box center [363, 72] width 8 height 8
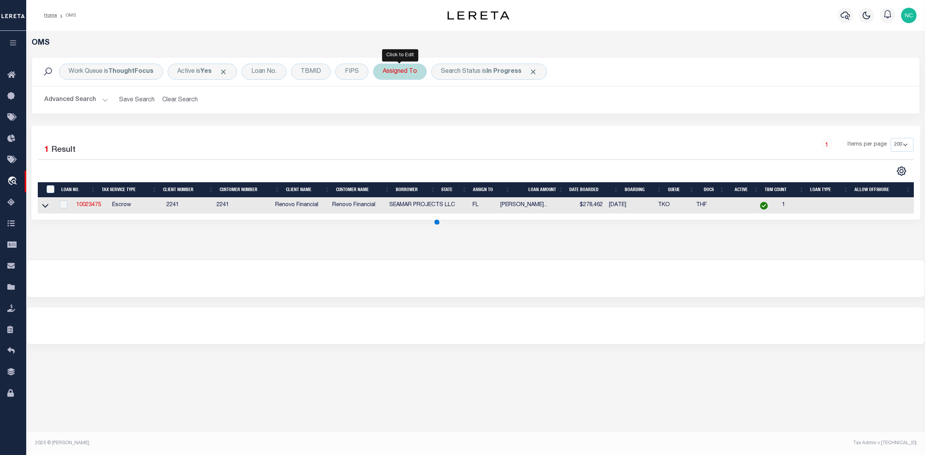
click at [401, 72] on div "Assigned To" at bounding box center [400, 72] width 54 height 16
click at [426, 114] on select "--Unassigned-- [PERSON_NAME] [PERSON_NAME] [PERSON_NAME] [PERSON_NAME], [PERSON…" at bounding box center [439, 109] width 113 height 15
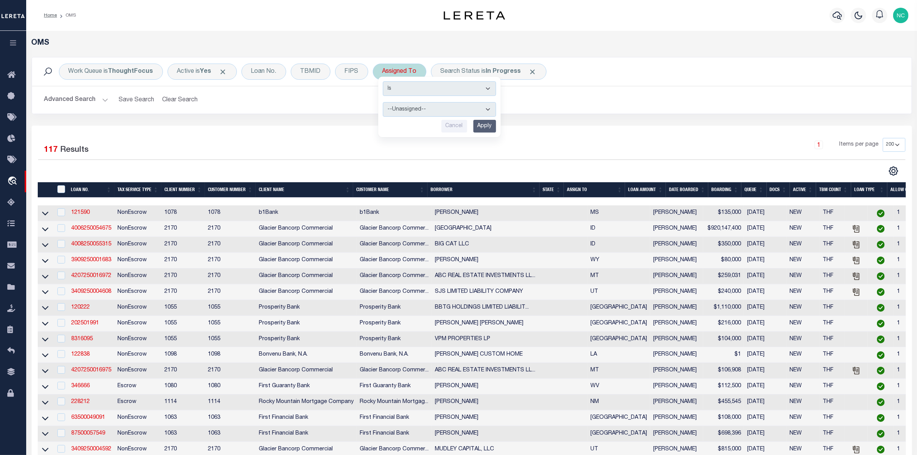
select select "[PERSON_NAME]"
click at [383, 102] on select "--Unassigned-- [PERSON_NAME] [PERSON_NAME] [PERSON_NAME] [PERSON_NAME], [PERSON…" at bounding box center [439, 109] width 113 height 15
click at [494, 124] on input "Apply" at bounding box center [485, 126] width 23 height 13
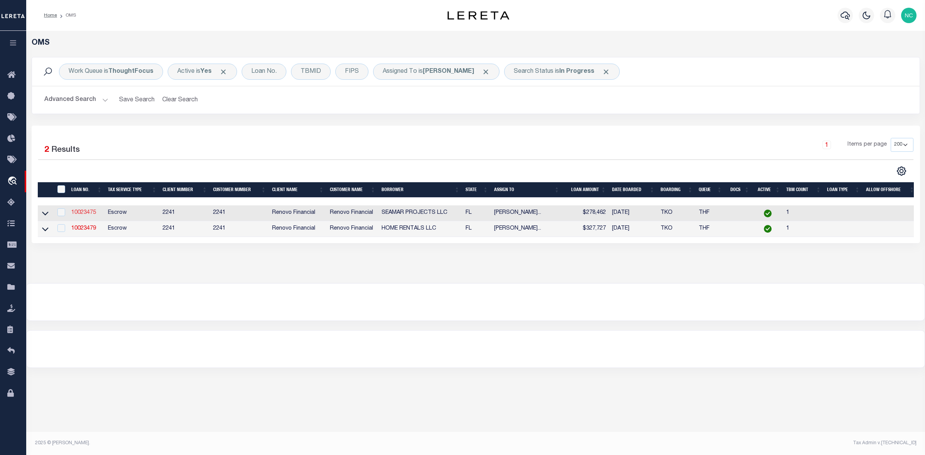
click at [87, 212] on link "10023475" at bounding box center [83, 212] width 25 height 5
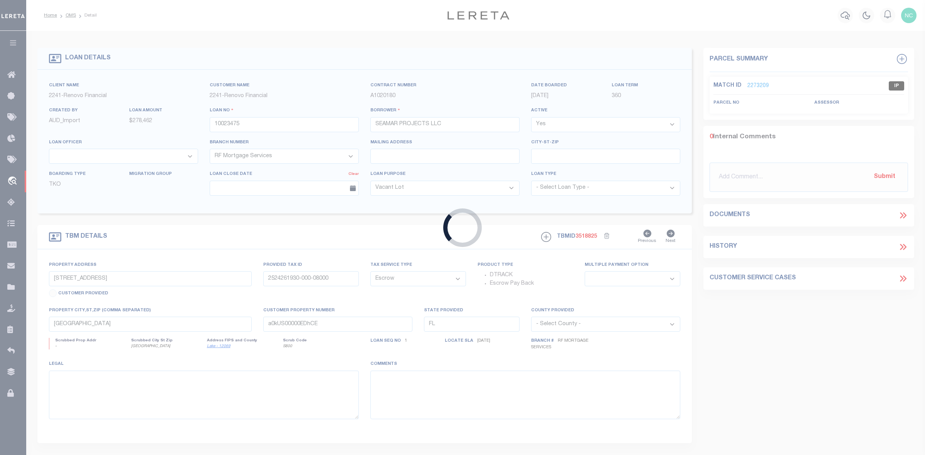
select select
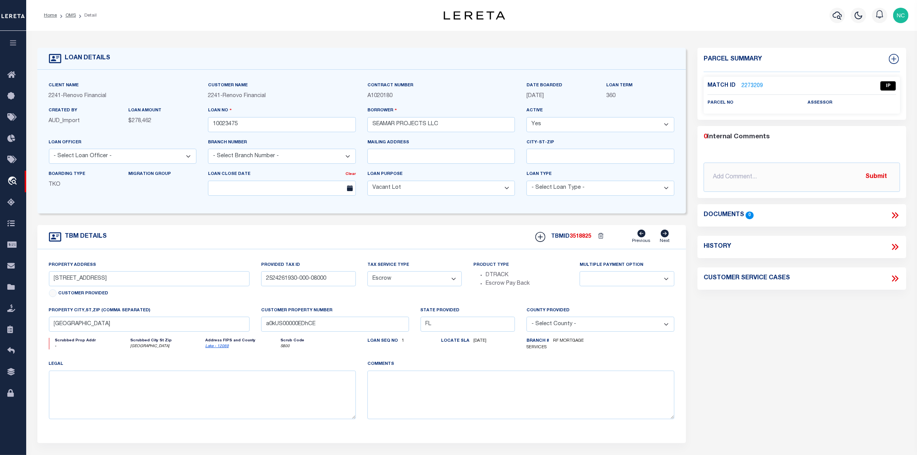
click at [752, 86] on link "2273209" at bounding box center [753, 86] width 22 height 8
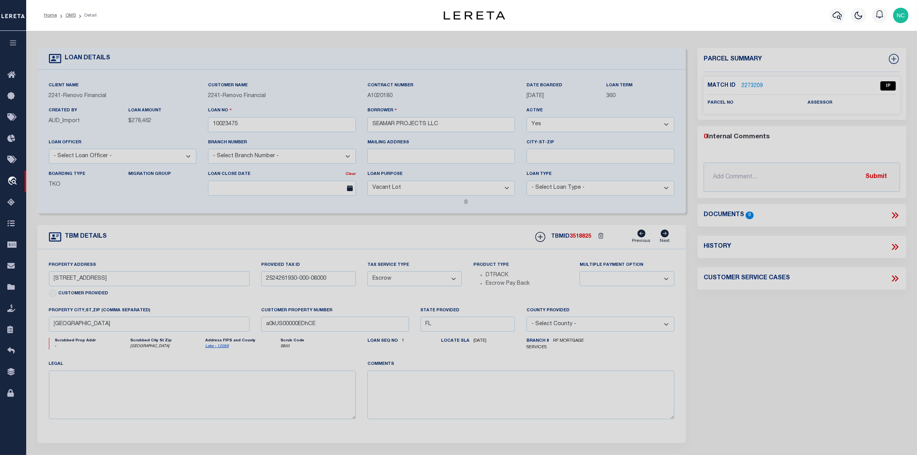
checkbox input "false"
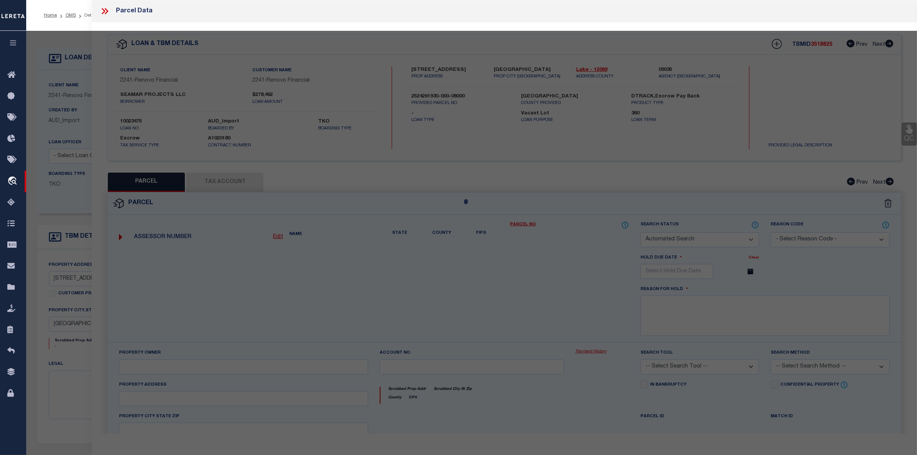
select select "IP"
checkbox input "false"
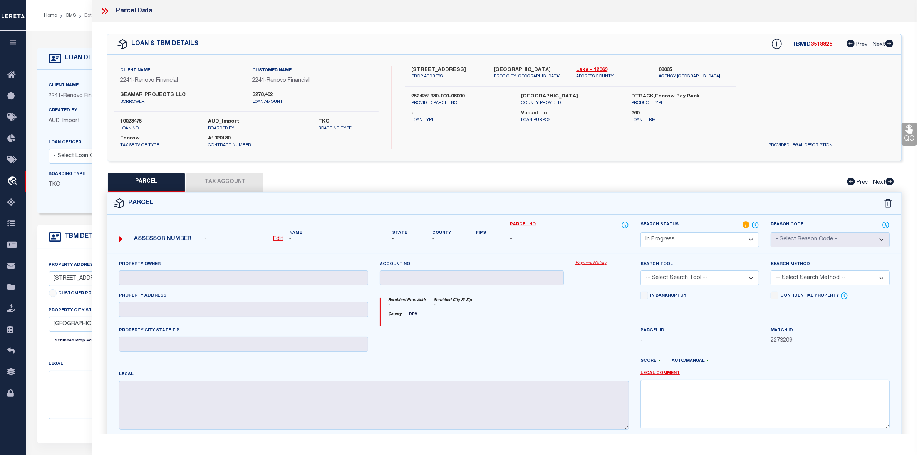
click at [276, 238] on u "Edit" at bounding box center [278, 238] width 10 height 5
select select "IP"
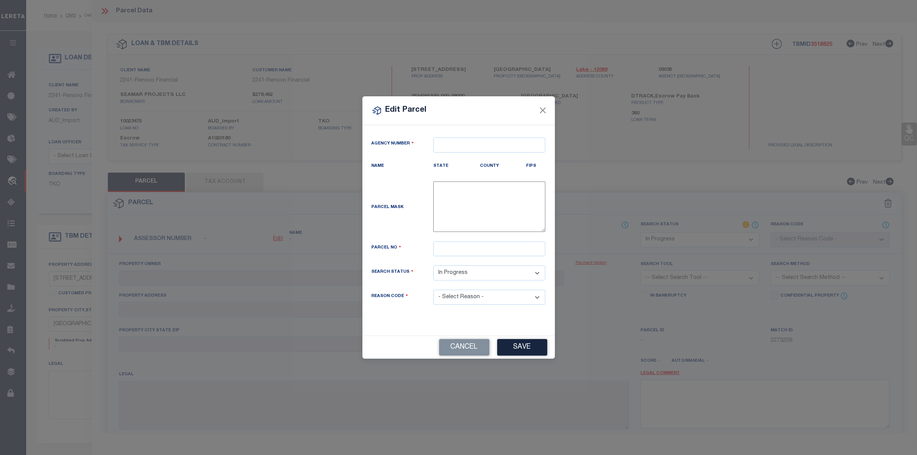
type textarea "-"
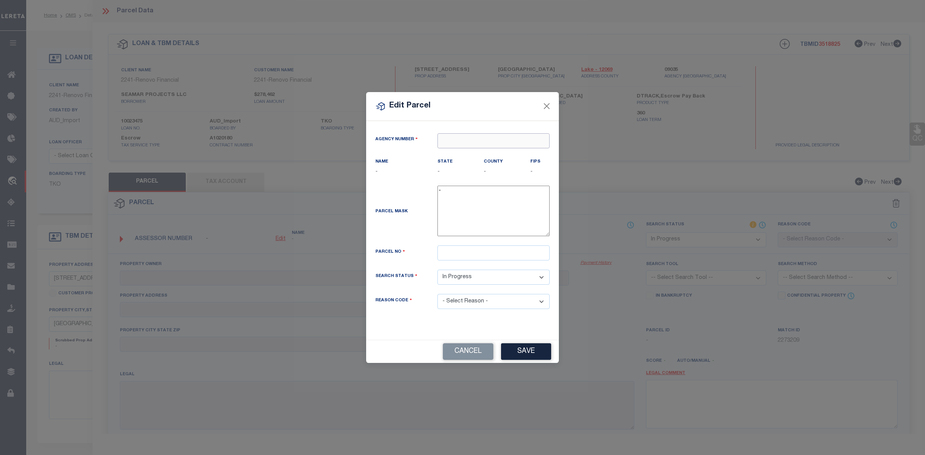
click at [460, 143] on input "text" at bounding box center [493, 140] width 112 height 15
click at [484, 153] on div "090350000 : LAKE COUNTY" at bounding box center [493, 159] width 111 height 22
type input "090350000"
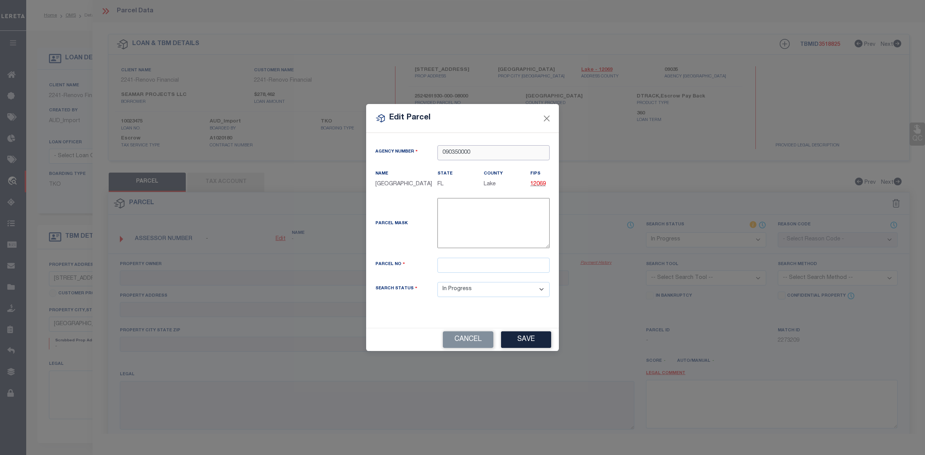
type input "090350000"
click at [460, 265] on input "text" at bounding box center [493, 265] width 112 height 15
paste input "25-24-26-1930-000-08000"
type input "25-24-26-1930-000-08000"
click at [531, 336] on button "Save" at bounding box center [526, 339] width 50 height 17
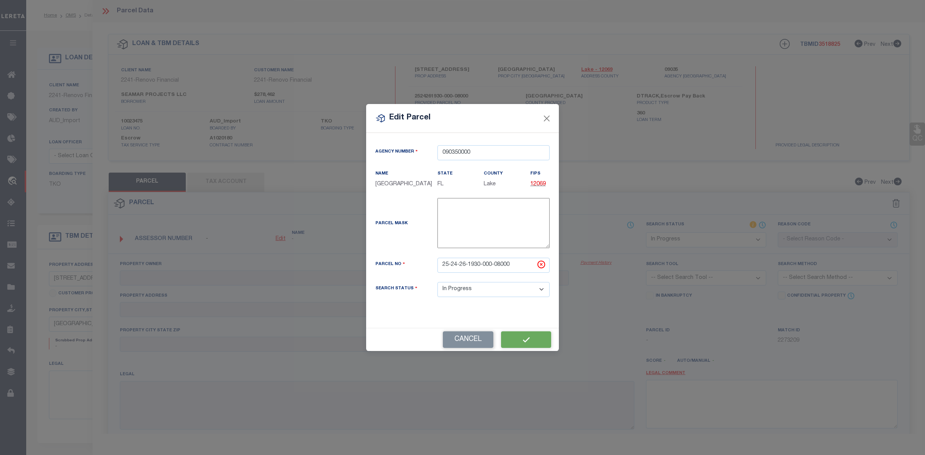
select select "IP"
checkbox input "false"
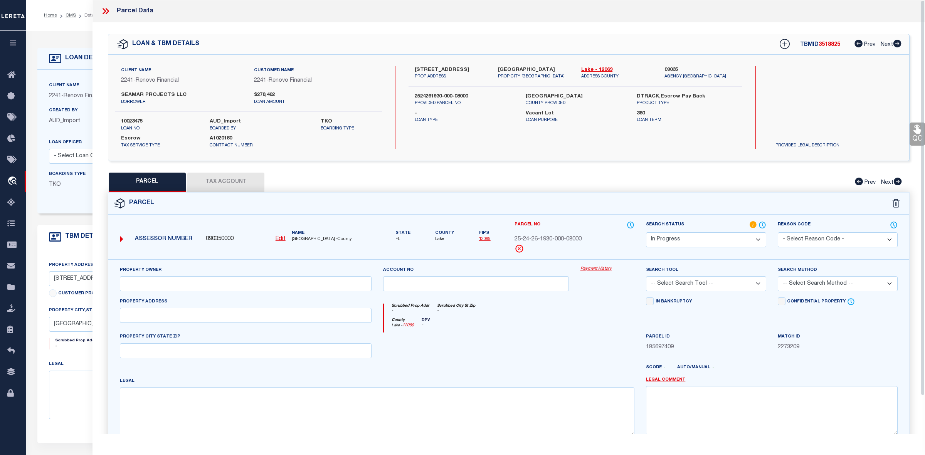
checkbox input "false"
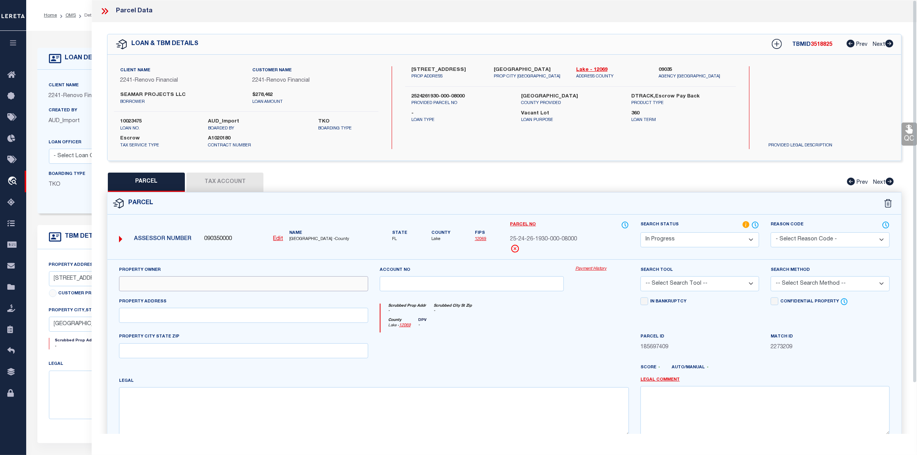
click at [291, 282] on input "text" at bounding box center [243, 283] width 249 height 15
paste input "SEAMAR PROJECTS LLC"
type input "SEAMAR PROJECTS LLC"
click at [151, 313] on input "text" at bounding box center [243, 315] width 249 height 15
paste input "17409 HIDDEN FOREST DR CLERMONT FL, 34714"
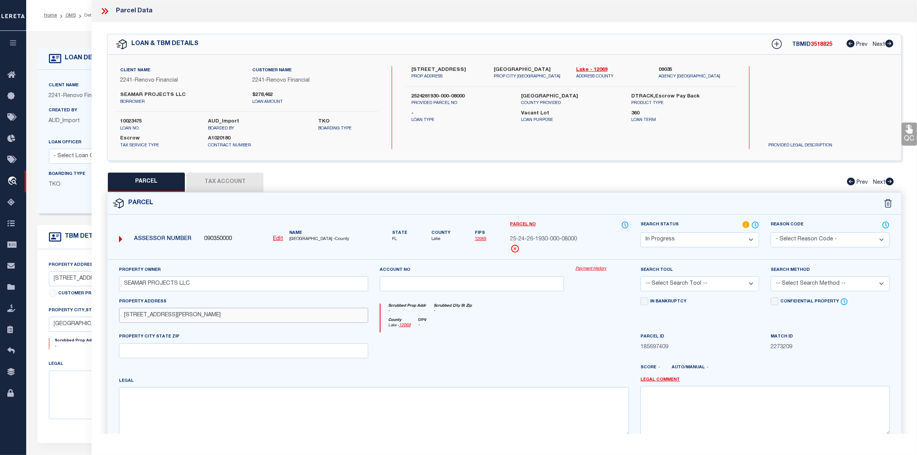
drag, startPoint x: 195, startPoint y: 316, endPoint x: 285, endPoint y: 315, distance: 90.6
click at [285, 315] on input "17409 HIDDEN FOREST DR CLERMONT FL, 34714" at bounding box center [243, 315] width 249 height 15
type input "[STREET_ADDRESS]"
click at [167, 357] on input "text" at bounding box center [243, 350] width 249 height 15
paste input "CLERMONT FL, 34714"
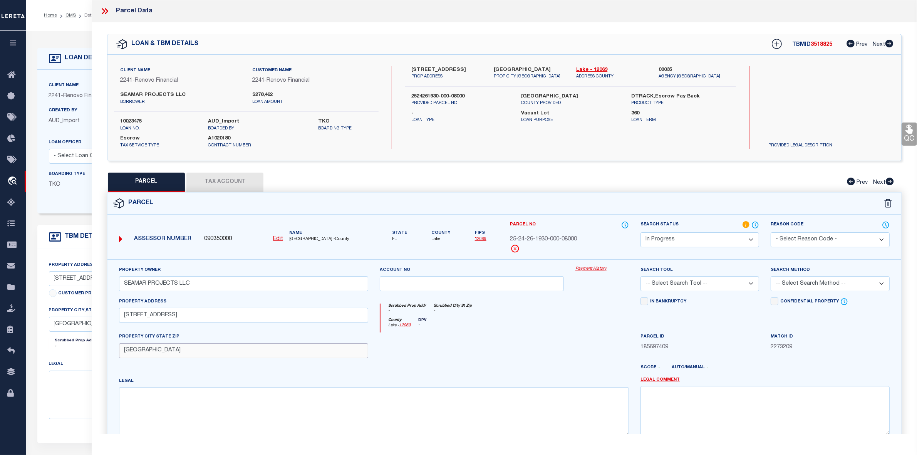
type input "CLERMONT FL, 34714"
click at [200, 313] on input "[STREET_ADDRESS]" at bounding box center [243, 315] width 249 height 15
click at [203, 288] on input "SEAMAR PROJECTS LLC" at bounding box center [243, 283] width 249 height 15
click at [170, 401] on textarea at bounding box center [374, 411] width 510 height 49
paste textarea "HIDDEN FOREST AT SILVER CREEK PB 62 PG 27-32 LOT 80 ORB 6323 PG 1622 ORB 6473 P…"
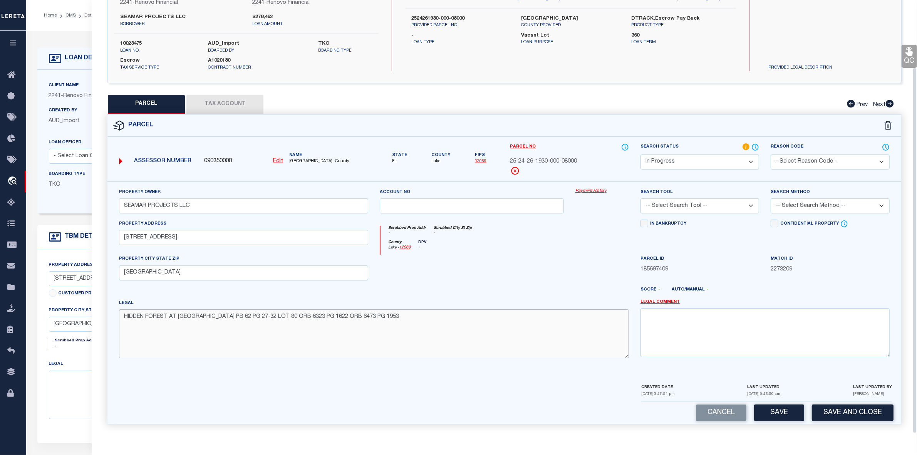
scroll to position [48, 0]
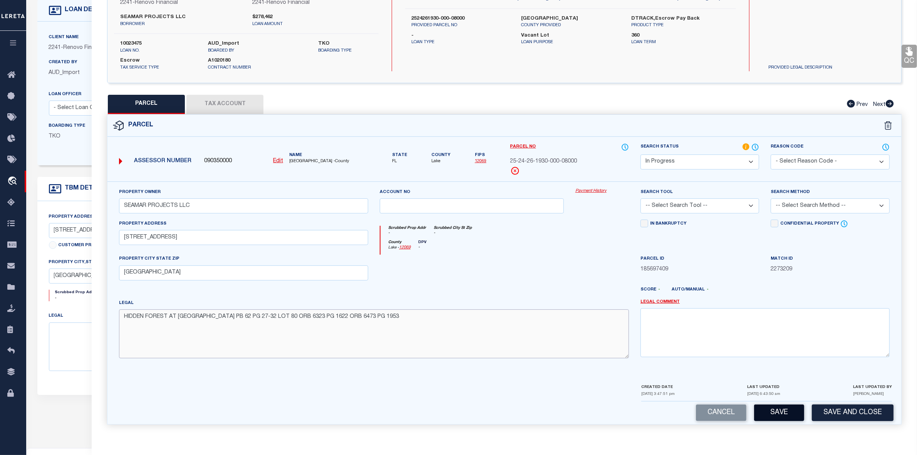
type textarea "HIDDEN FOREST AT SILVER CREEK PB 62 PG 27-32 LOT 80 ORB 6323 PG 1622 ORB 6473 P…"
click at [771, 411] on button "Save" at bounding box center [779, 413] width 50 height 17
select select "AS"
checkbox input "false"
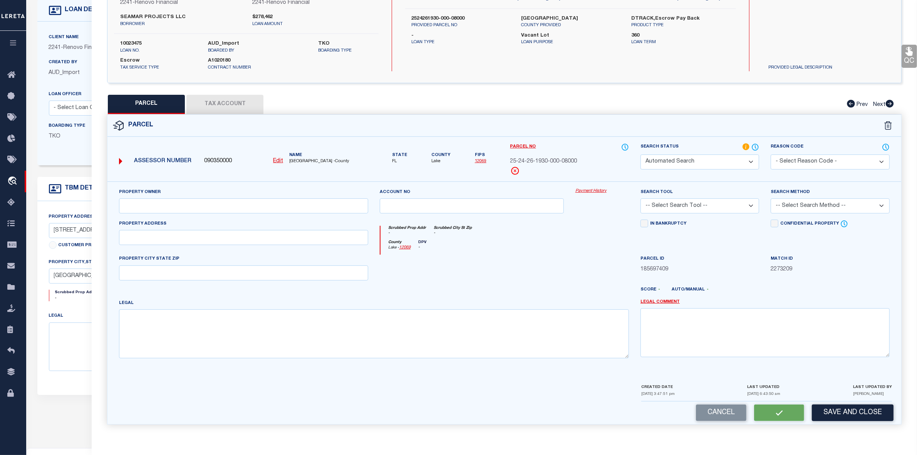
select select "IP"
type input "SEAMAR PROJECTS LLC"
type input "[STREET_ADDRESS]"
type input "CLERMONT FL, 34714"
type textarea "HIDDEN FOREST AT SILVER CREEK PB 62 PG 27-32 LOT 80 ORB 6323 PG 1622 ORB 6473 P…"
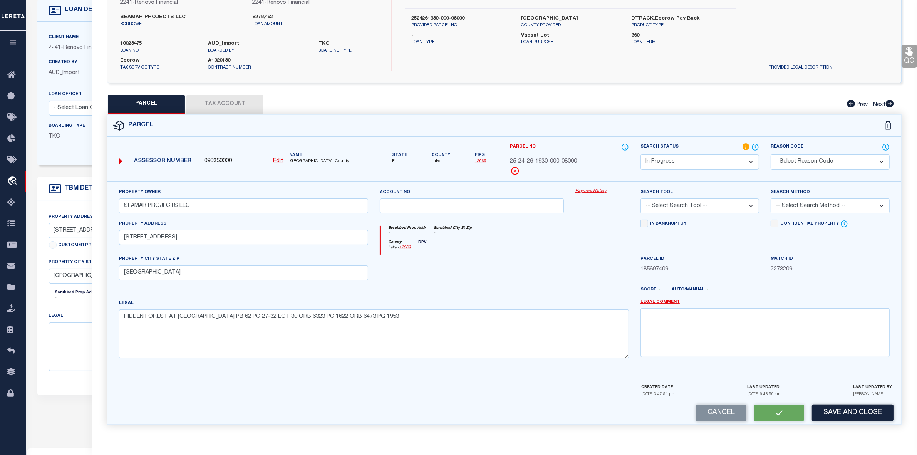
scroll to position [57, 0]
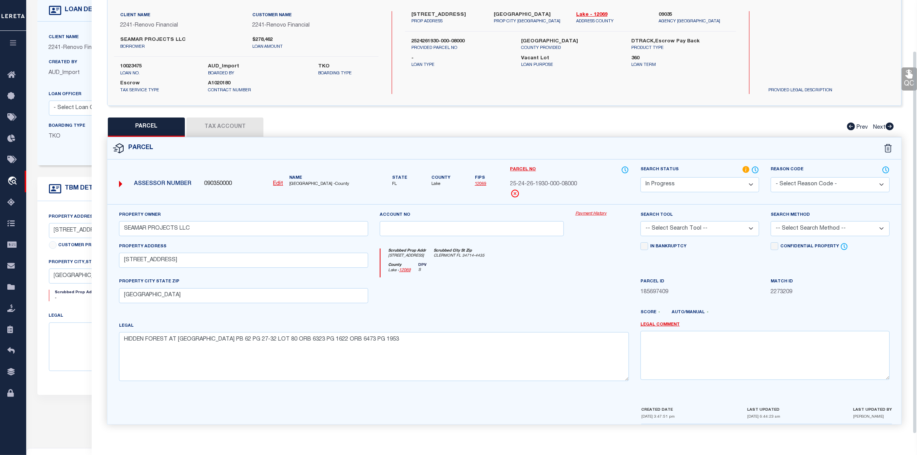
click at [234, 101] on div "Client Name 2241 - Renovo Financial Customer Name 2241 - Renovo Financial SEAMA…" at bounding box center [505, 53] width 794 height 106
click at [222, 123] on button "Tax Account" at bounding box center [224, 127] width 77 height 19
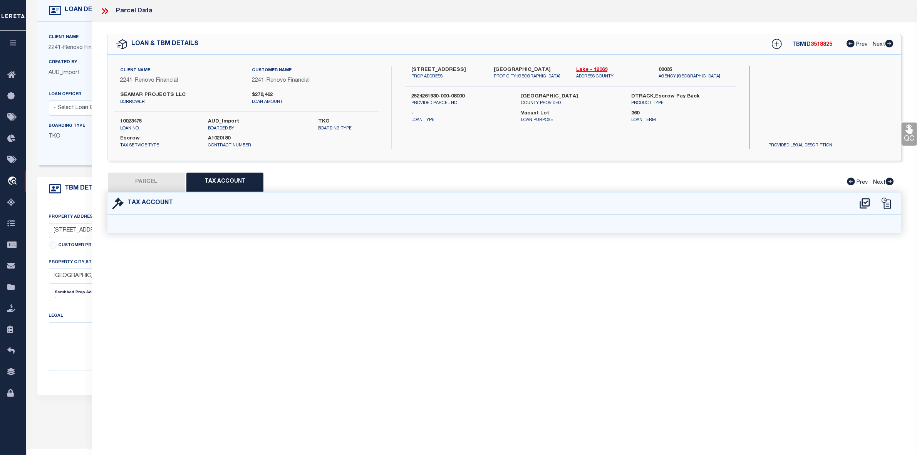
scroll to position [0, 0]
select select "100"
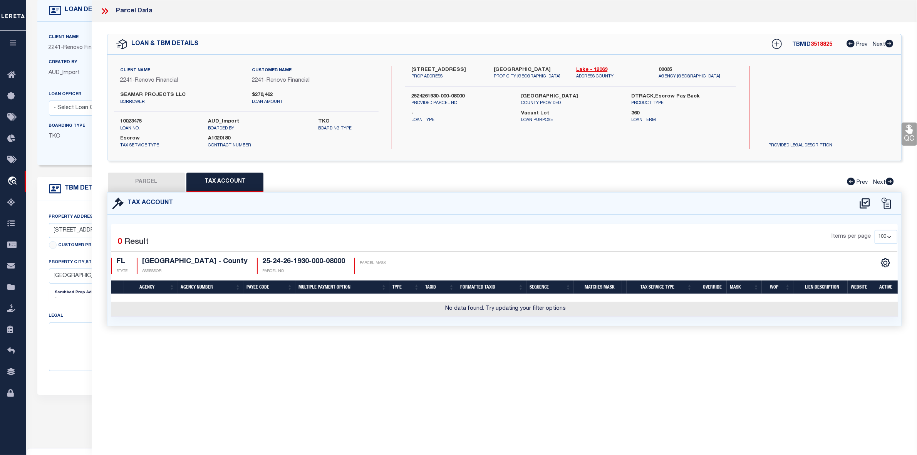
click at [866, 205] on icon at bounding box center [865, 203] width 10 height 10
select select "100"
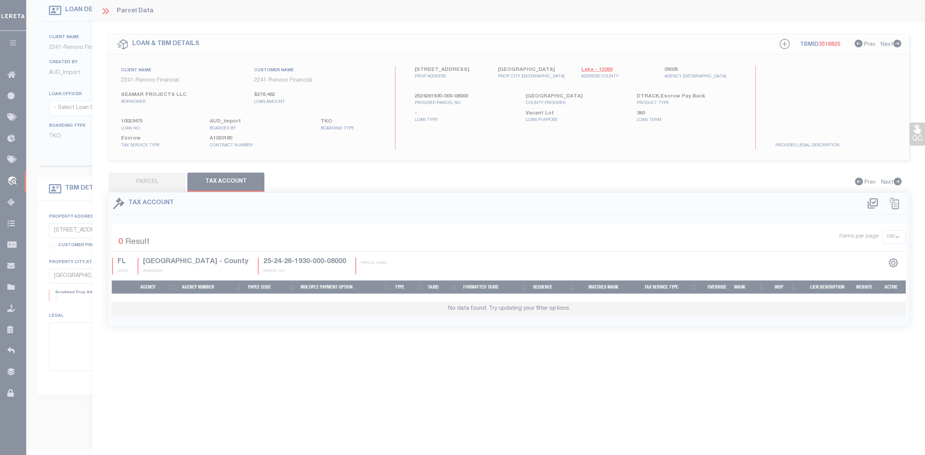
select select "100"
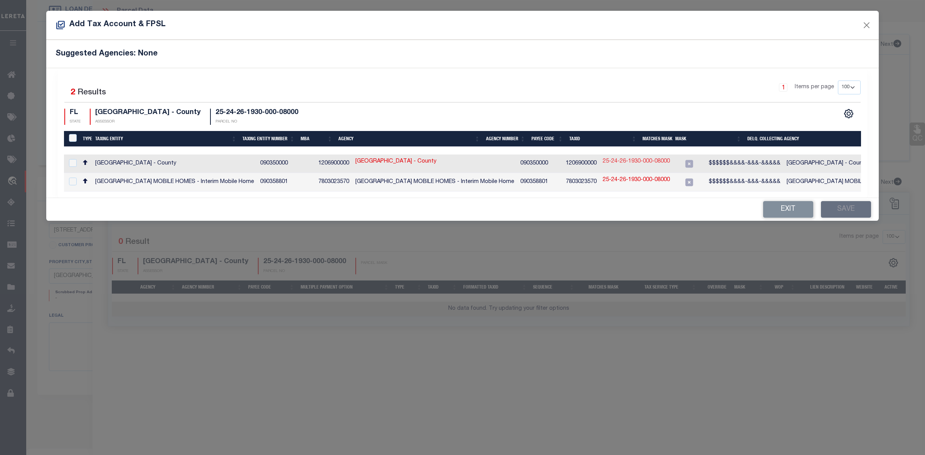
click at [603, 162] on link "25-24-26-1930-000-08000" at bounding box center [636, 162] width 67 height 8
type input "25-24-26-1930-000-08000"
type textarea "$$$$$$&&&&-&&&-&&&&&"
checkbox input "true"
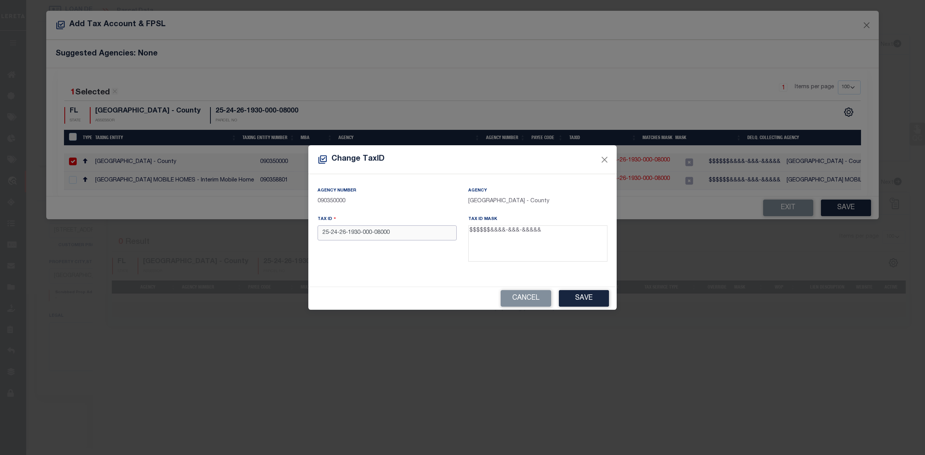
click at [373, 233] on input "25-24-26-1930-000-08000" at bounding box center [386, 232] width 139 height 15
type input "2524261930-000-08000"
click at [577, 296] on button "Save" at bounding box center [584, 298] width 50 height 17
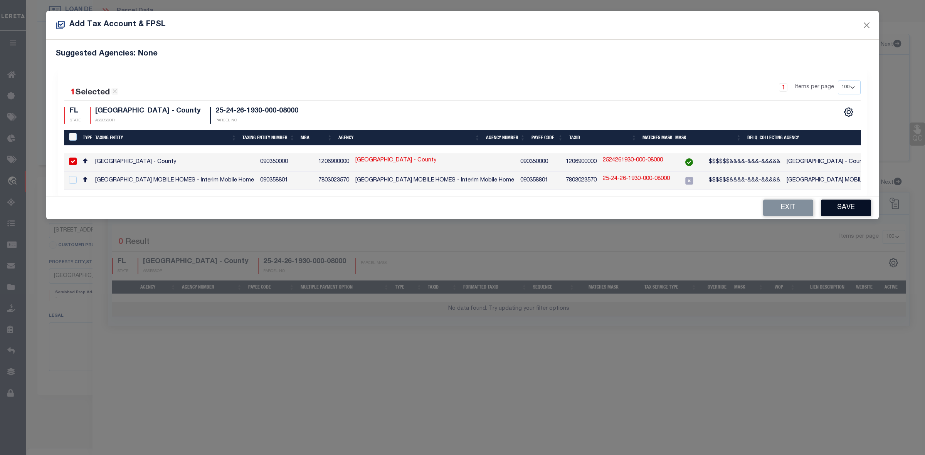
click at [856, 210] on button "Save" at bounding box center [846, 208] width 50 height 17
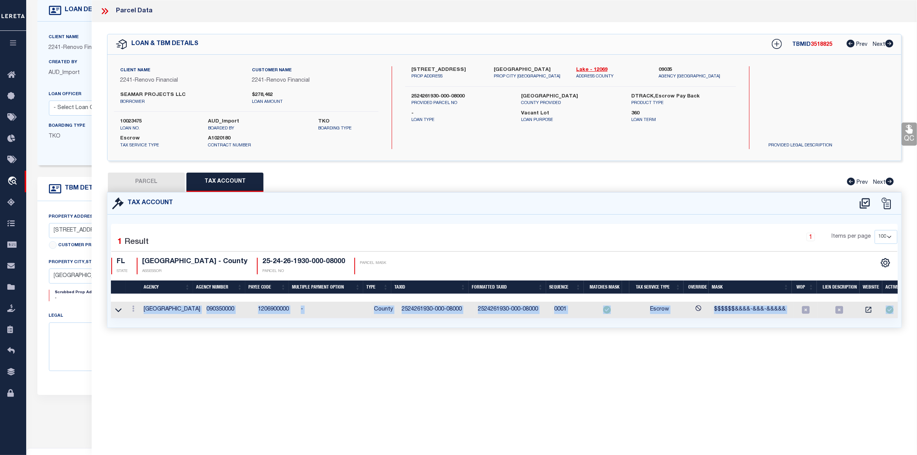
drag, startPoint x: 766, startPoint y: 324, endPoint x: 815, endPoint y: 313, distance: 50.1
click at [815, 313] on div "Selected 1 Result 1 Items per page 10 25 50 100 FL STATE" at bounding box center [505, 271] width 794 height 113
click at [148, 185] on button "PARCEL" at bounding box center [146, 182] width 77 height 19
select select "AS"
checkbox input "false"
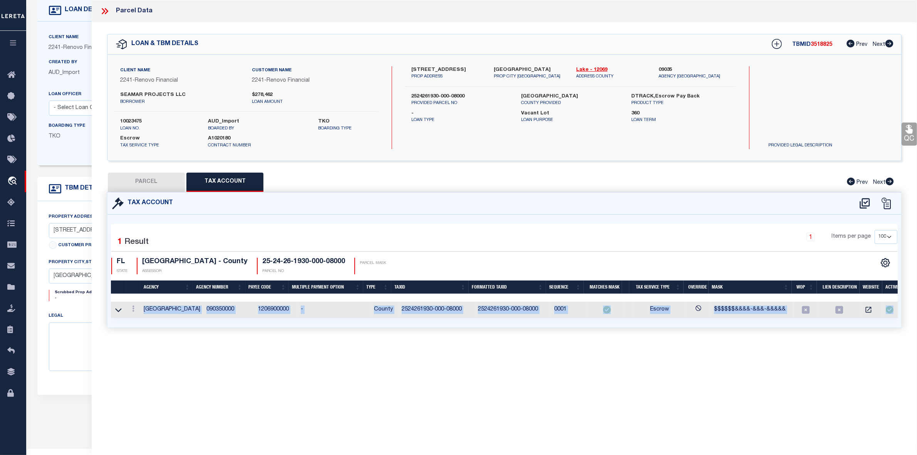
checkbox input "false"
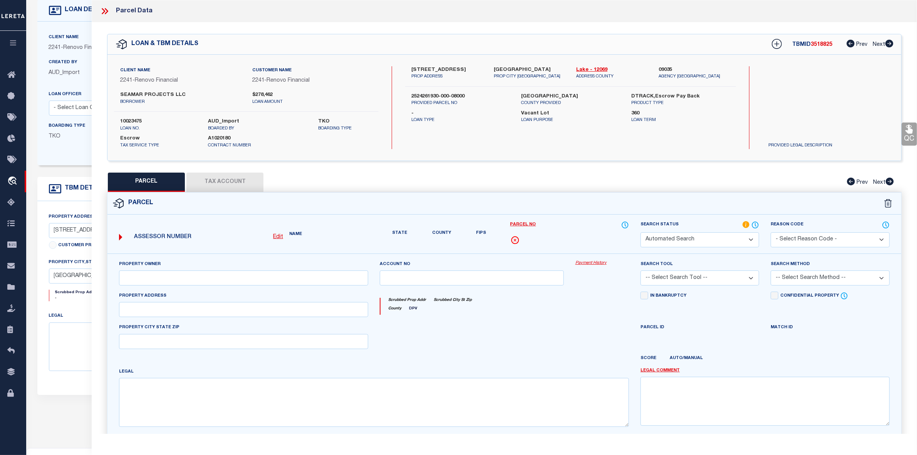
select select "IP"
type input "SEAMAR PROJECTS LLC"
type input "[STREET_ADDRESS]"
type input "CLERMONT FL, 34714"
type textarea "HIDDEN FOREST AT SILVER CREEK PB 62 PG 27-32 LOT 80 ORB 6323 PG 1622 ORB 6473 P…"
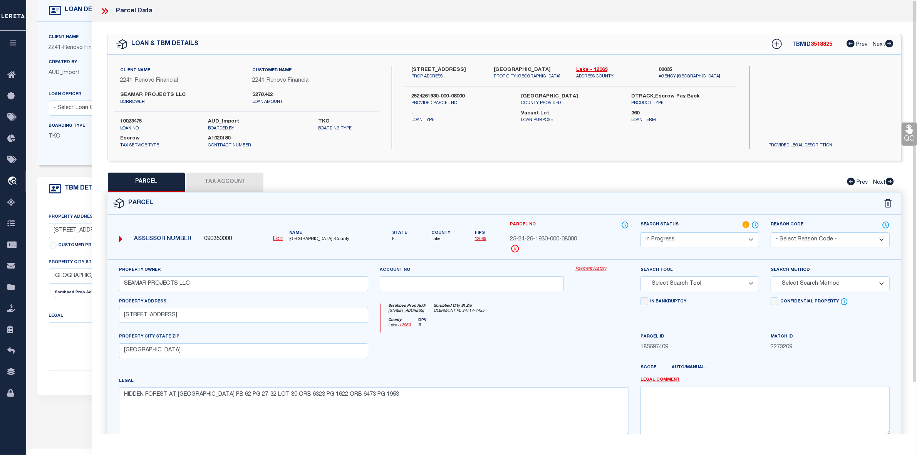
scroll to position [57, 0]
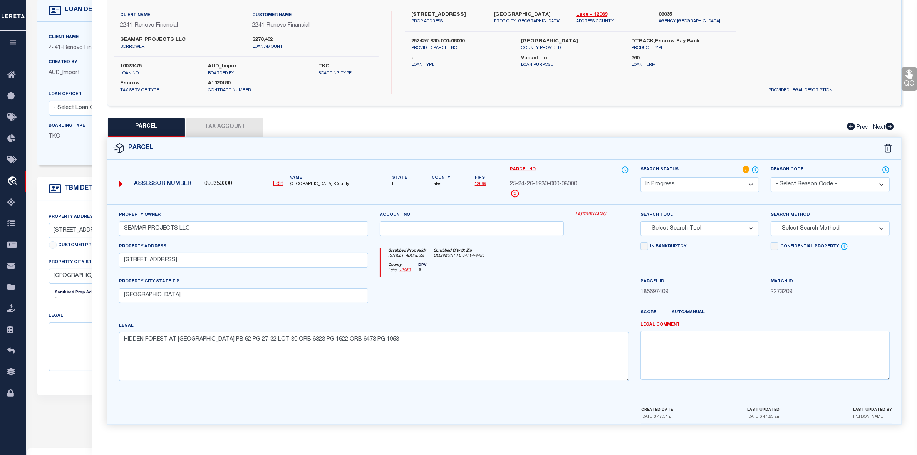
click at [215, 127] on button "Tax Account" at bounding box center [224, 127] width 77 height 19
select select "100"
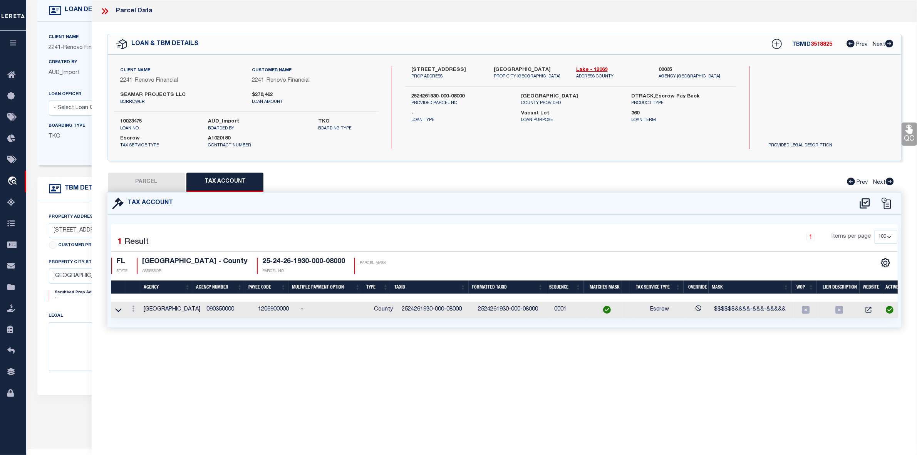
click at [149, 173] on button "PARCEL" at bounding box center [146, 182] width 77 height 19
select select "AS"
checkbox input "false"
select select "IP"
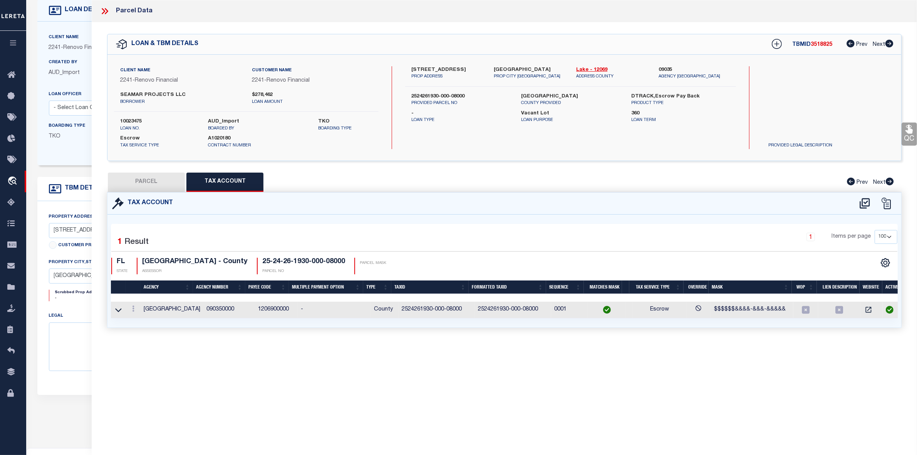
type input "SEAMAR PROJECTS LLC"
type input "[STREET_ADDRESS]"
type input "CLERMONT FL, 34714"
type textarea "HIDDEN FOREST AT SILVER CREEK PB 62 PG 27-32 LOT 80 ORB 6323 PG 1622 ORB 6473 P…"
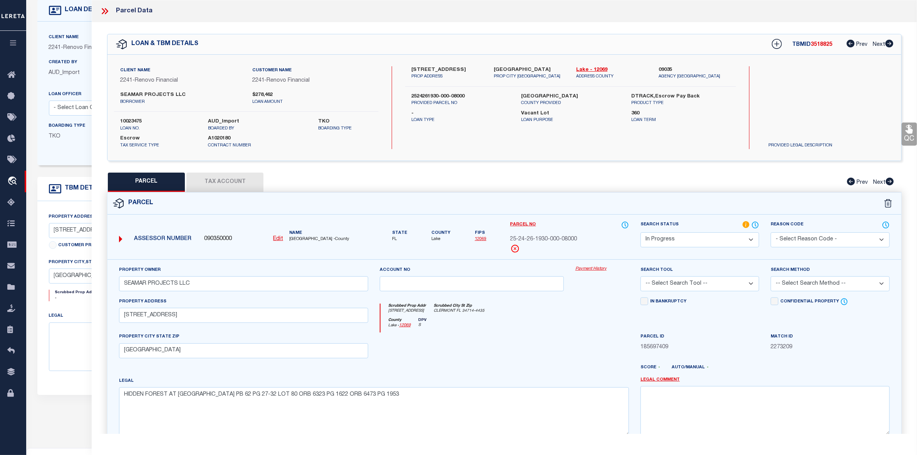
click at [106, 12] on icon at bounding box center [105, 11] width 10 height 10
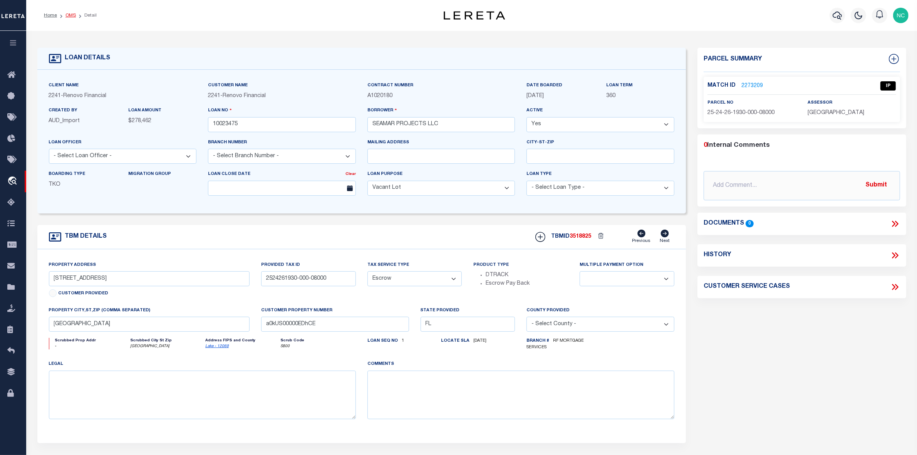
click at [71, 13] on link "OMS" at bounding box center [71, 15] width 10 height 5
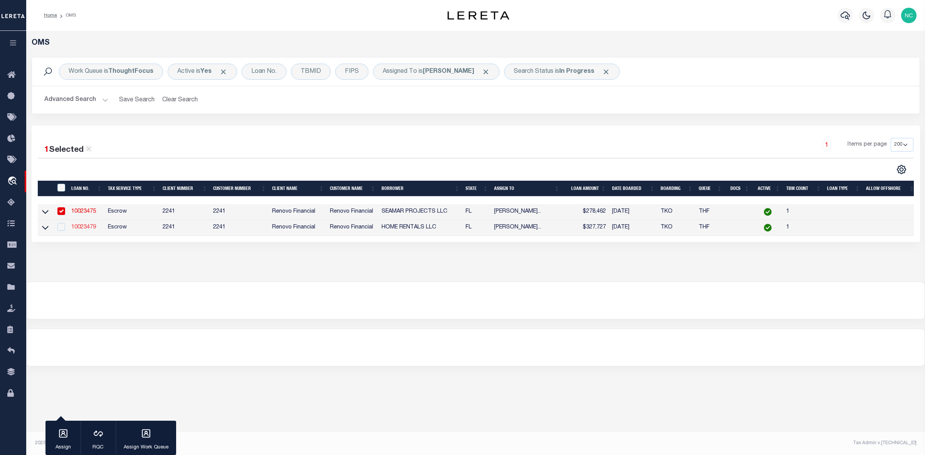
click at [87, 228] on link "10023479" at bounding box center [83, 227] width 25 height 5
type input "10023479"
type input "HOME RENTALS LLC"
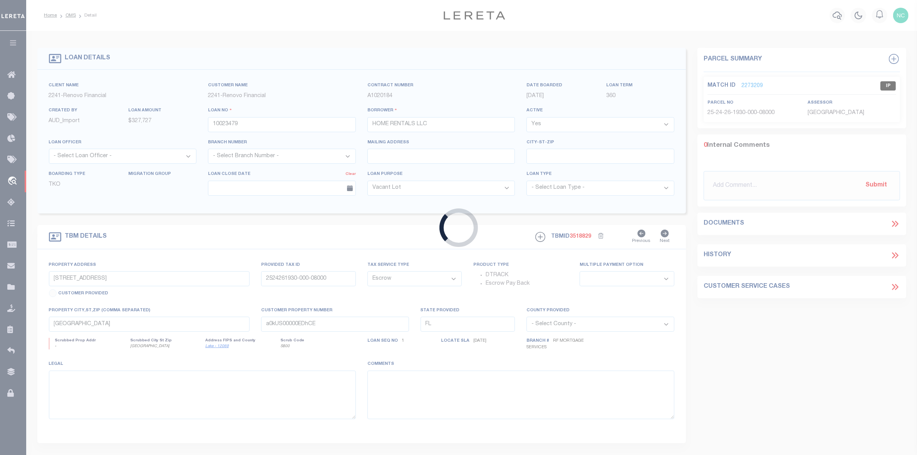
type input "6000 NW 9TH AVE"
type input "0131140120870"
select select
type input "MIAMI, FL 33127"
type input "a0kUS00000EDlIo"
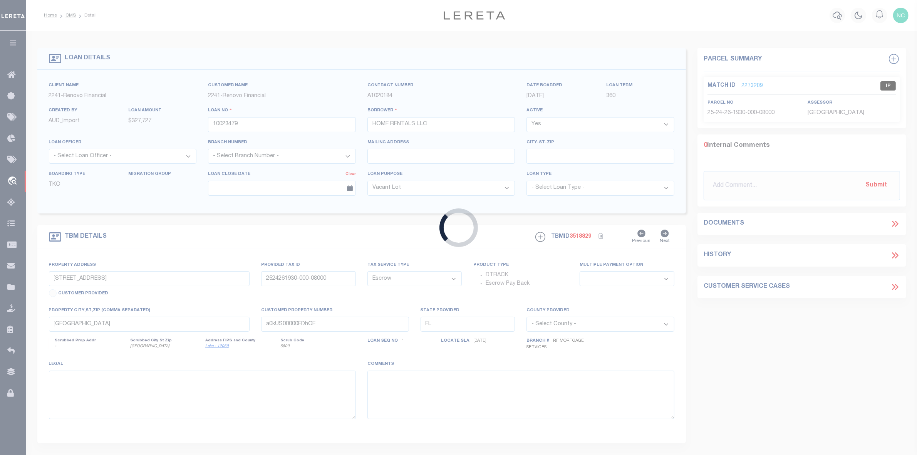
select select
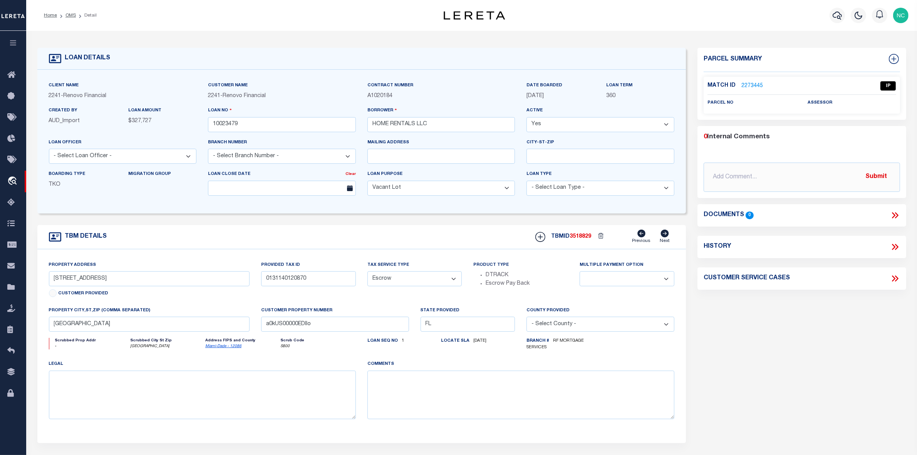
click at [751, 86] on link "2273445" at bounding box center [753, 86] width 22 height 8
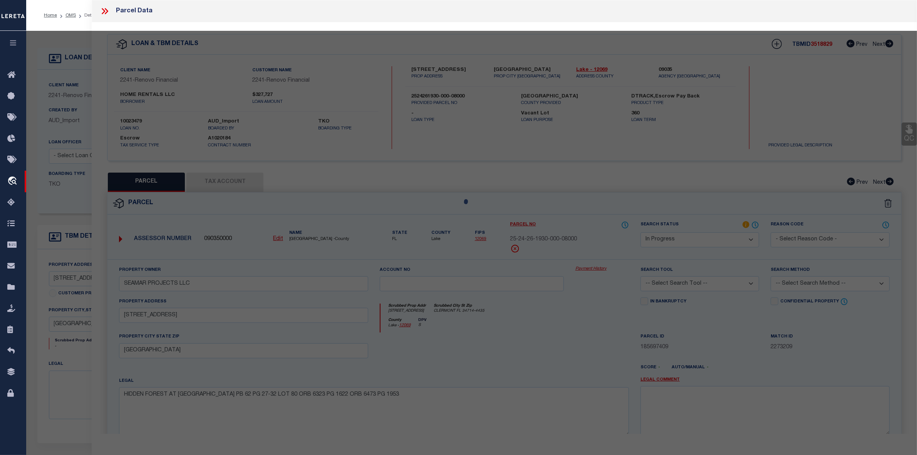
select select "AS"
checkbox input "false"
select select "IP"
checkbox input "false"
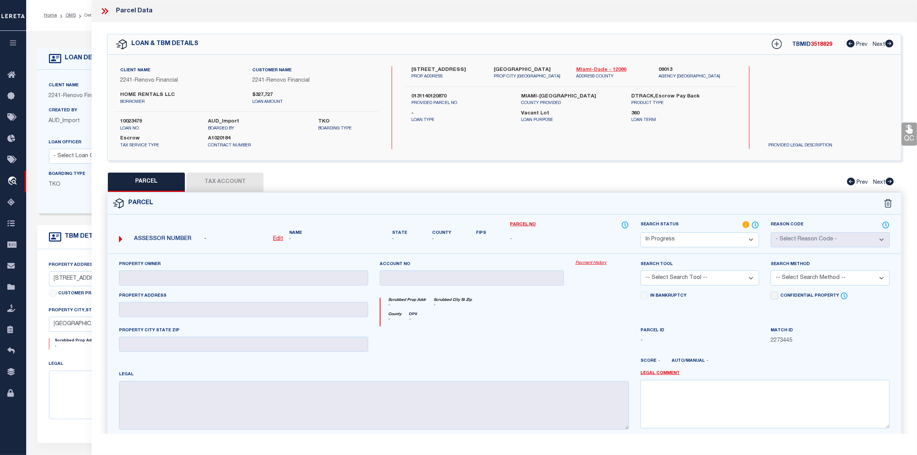
click at [598, 69] on link "Miami-Dade - 12086" at bounding box center [611, 70] width 71 height 8
click at [277, 237] on u "Edit" at bounding box center [278, 238] width 10 height 5
select select "IP"
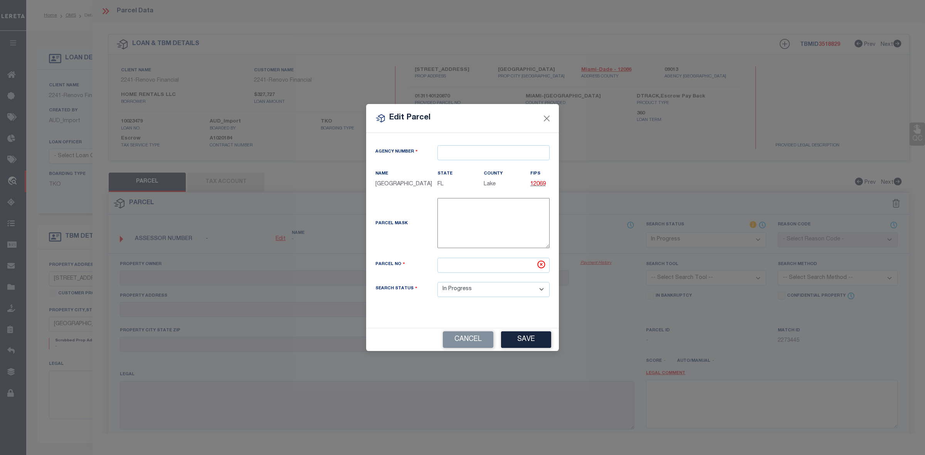
type textarea "-"
click at [504, 149] on input "text" at bounding box center [493, 152] width 112 height 15
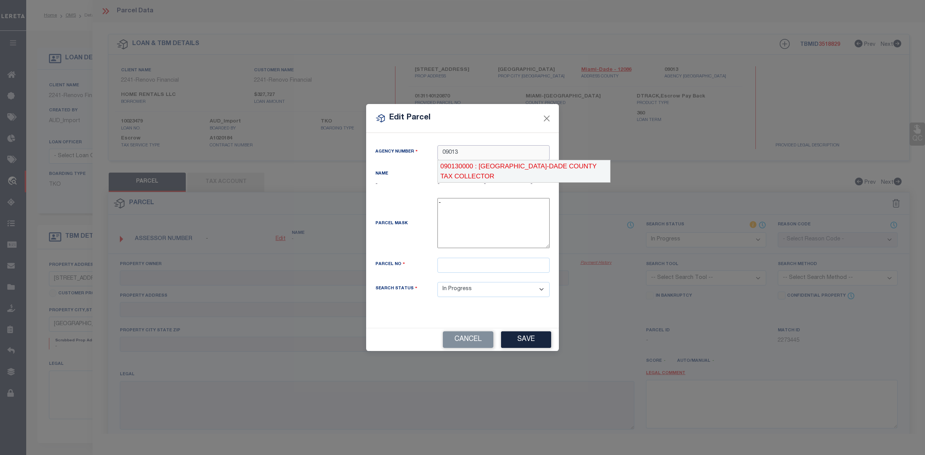
click at [511, 170] on div "090130000 : MIAMI-DADE COUNTY TAX COLLECTOR" at bounding box center [524, 171] width 172 height 22
type input "090130000"
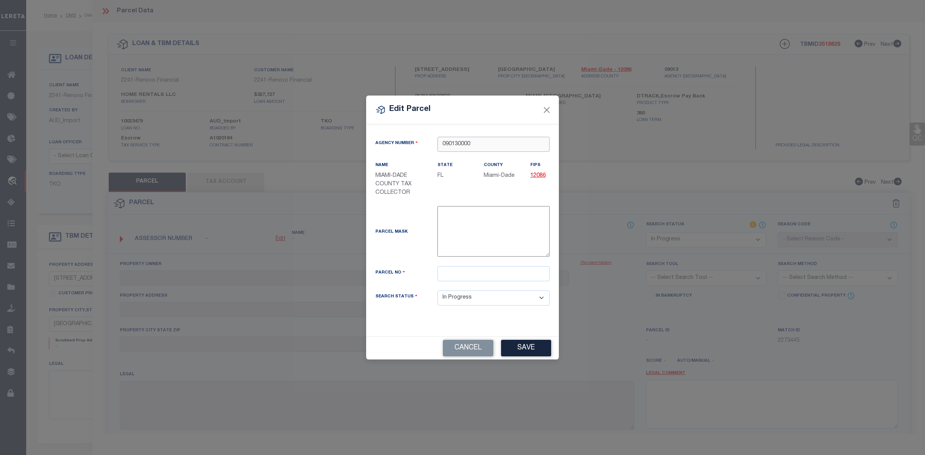
type input "090130000"
click at [469, 273] on input "text" at bounding box center [493, 273] width 112 height 15
paste input "01-3114-012-0870"
type input "01-3114-012-0870"
click at [525, 349] on button "Save" at bounding box center [526, 348] width 50 height 17
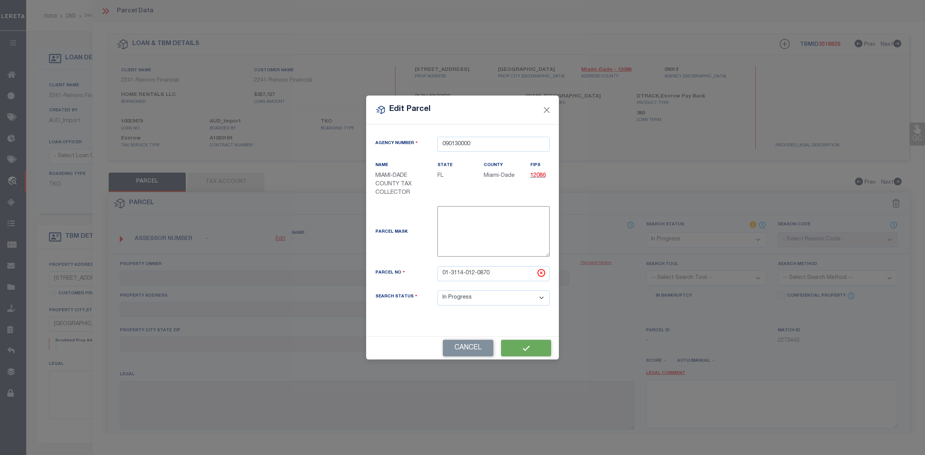
select select "IP"
checkbox input "false"
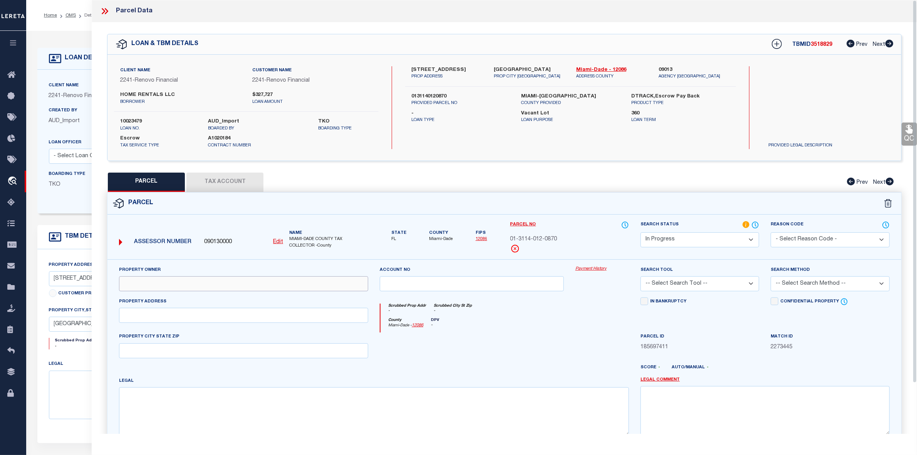
click at [154, 288] on input "text" at bounding box center [243, 283] width 249 height 15
paste input "HOME RENTALS LLC"
click at [124, 283] on input "HOME RENTALS LLC" at bounding box center [243, 283] width 249 height 15
type input "HOME RENTALS LLC"
click at [150, 317] on input "text" at bounding box center [243, 315] width 249 height 15
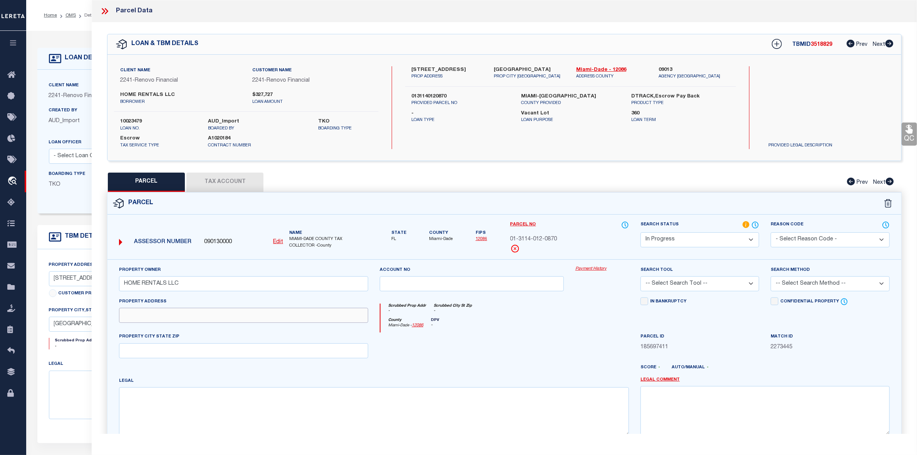
paste input "6000 NW 9 AVE"
type input "6000 NW 9 AVE"
drag, startPoint x: 493, startPoint y: 67, endPoint x: 534, endPoint y: 64, distance: 40.9
click at [534, 64] on div "Client Name 2241 - Renovo Financial Customer Name 2241 - Renovo Financial HOME …" at bounding box center [505, 108] width 794 height 106
copy label "MIAMI, FL 33127"
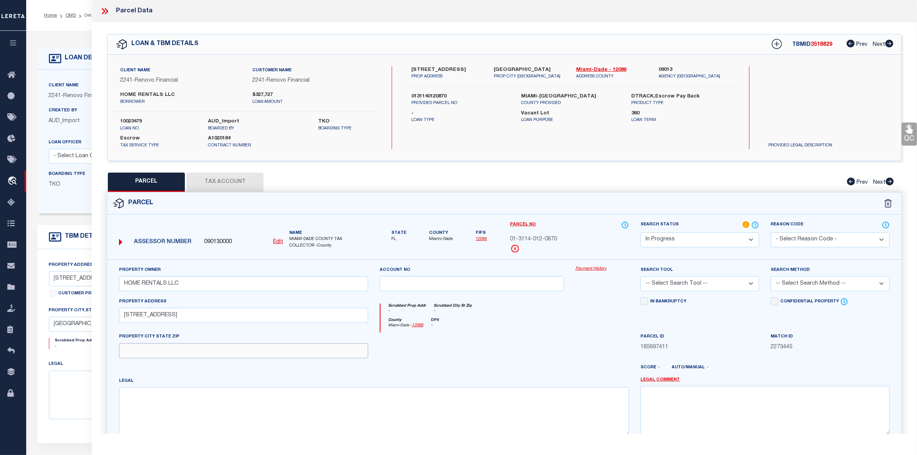
click at [135, 349] on input "text" at bounding box center [243, 350] width 249 height 15
paste input "MIAMI, FL 33127"
type input "MIAMI, FL 33127"
click at [151, 403] on textarea at bounding box center [374, 411] width 510 height 49
paste textarea "14 53 41 PB 40-51 RESUB OF HILDAMERE IN SE1/4 LOT 6 BLK 8 LOT SIZE 68.360 X 107…"
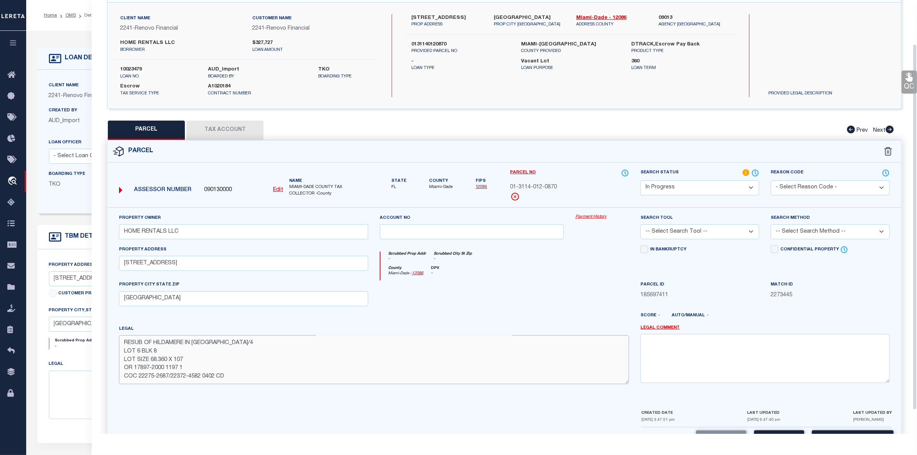
scroll to position [80, 0]
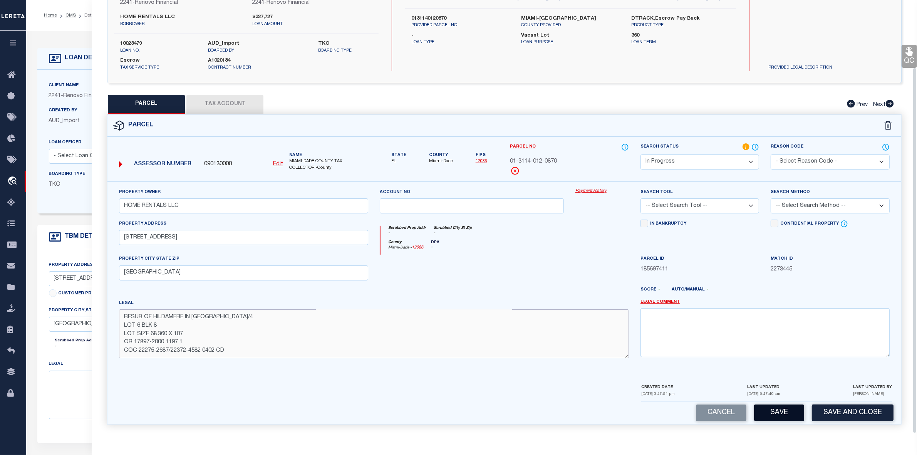
type textarea "14 53 41 PB 40-51 RESUB OF HILDAMERE IN SE1/4 LOT 6 BLK 8 LOT SIZE 68.360 X 107…"
click at [779, 410] on button "Save" at bounding box center [779, 413] width 50 height 17
select select "AS"
checkbox input "false"
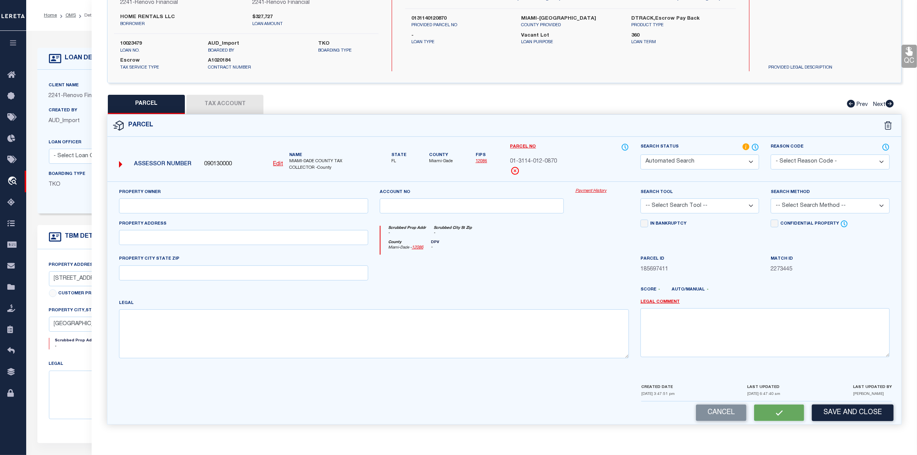
select select "IP"
type input "HOME RENTALS LLC"
type input "6000 NW 9 AVE"
type input "MIAMI, FL 33127"
type textarea "14 53 41 PB 40-51 RESUB OF HILDAMERE IN SE1/4 LOT 6 BLK 8 LOT SIZE 68.360 X 107…"
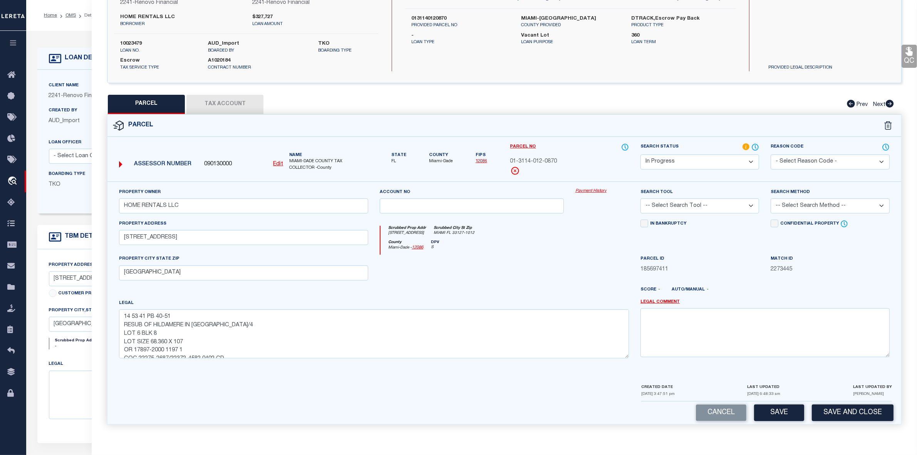
click at [230, 99] on button "Tax Account" at bounding box center [224, 104] width 77 height 19
select select "100"
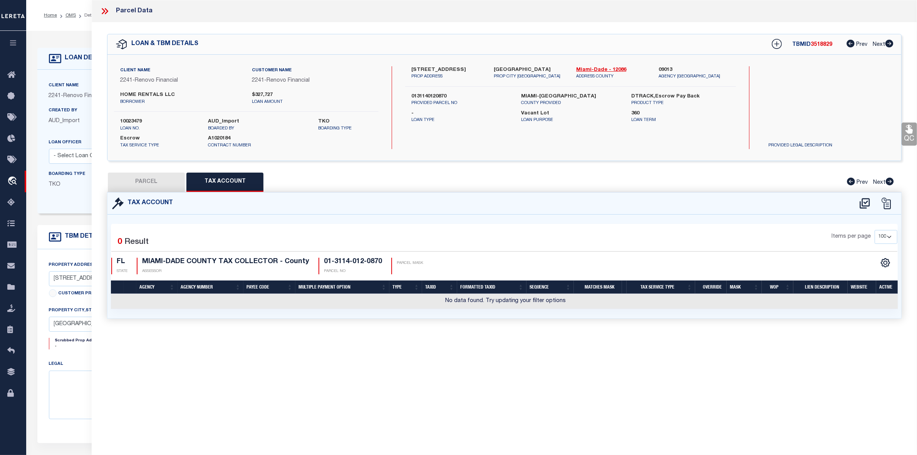
scroll to position [0, 0]
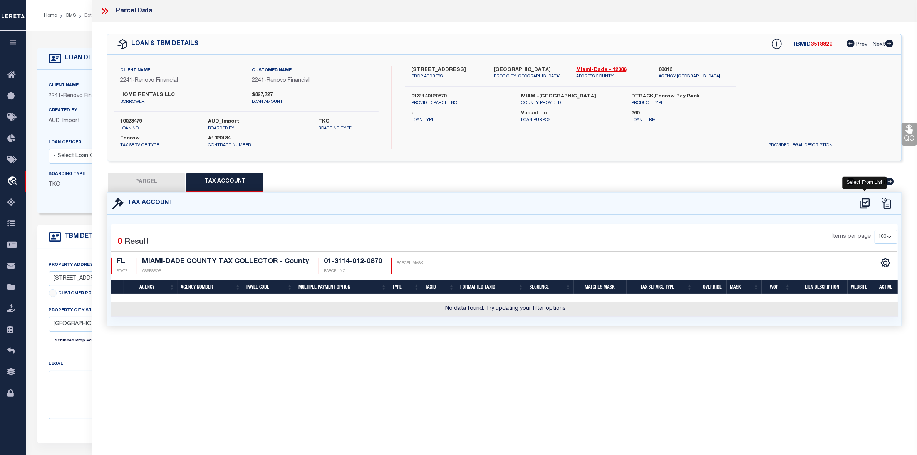
click at [868, 201] on icon at bounding box center [865, 203] width 10 height 10
select select "100"
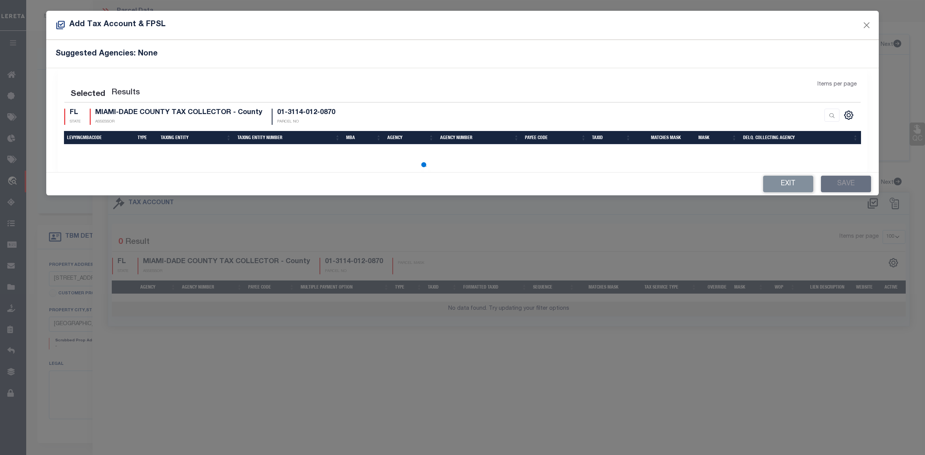
select select "100"
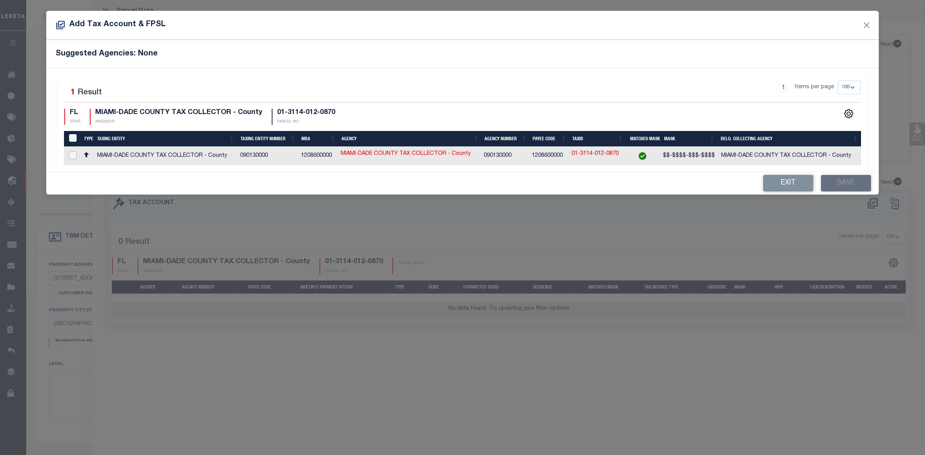
click at [73, 155] on input "checkbox" at bounding box center [73, 155] width 8 height 8
checkbox input "true"
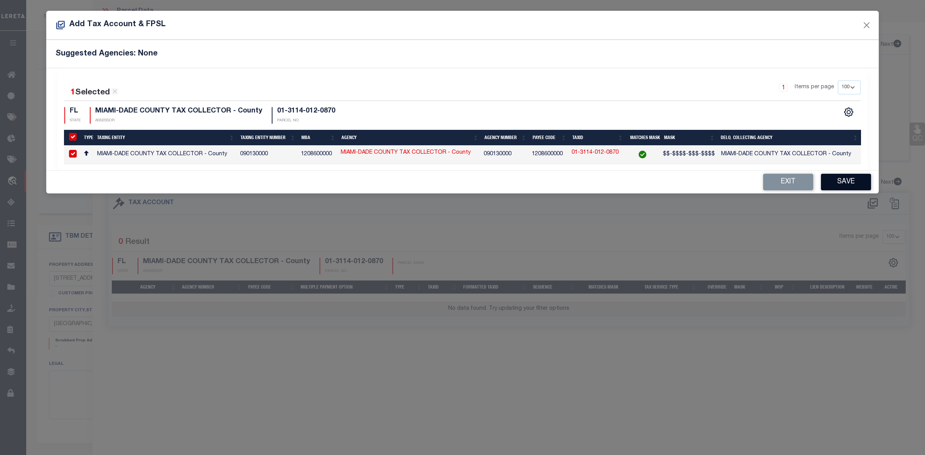
click at [848, 180] on button "Save" at bounding box center [846, 182] width 50 height 17
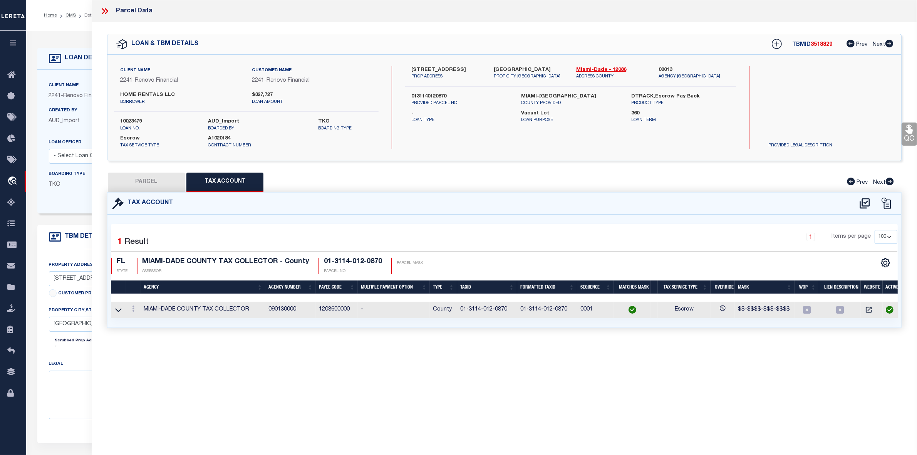
drag, startPoint x: 608, startPoint y: 324, endPoint x: 722, endPoint y: 322, distance: 114.1
click at [722, 322] on div "Selected 1 Result 1 Items per page 10 25 50 100 FL STATE" at bounding box center [505, 271] width 794 height 113
click at [158, 176] on button "PARCEL" at bounding box center [146, 182] width 77 height 19
select select "AS"
checkbox input "false"
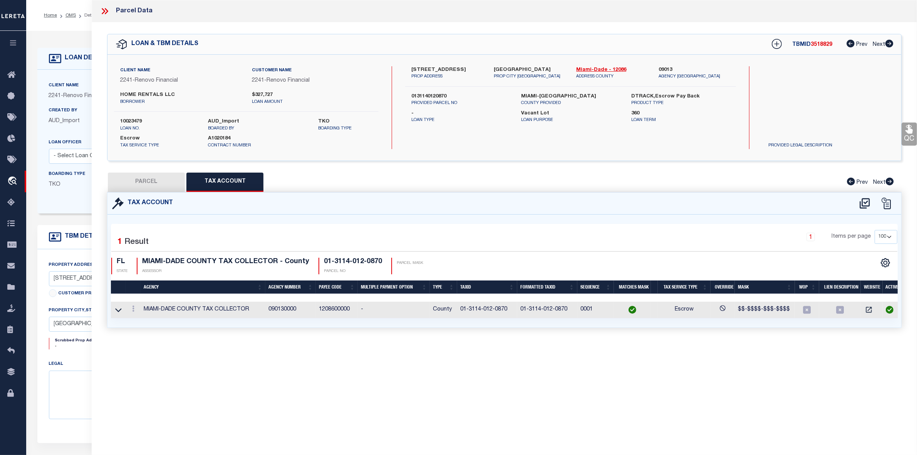
checkbox input "false"
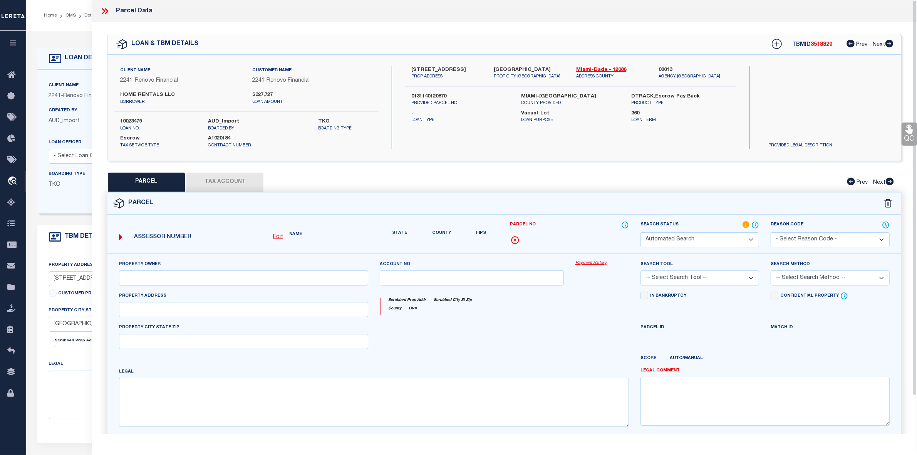
select select "IP"
type input "HOME RENTALS LLC"
type input "6000 NW 9 AVE"
type input "MIAMI, FL 33127"
type textarea "14 53 41 PB 40-51 RESUB OF HILDAMERE IN SE1/4 LOT 6 BLK 8 LOT SIZE 68.360 X 107…"
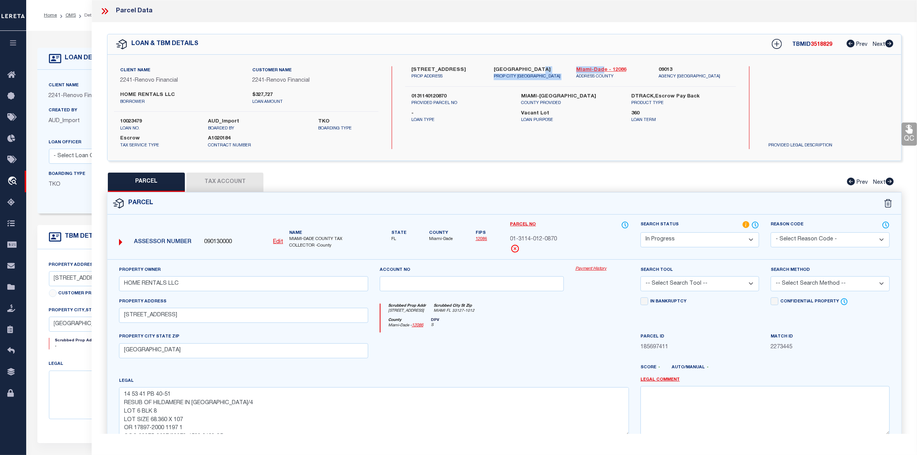
drag, startPoint x: 567, startPoint y: 68, endPoint x: 603, endPoint y: 72, distance: 36.4
click at [603, 70] on div "6000 NW 9TH AVE PROP ADDRESS MIAMI, FL 33127 PROP CITY ST ZIP Miami-Dade - 1208…" at bounding box center [571, 73] width 343 height 14
drag, startPoint x: 542, startPoint y: 89, endPoint x: 549, endPoint y: 81, distance: 10.7
click at [543, 88] on div "6000 NW 9TH AVE PROP ADDRESS MIAMI, FL 33127 PROP CITY ST ZIP Miami-Dade - 1208…" at bounding box center [570, 107] width 331 height 83
drag, startPoint x: 575, startPoint y: 68, endPoint x: 605, endPoint y: 70, distance: 30.9
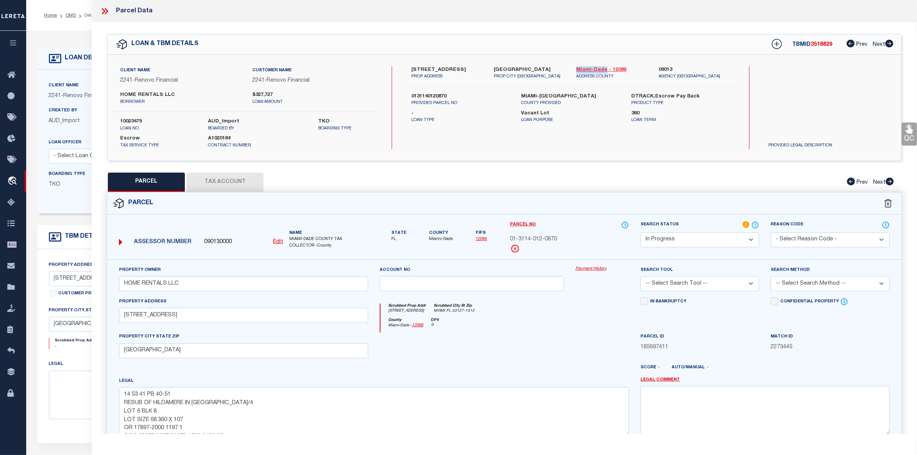
click at [605, 70] on div "Miami-Dade - 12086 ADDRESS COUNTY" at bounding box center [612, 73] width 82 height 14
copy link "Miami-Dade"
click at [234, 183] on button "Tax Account" at bounding box center [224, 182] width 77 height 19
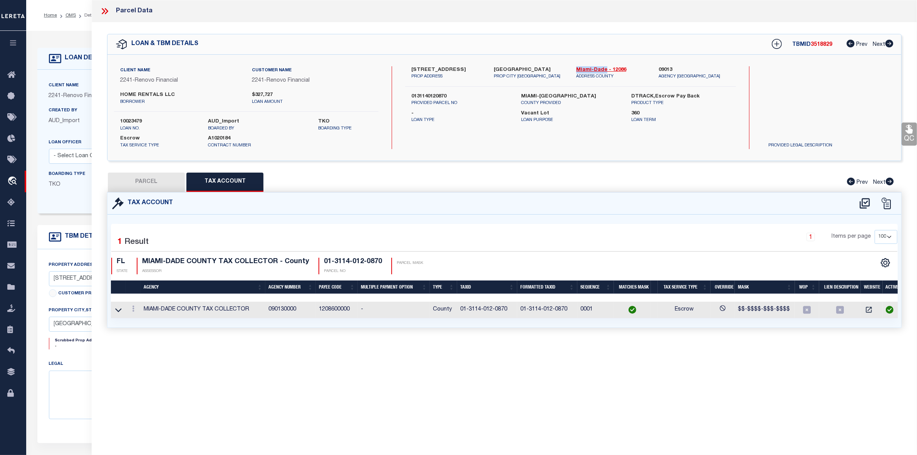
select select "100"
click at [154, 182] on button "PARCEL" at bounding box center [146, 182] width 77 height 19
select select "AS"
checkbox input "false"
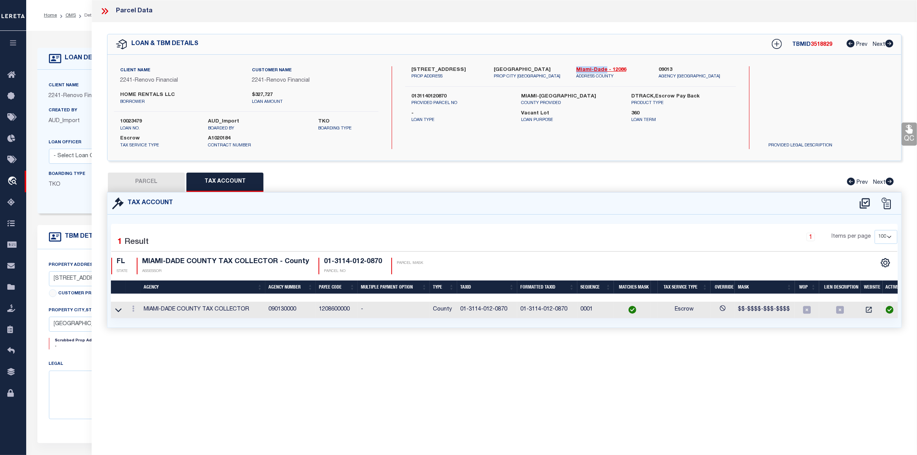
select select "IP"
type input "HOME RENTALS LLC"
type input "6000 NW 9 AVE"
type input "MIAMI, FL 33127"
type textarea "14 53 41 PB 40-51 RESUB OF HILDAMERE IN SE1/4 LOT 6 BLK 8 LOT SIZE 68.360 X 107…"
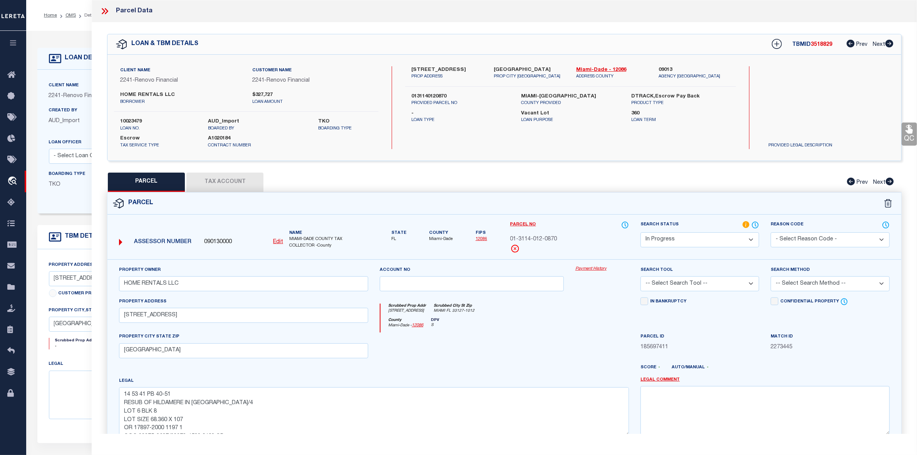
click at [106, 12] on icon at bounding box center [105, 11] width 10 height 10
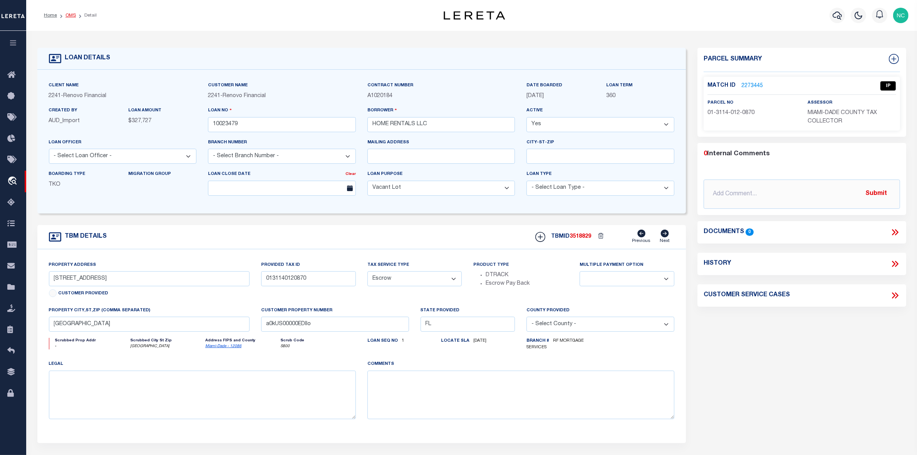
click at [72, 14] on link "OMS" at bounding box center [71, 15] width 10 height 5
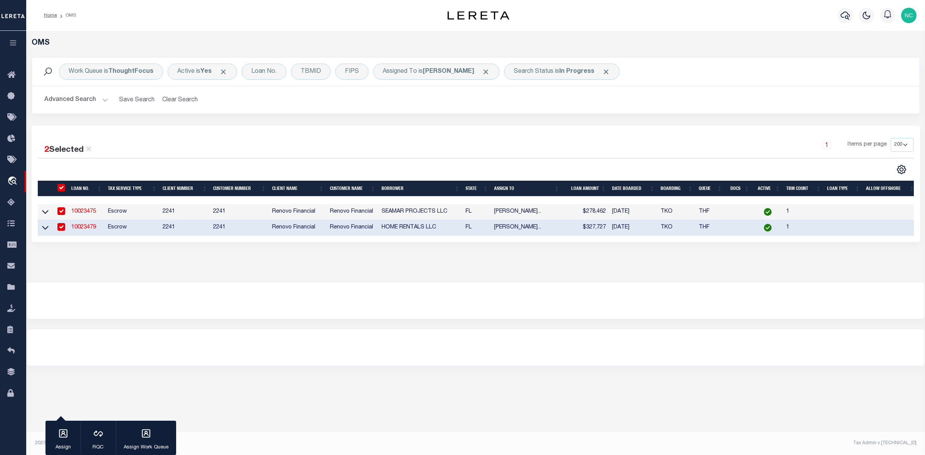
click at [62, 215] on input "checkbox" at bounding box center [61, 211] width 8 height 8
checkbox input "false"
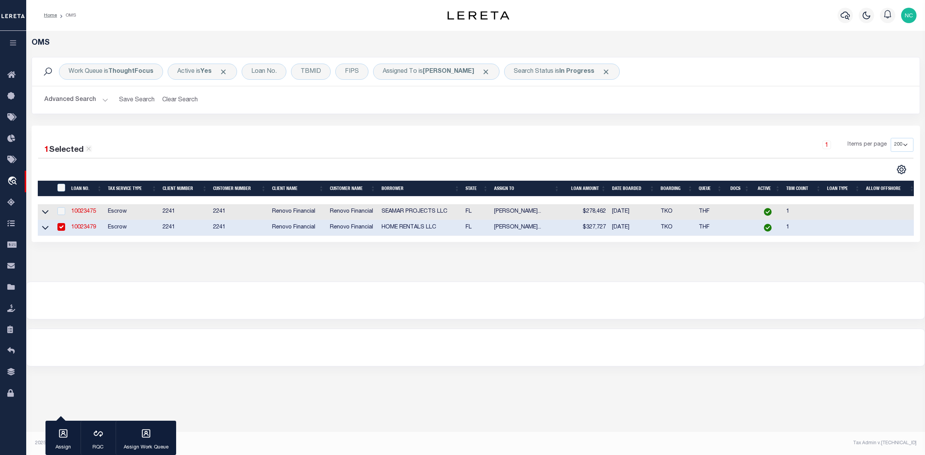
click at [60, 228] on input "checkbox" at bounding box center [61, 227] width 8 height 8
checkbox input "false"
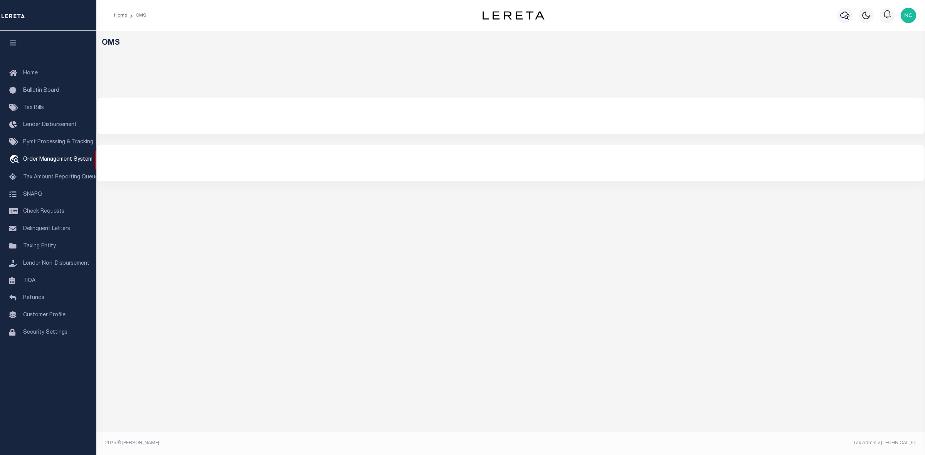
select select "200"
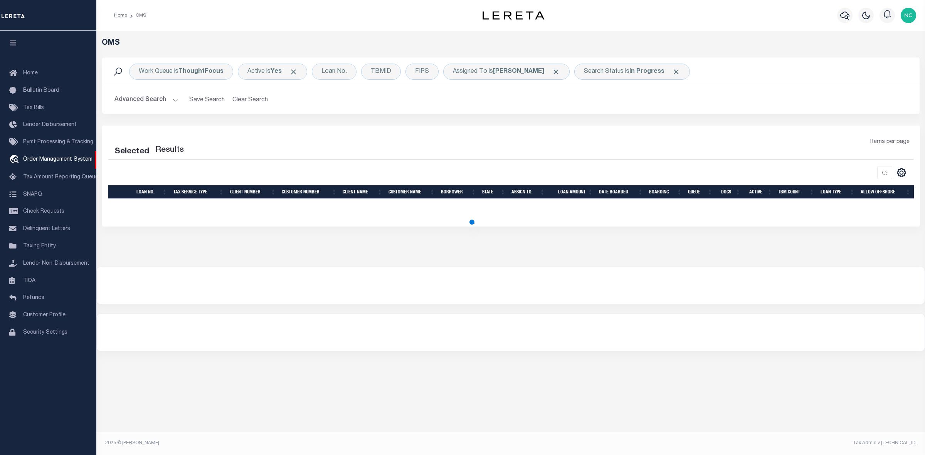
select select "200"
